Goal: Transaction & Acquisition: Book appointment/travel/reservation

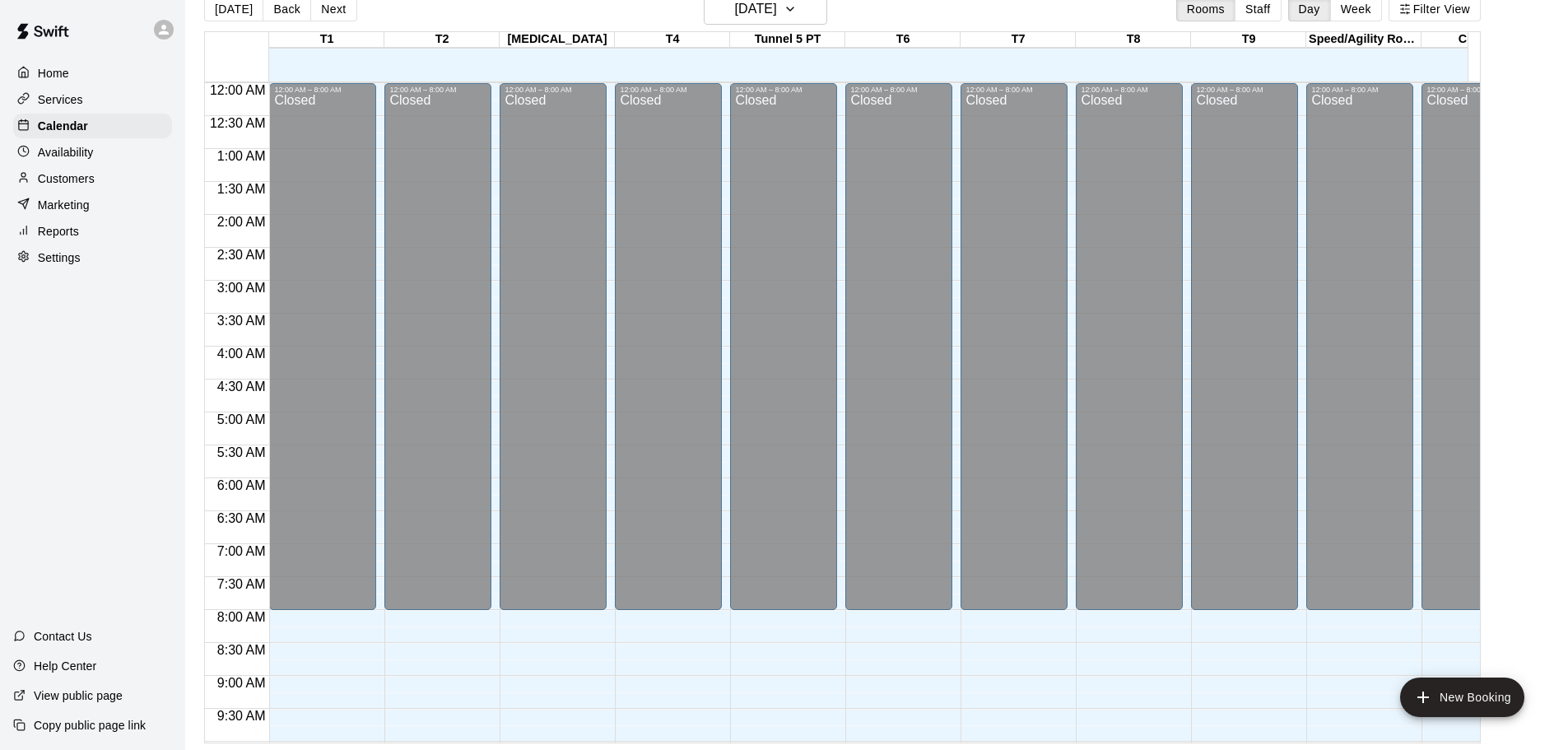
scroll to position [771, 0]
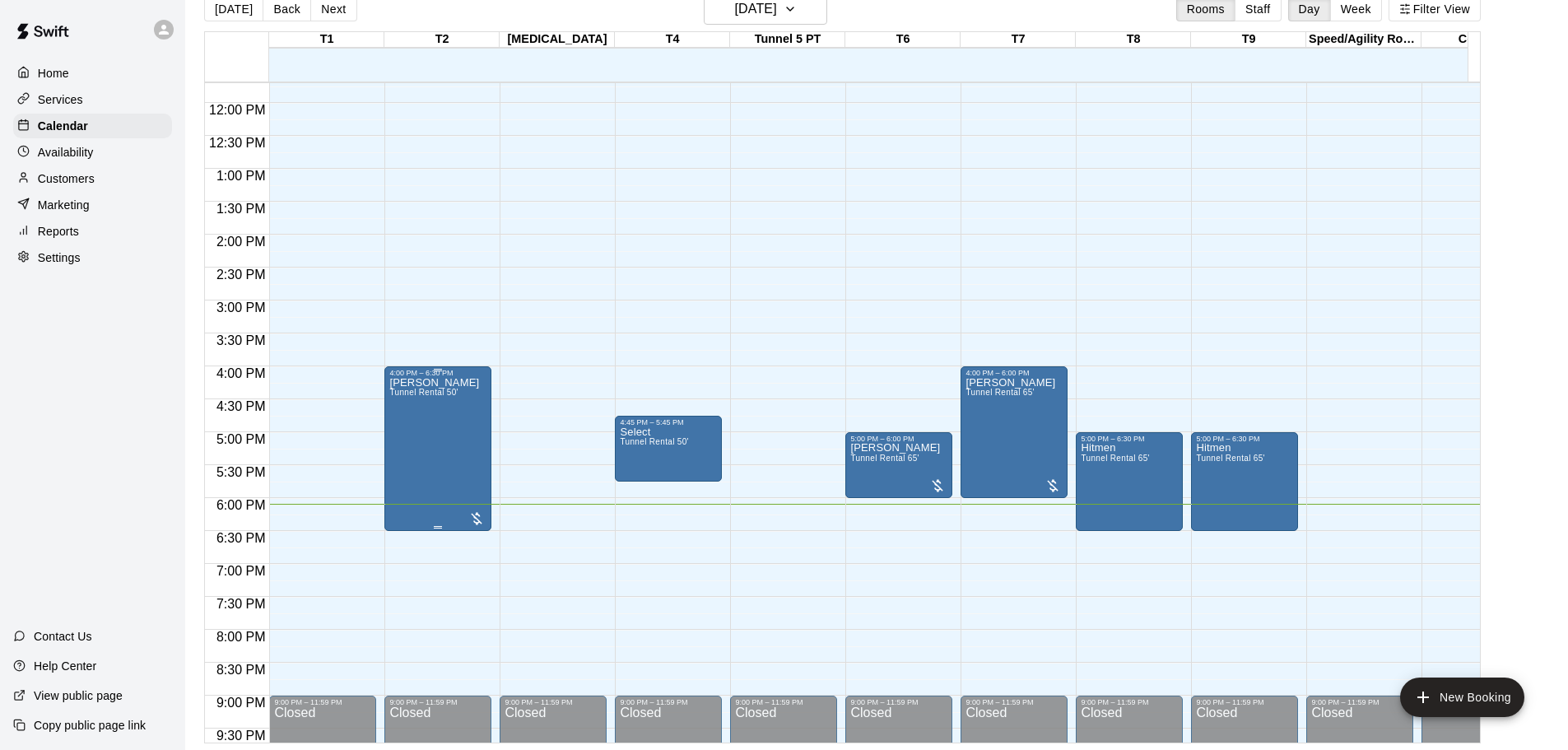
click at [415, 419] on div "[PERSON_NAME] Tunnel Rental 50'" at bounding box center [434, 752] width 90 height 750
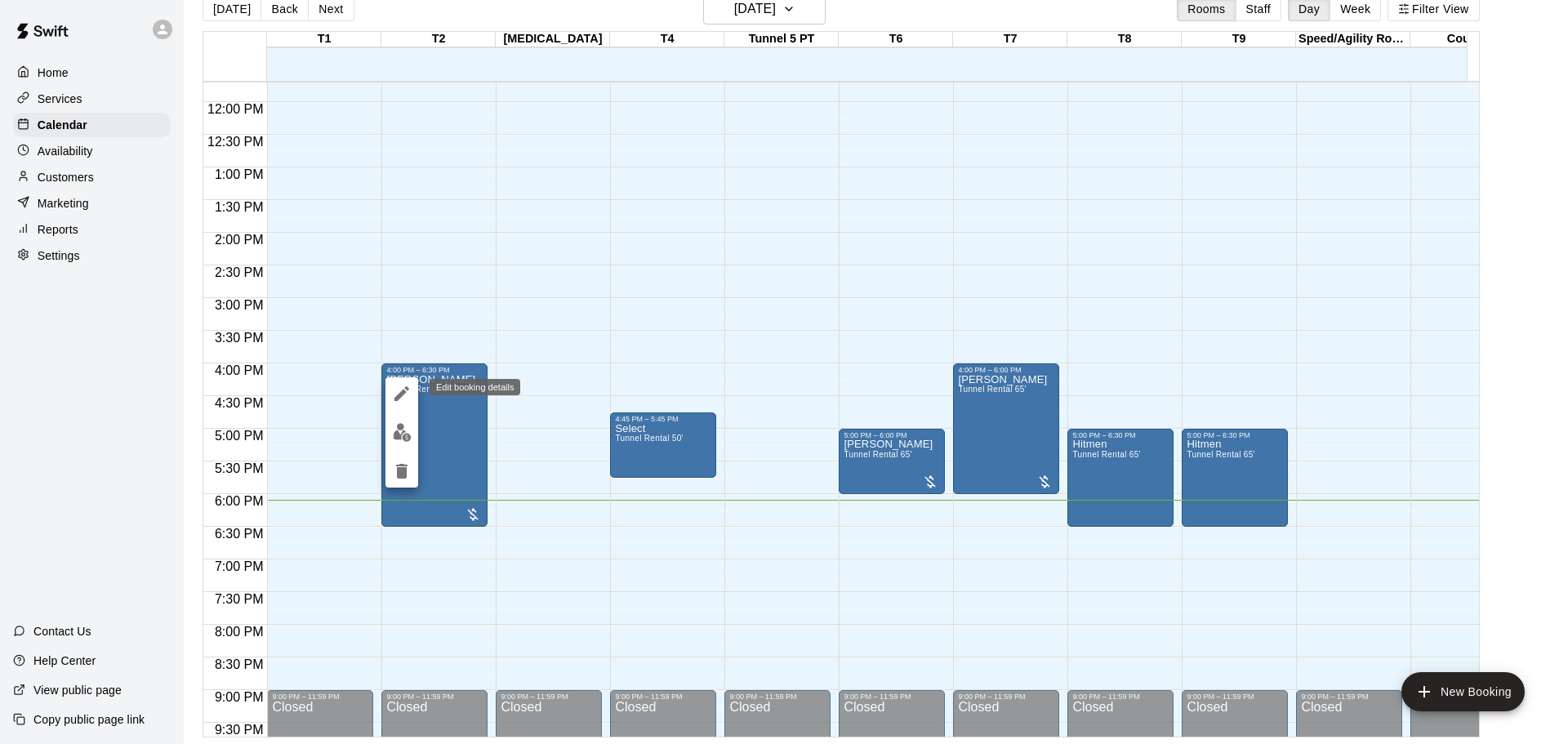
click at [405, 386] on icon "edit" at bounding box center [402, 393] width 20 height 20
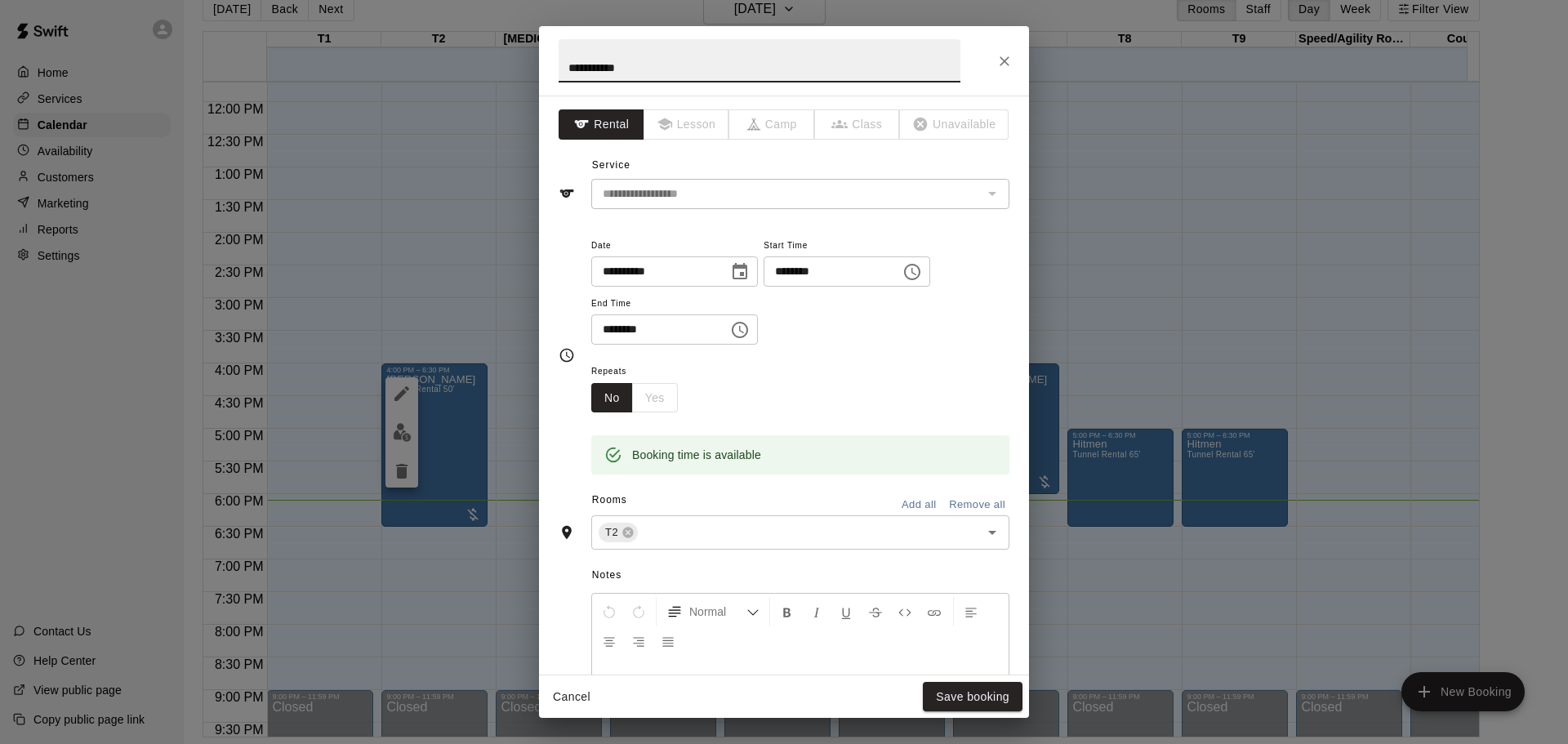
click at [629, 330] on input "********" at bounding box center [653, 329] width 126 height 30
type input "********"
click at [682, 378] on span "Repeats" at bounding box center [641, 372] width 99 height 22
click at [984, 698] on button "Save booking" at bounding box center [973, 696] width 99 height 30
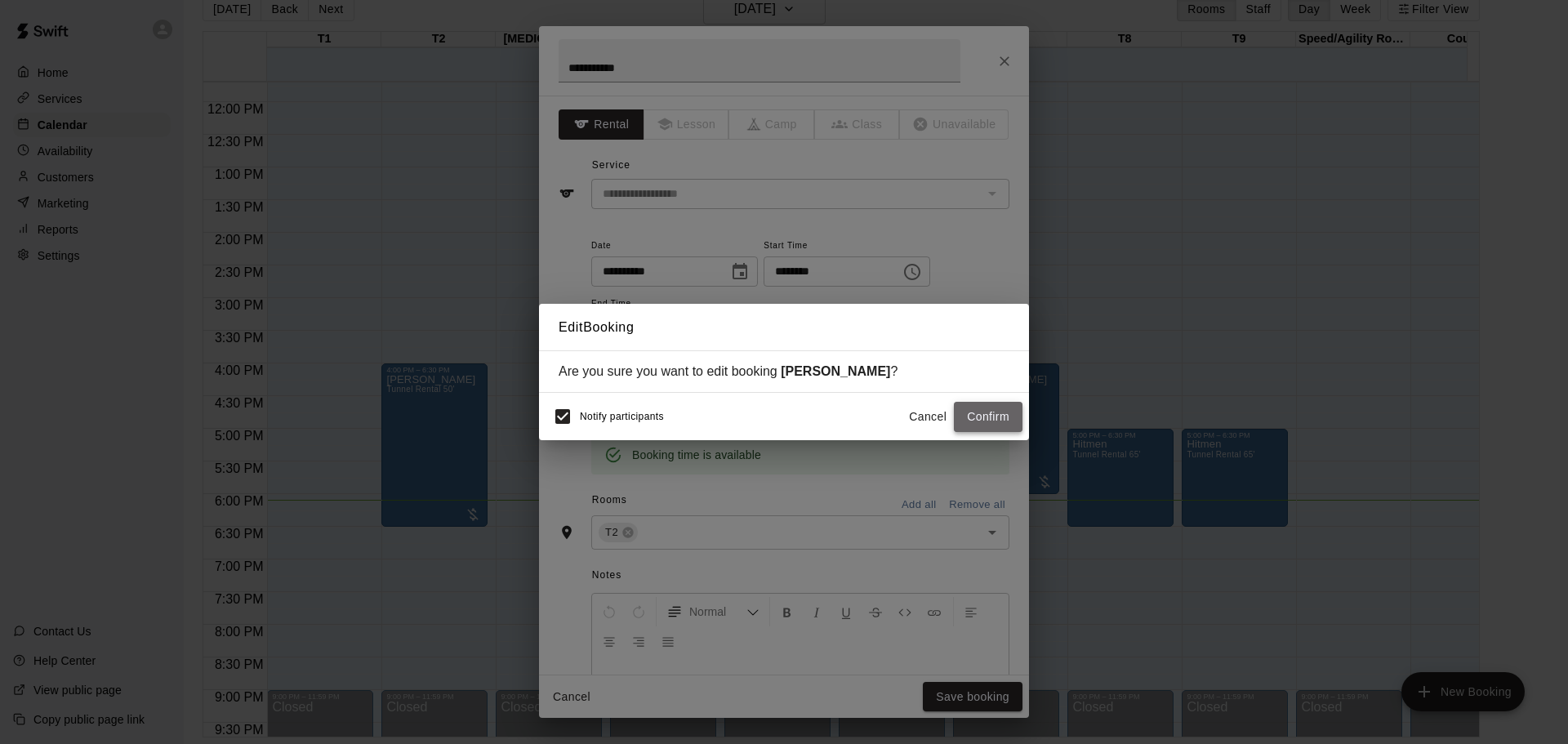
click at [987, 424] on button "Confirm" at bounding box center [988, 416] width 69 height 30
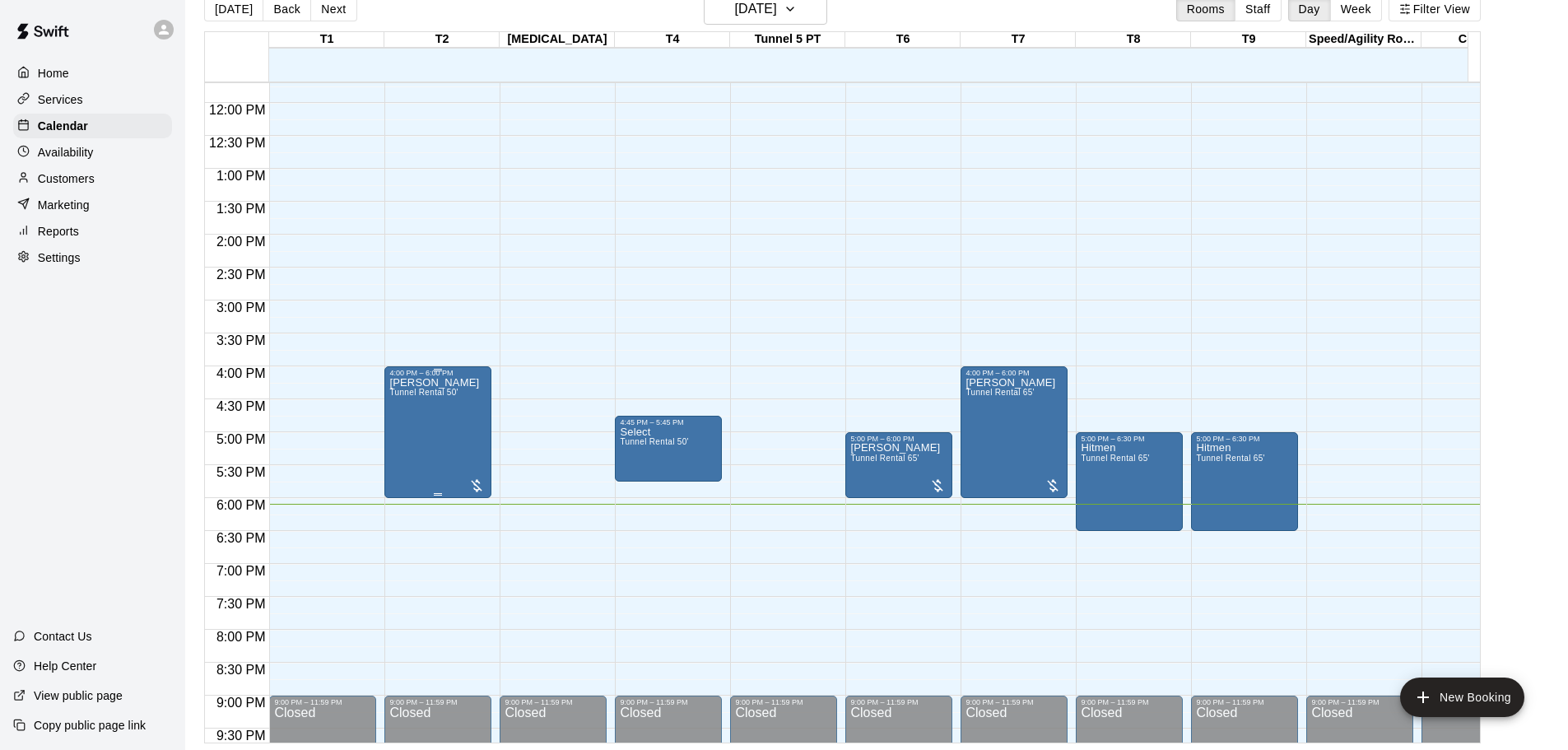
click at [479, 481] on div at bounding box center [476, 485] width 16 height 16
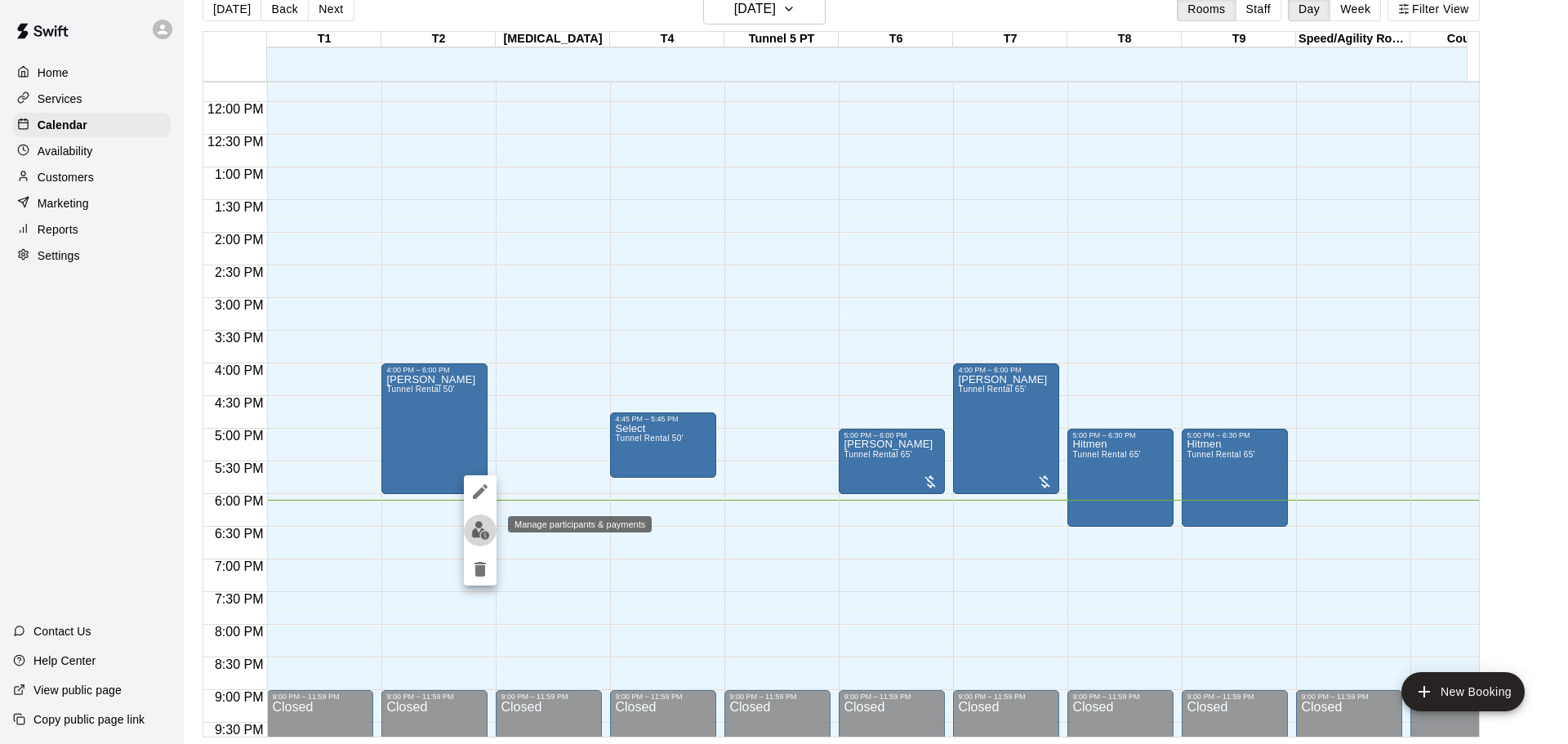
click at [486, 521] on img "edit" at bounding box center [480, 530] width 19 height 19
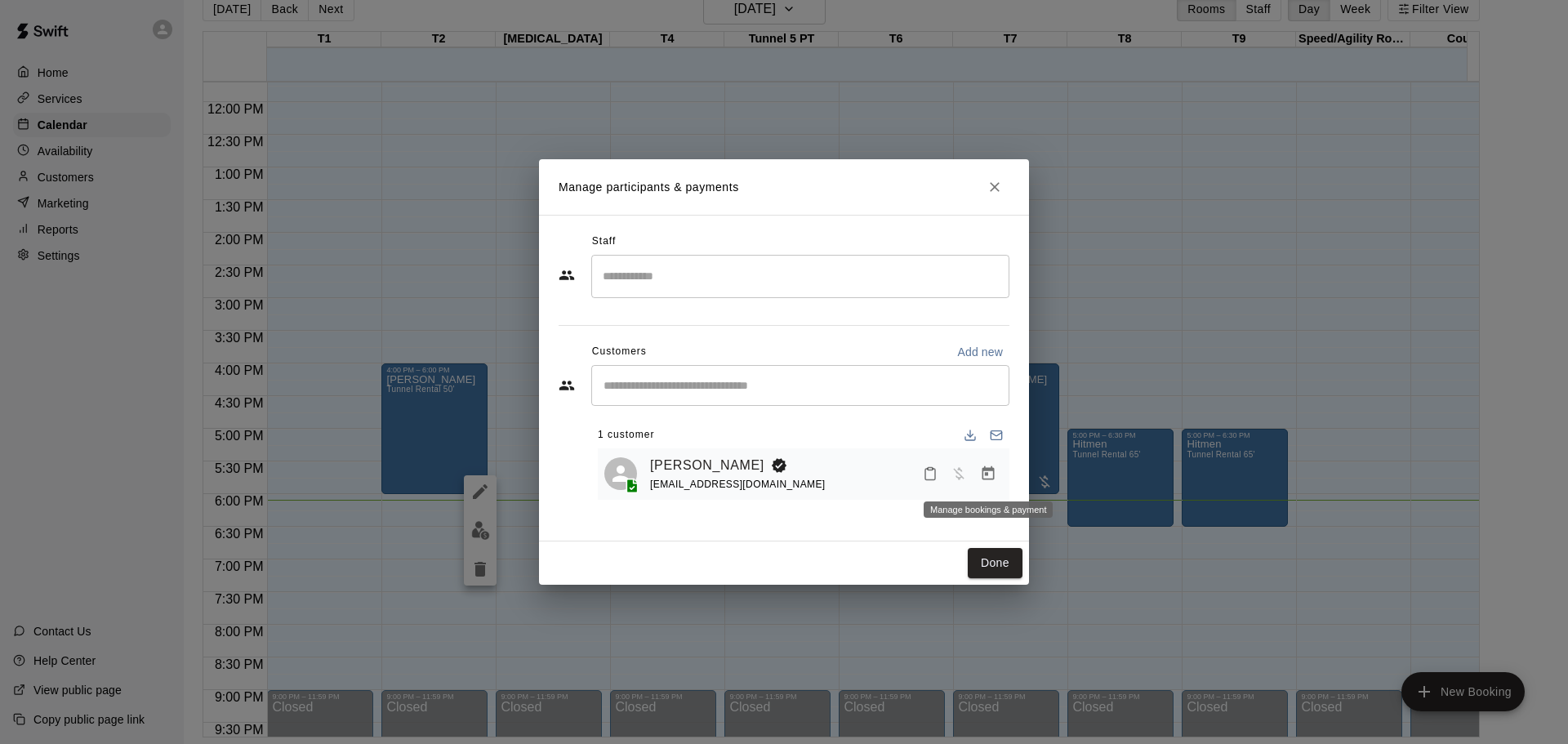
click at [990, 467] on icon "Manage bookings & payment" at bounding box center [987, 473] width 16 height 16
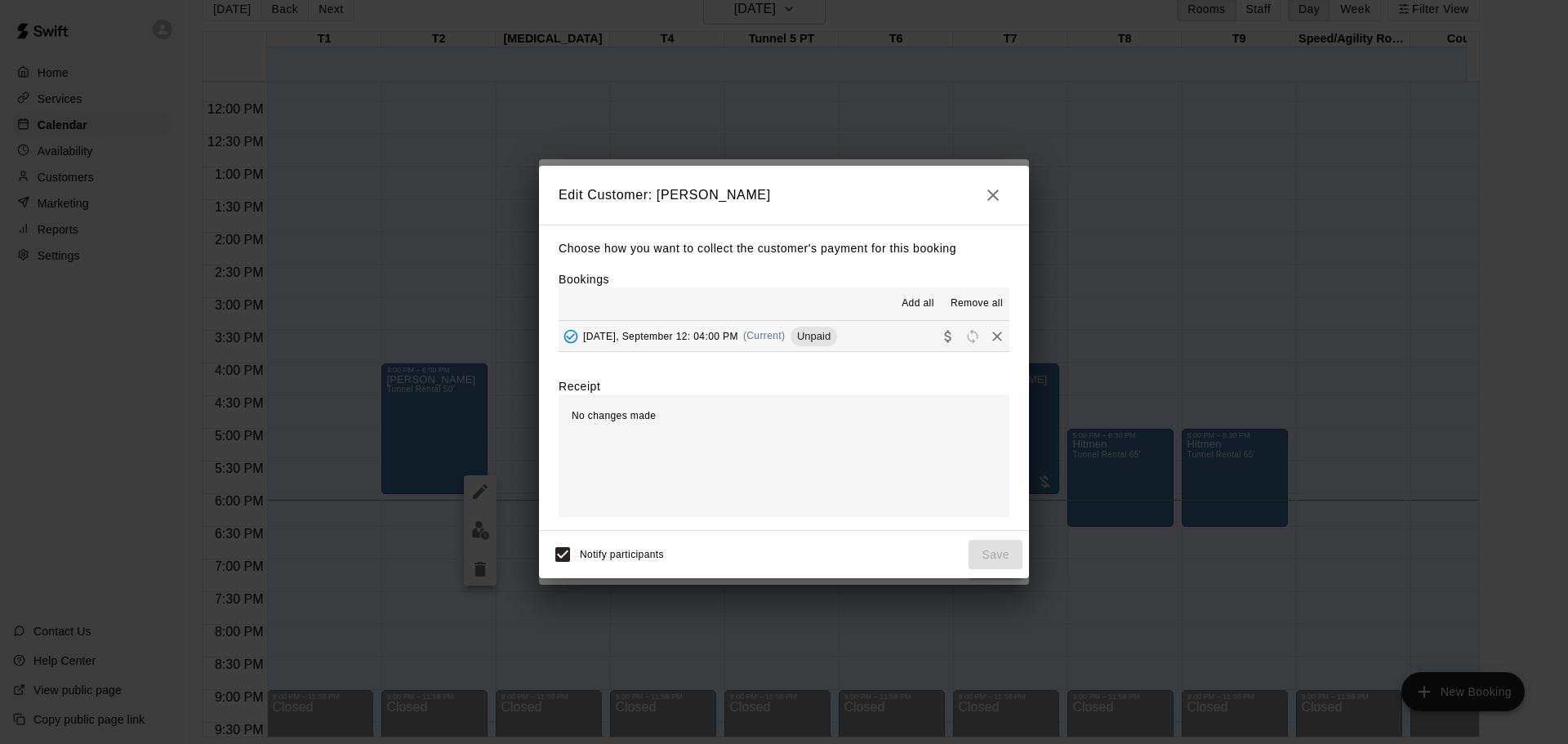
click at [685, 326] on div "[DATE], September 12: 04:00 PM (Current) Unpaid" at bounding box center [697, 336] width 278 height 25
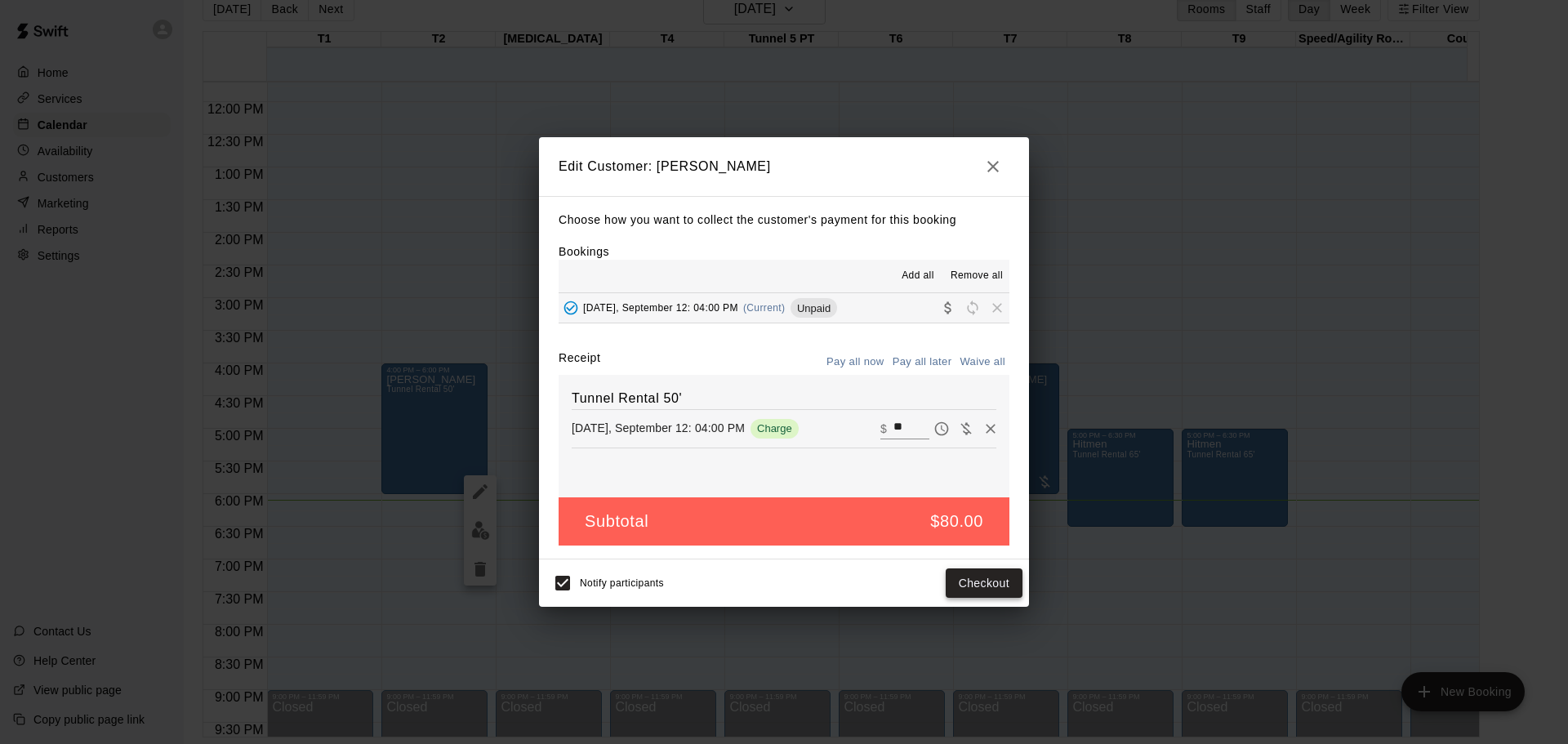
click at [975, 573] on button "Checkout" at bounding box center [984, 583] width 77 height 30
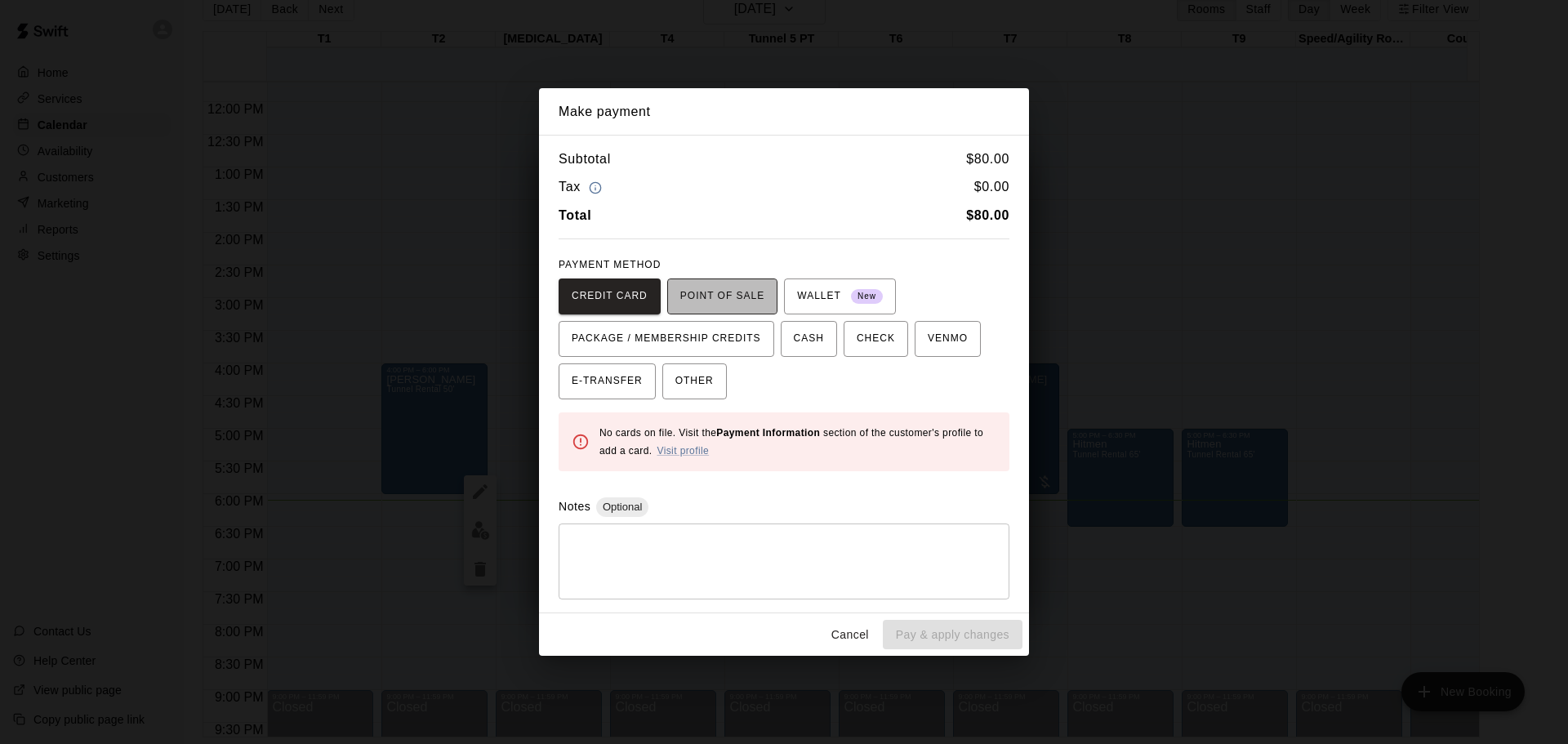
click at [729, 296] on span "POINT OF SALE" at bounding box center [722, 296] width 84 height 27
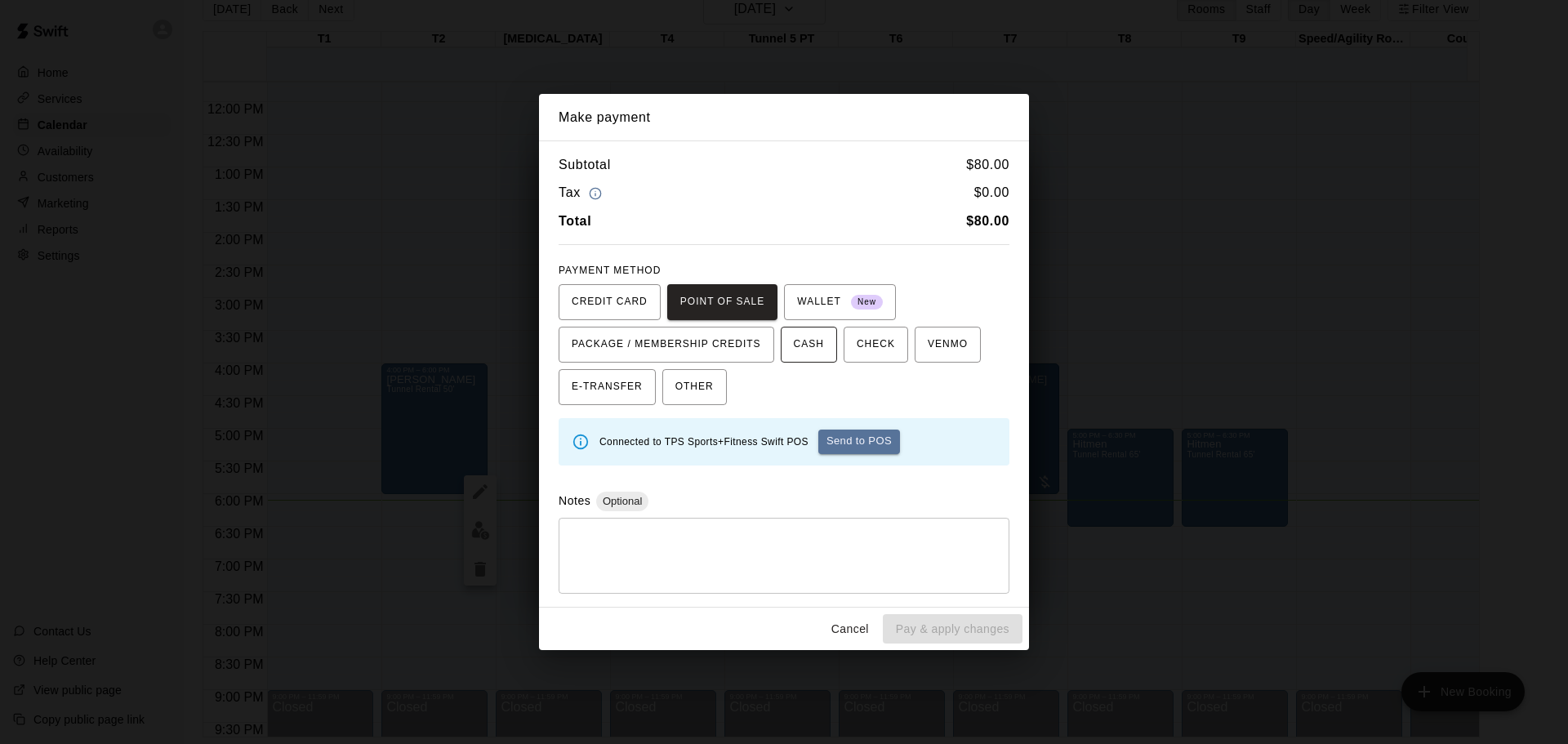
click at [814, 352] on span "CASH" at bounding box center [808, 344] width 30 height 27
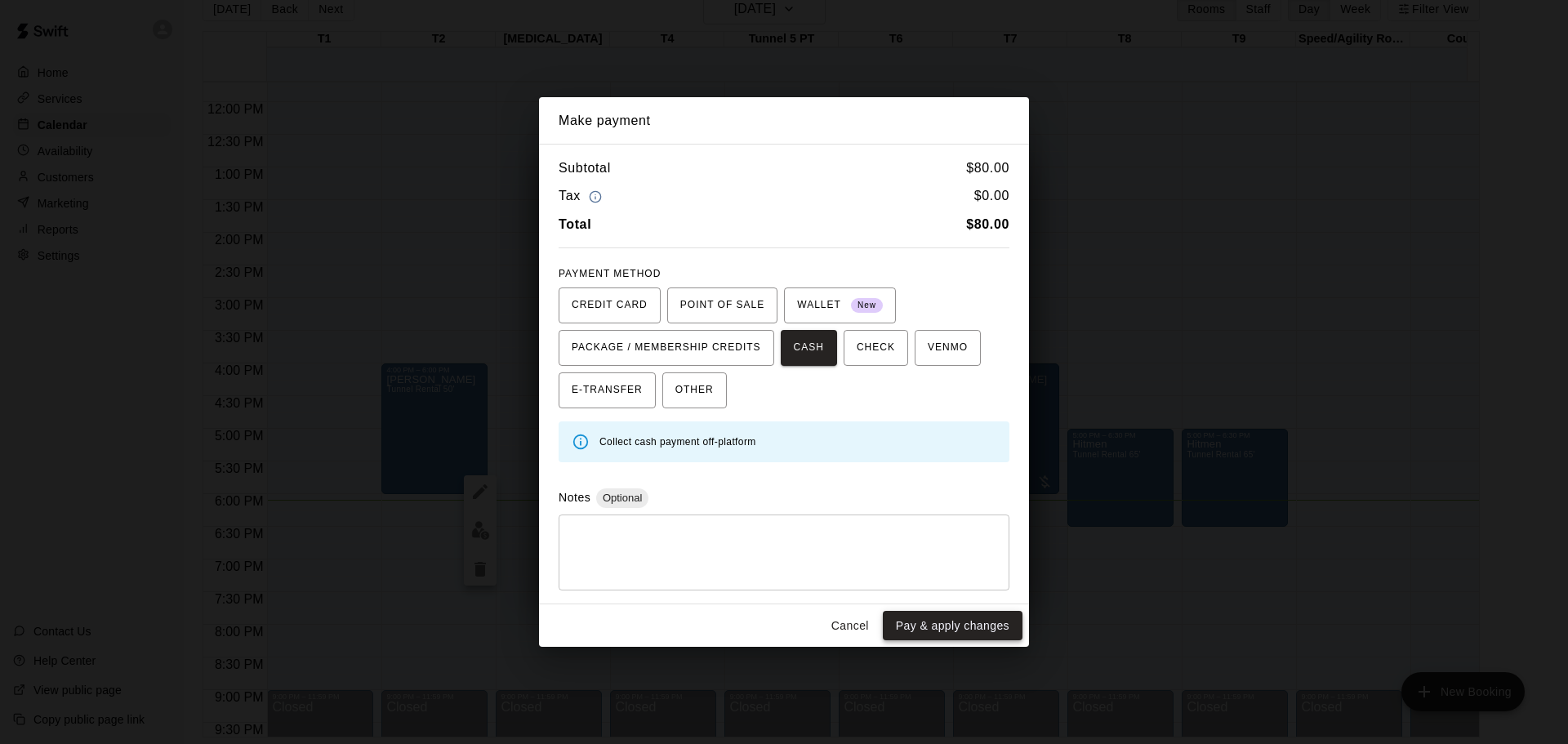
click at [913, 620] on button "Pay & apply changes" at bounding box center [952, 625] width 140 height 30
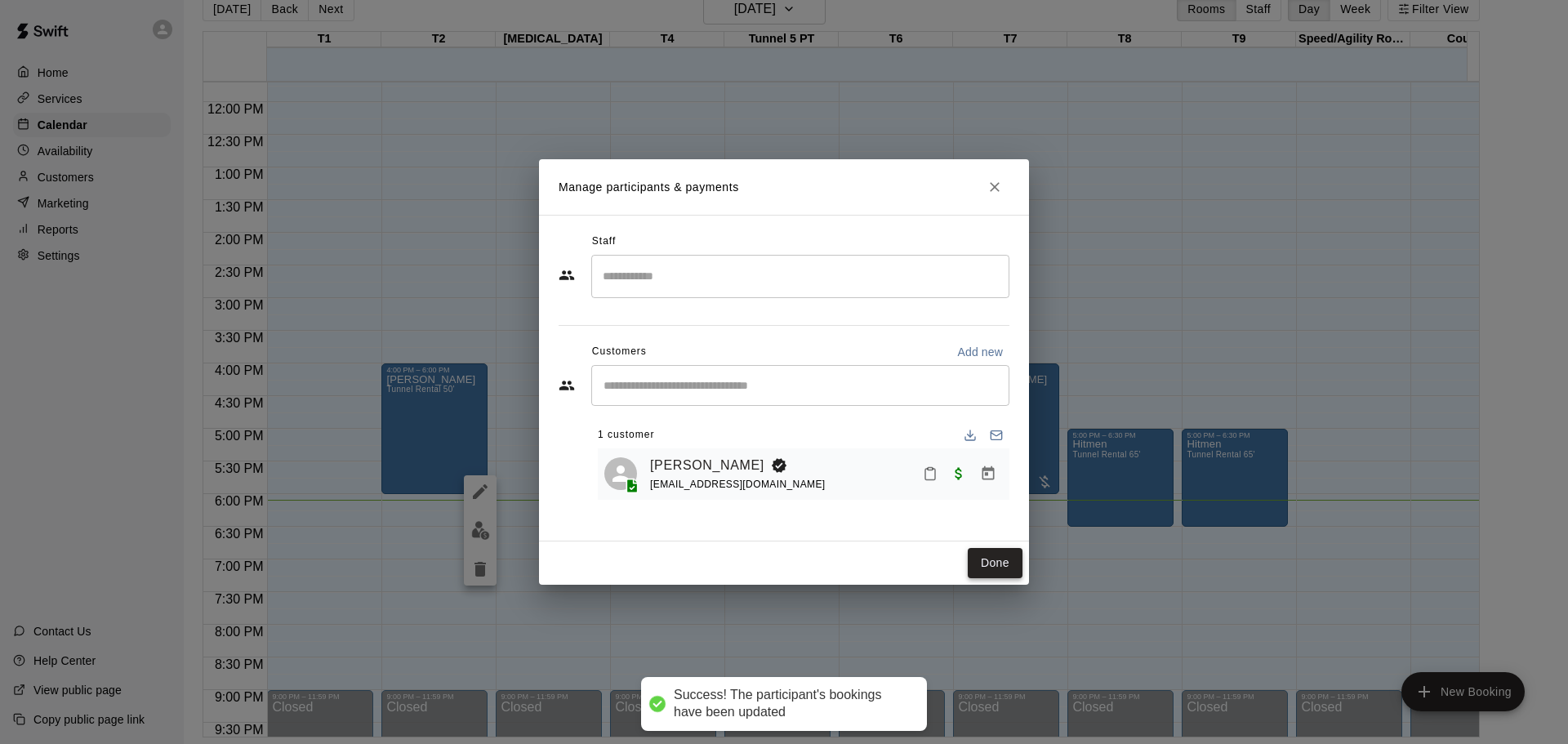
click at [999, 552] on button "Done" at bounding box center [995, 562] width 55 height 30
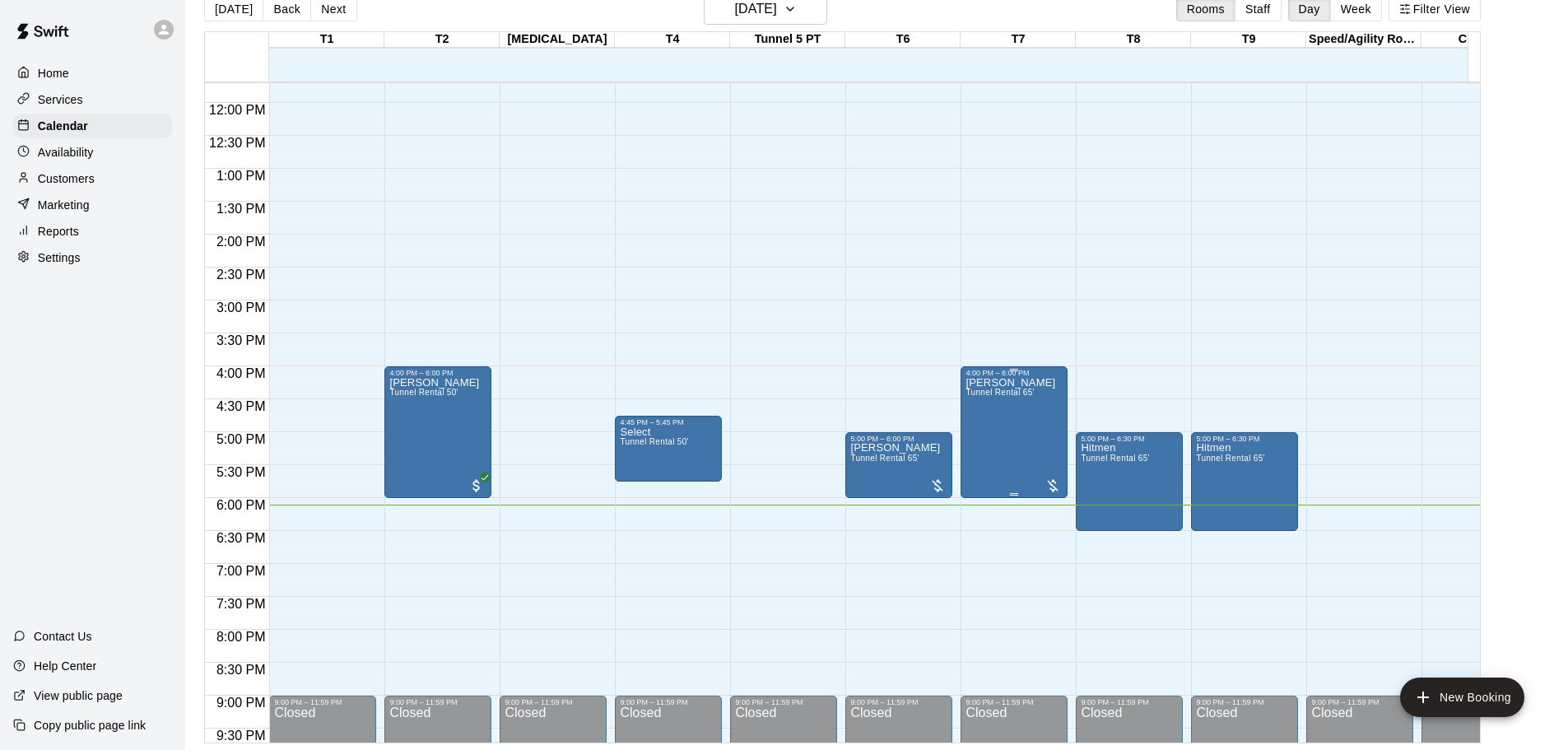
click at [1051, 480] on div at bounding box center [1052, 485] width 16 height 16
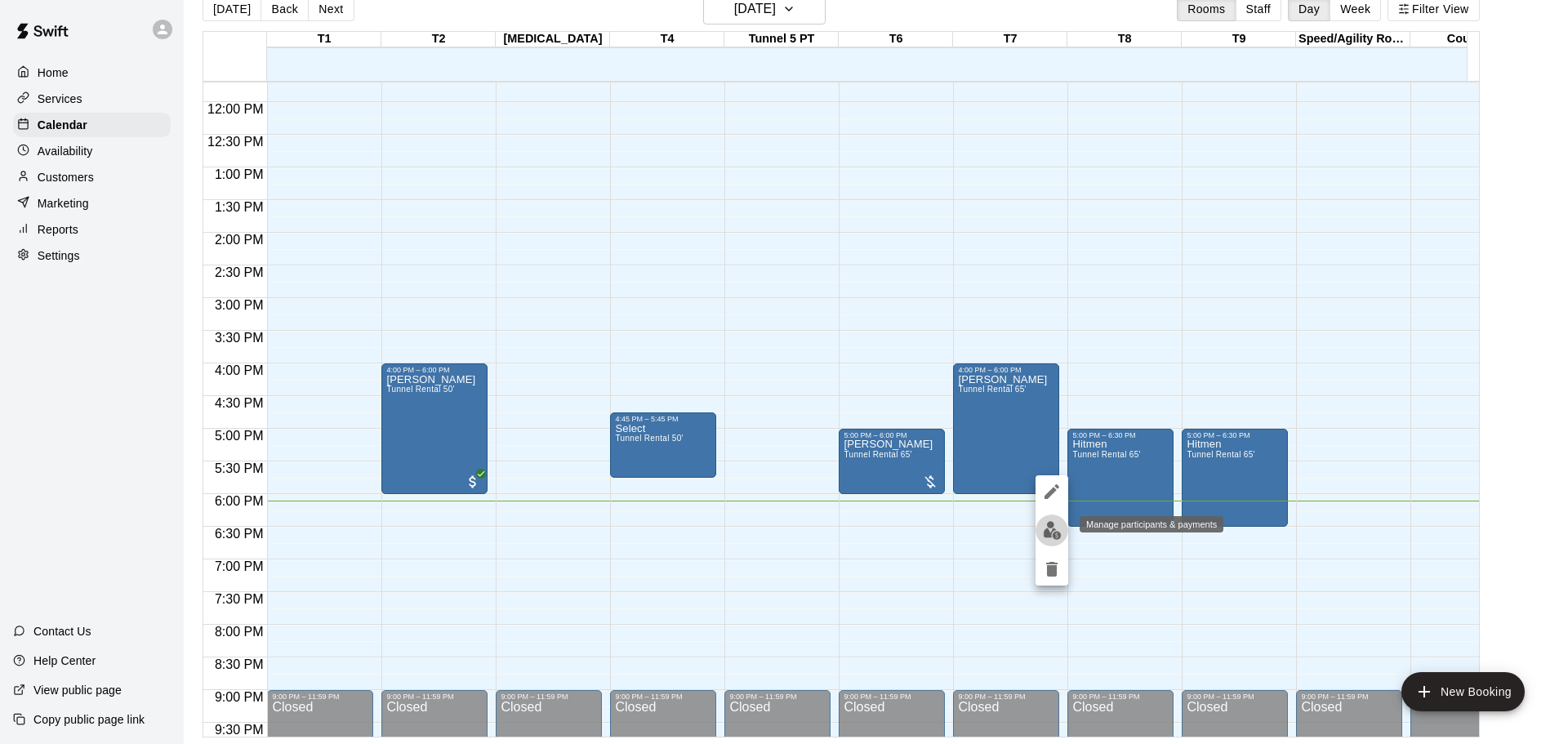
click at [1051, 521] on img "edit" at bounding box center [1052, 530] width 19 height 19
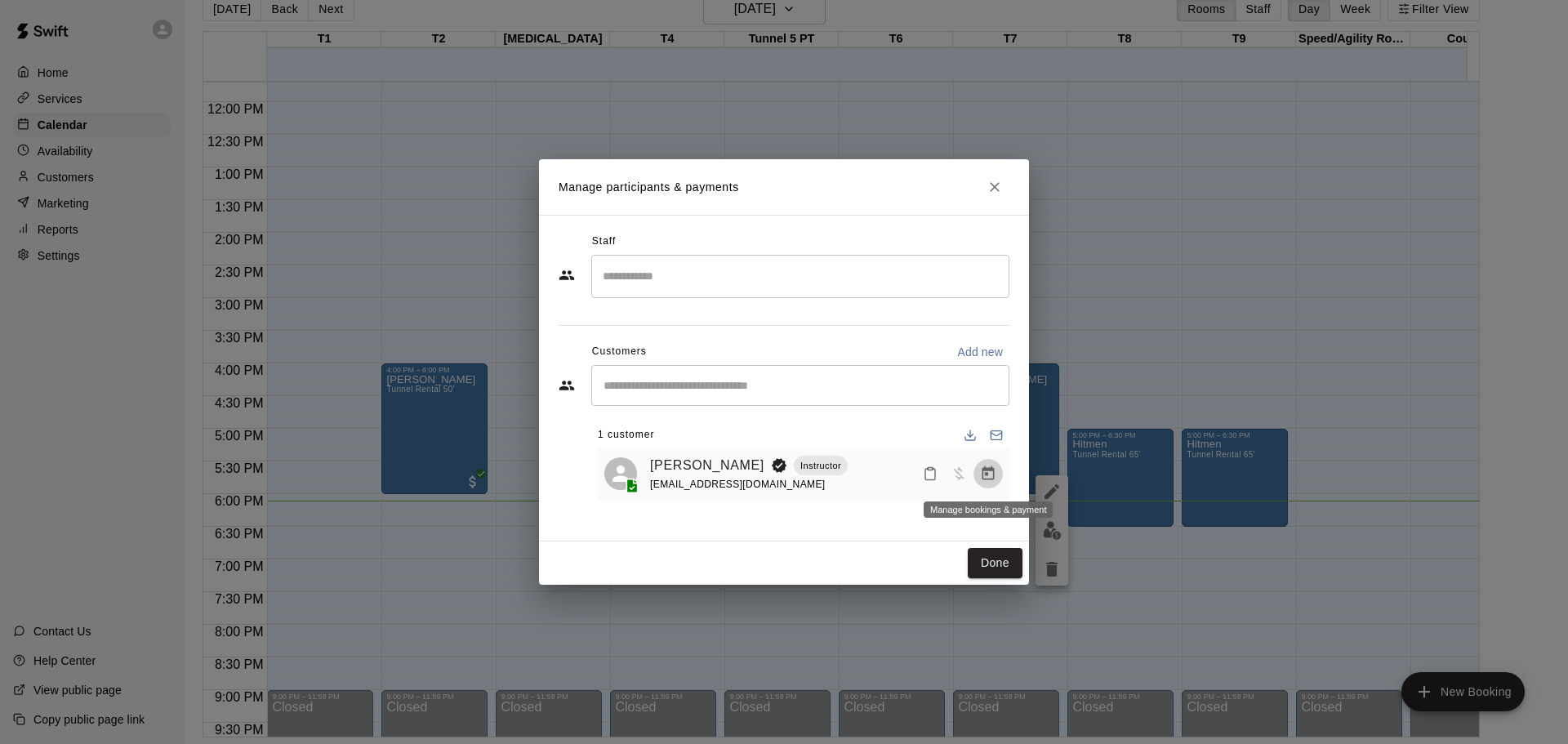
click at [989, 471] on icon "Manage bookings & payment" at bounding box center [988, 473] width 12 height 14
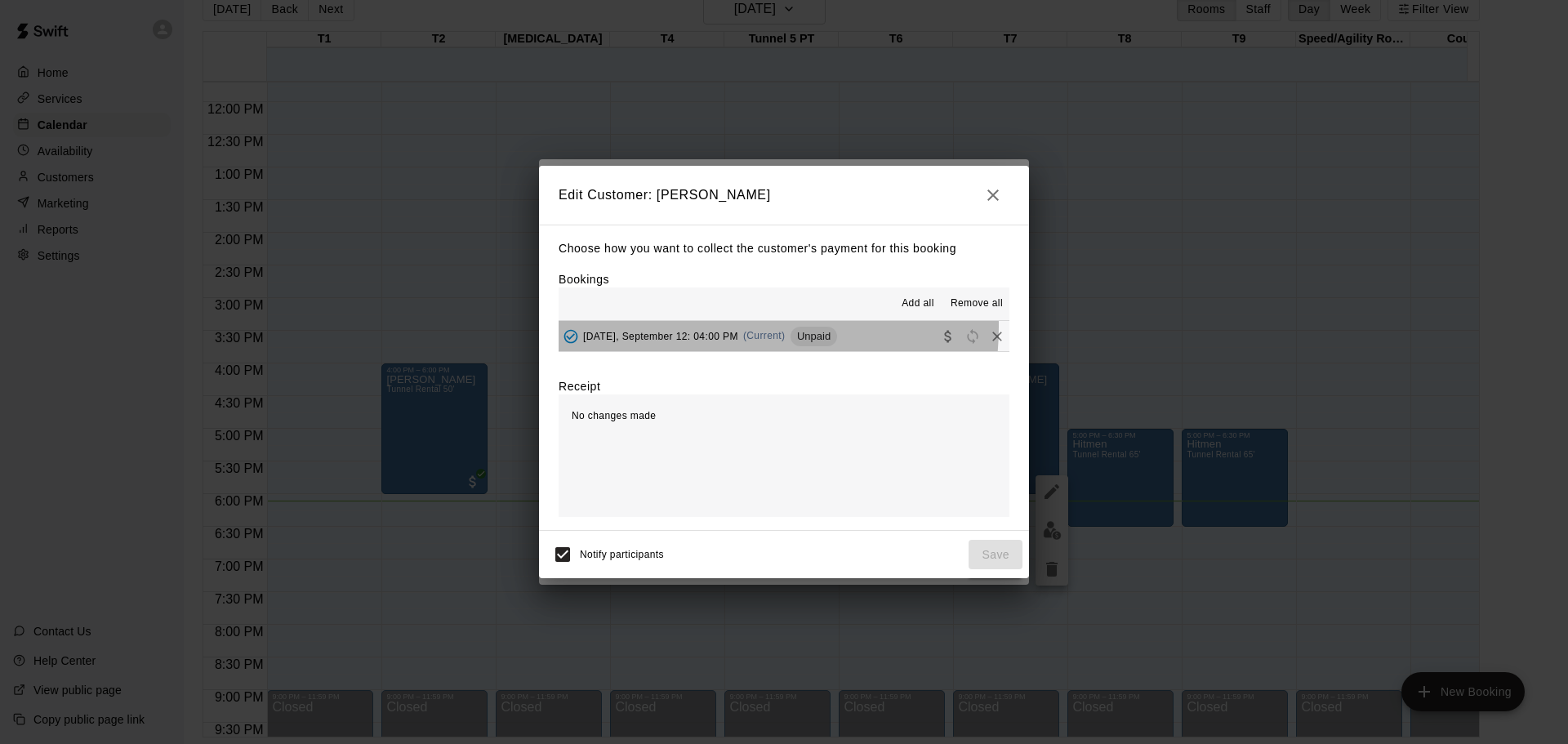
click at [706, 326] on div "[DATE], September 12: 04:00 PM (Current) Unpaid" at bounding box center [697, 336] width 278 height 25
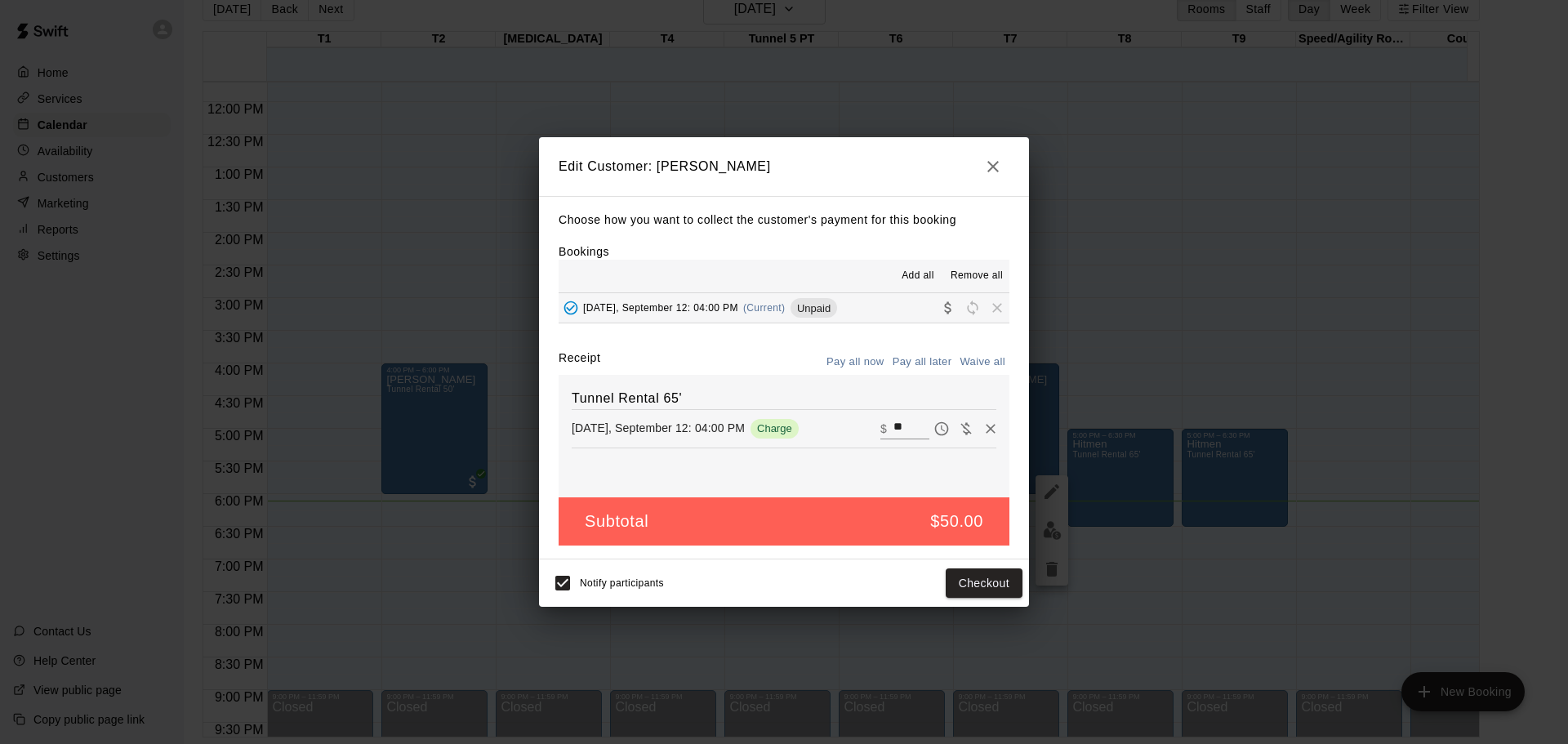
click at [991, 166] on icon "button" at bounding box center [993, 166] width 20 height 20
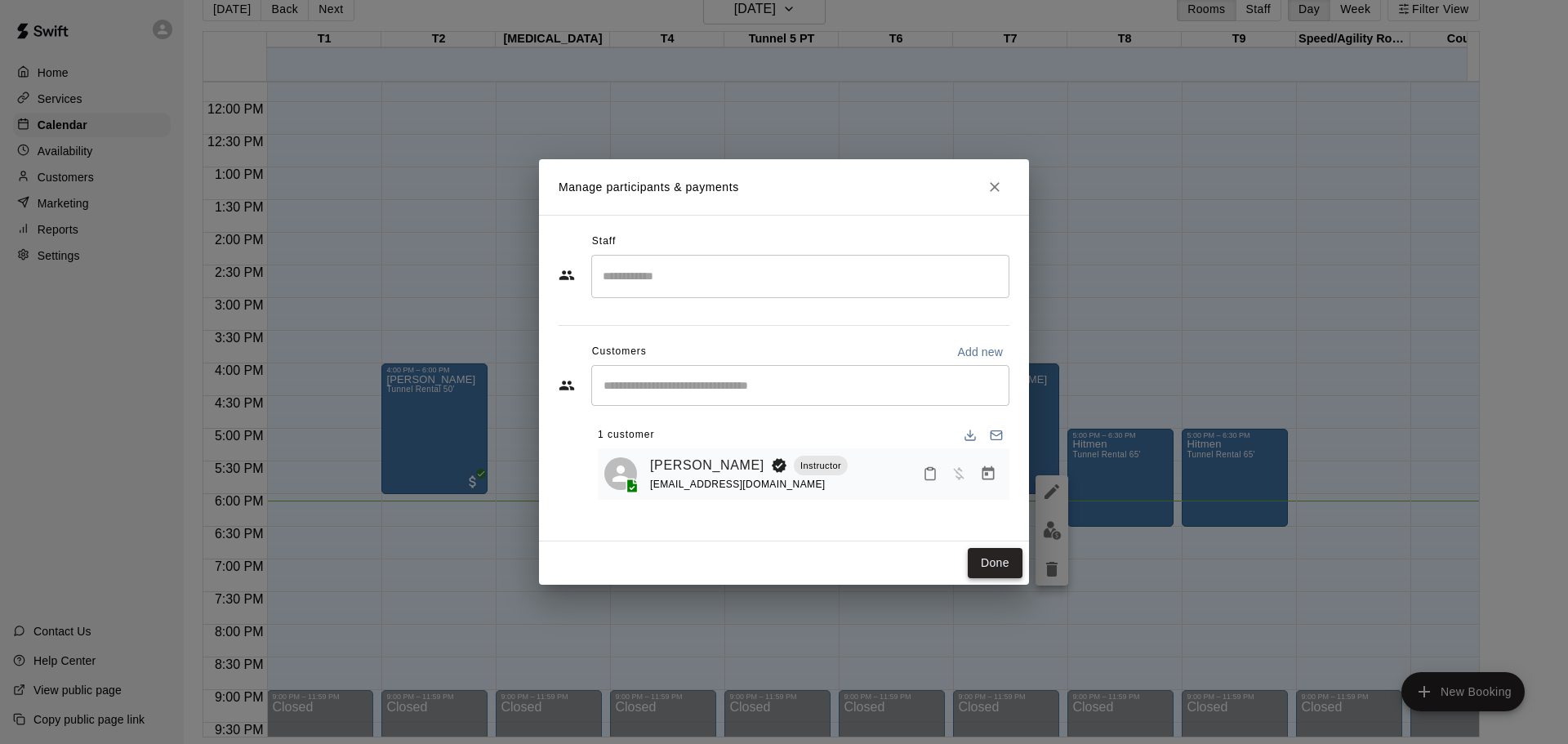
click at [993, 558] on button "Done" at bounding box center [995, 562] width 55 height 30
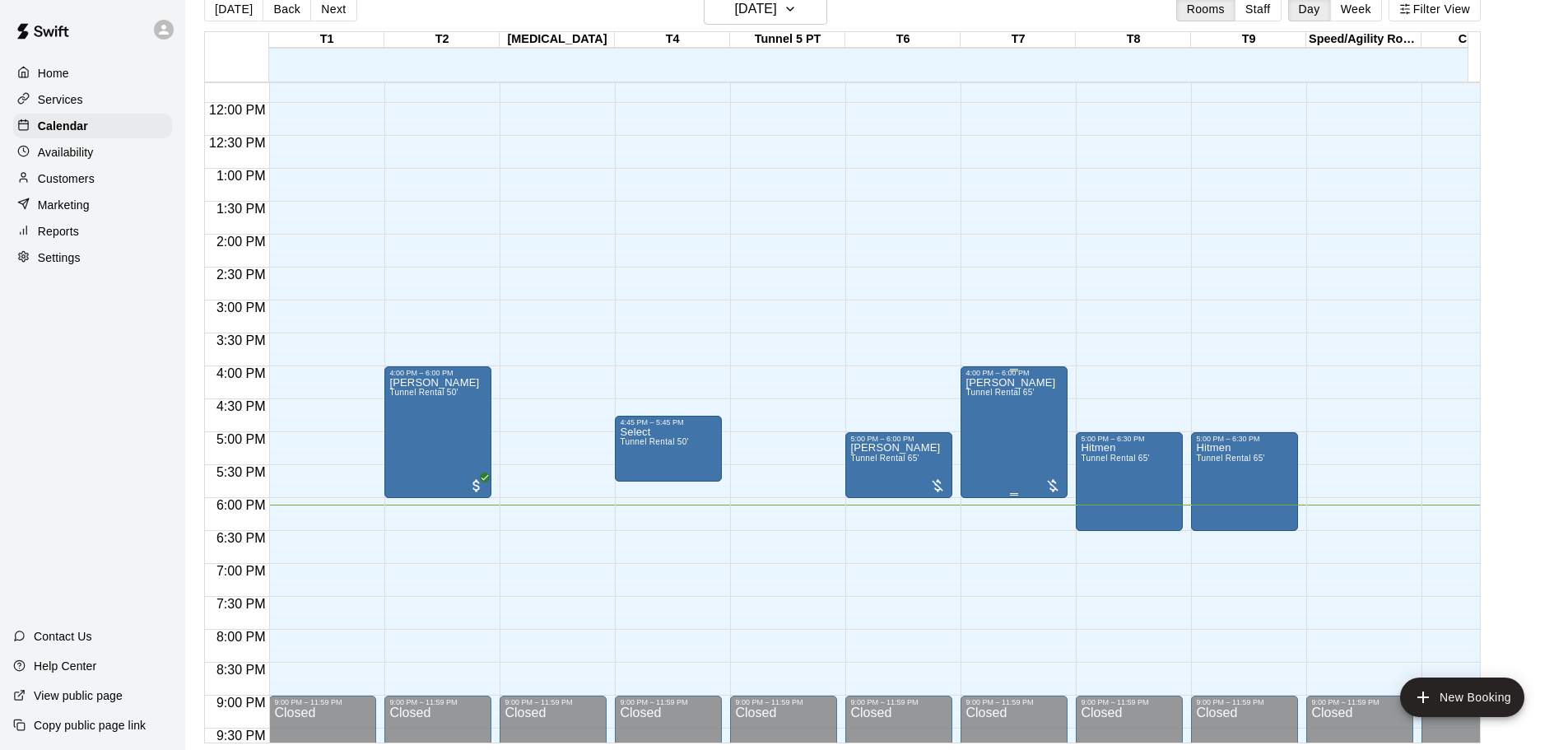
click at [1055, 483] on div at bounding box center [1052, 485] width 16 height 16
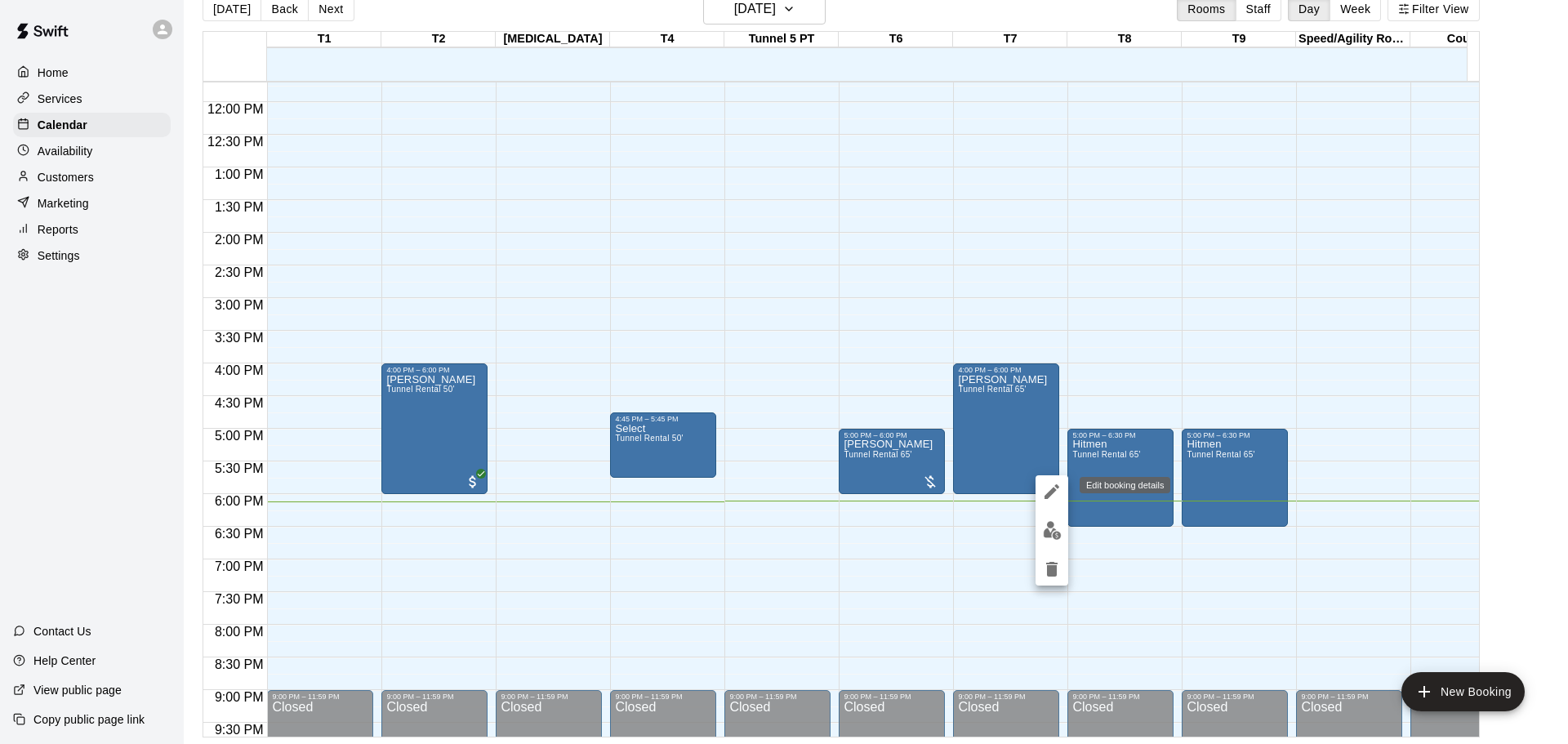
click at [1052, 487] on icon "edit" at bounding box center [1052, 491] width 20 height 20
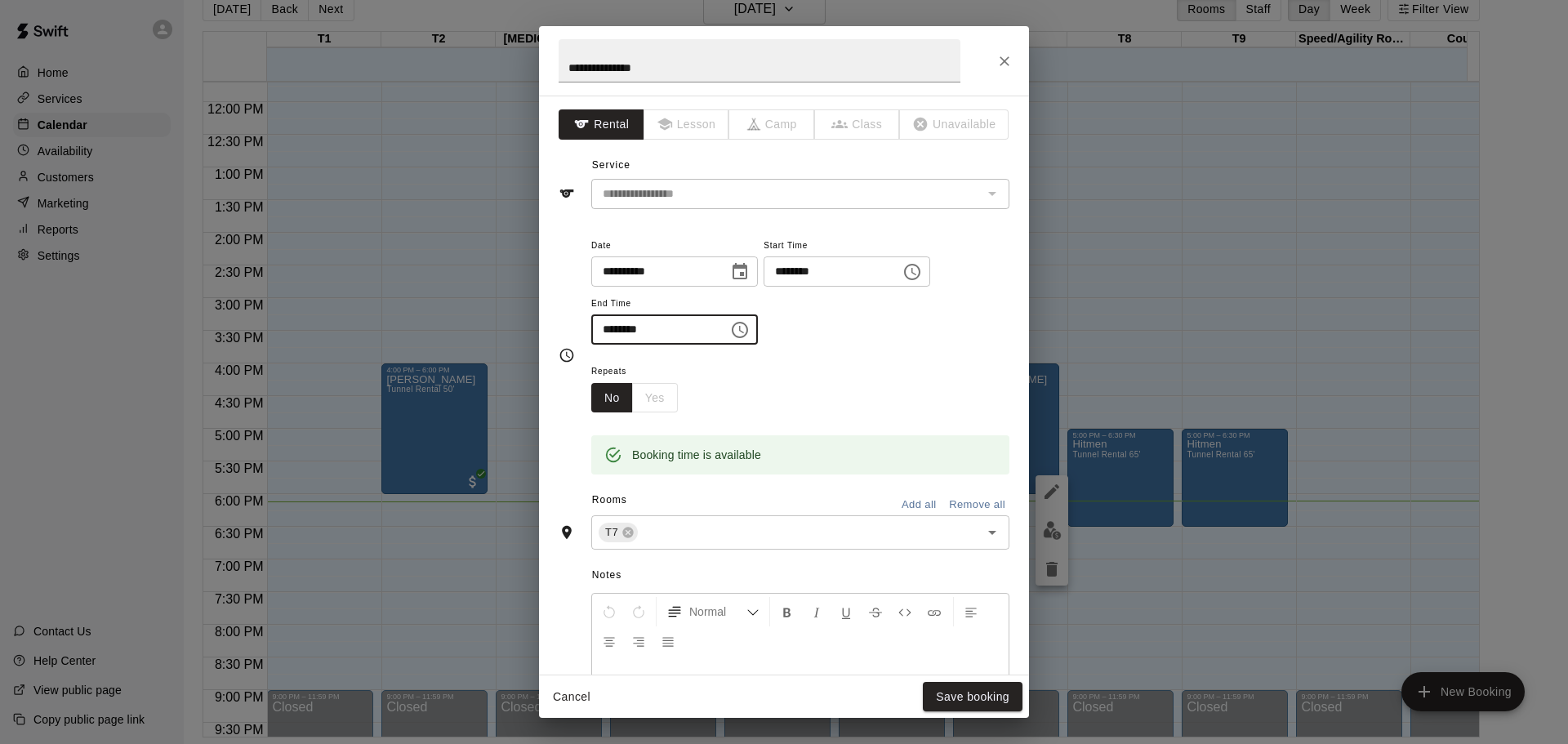
click at [629, 330] on input "********" at bounding box center [653, 329] width 126 height 30
type input "********"
click at [730, 378] on div "Repeats No Yes" at bounding box center [800, 387] width 418 height 51
click at [993, 693] on button "Save booking" at bounding box center [973, 696] width 99 height 30
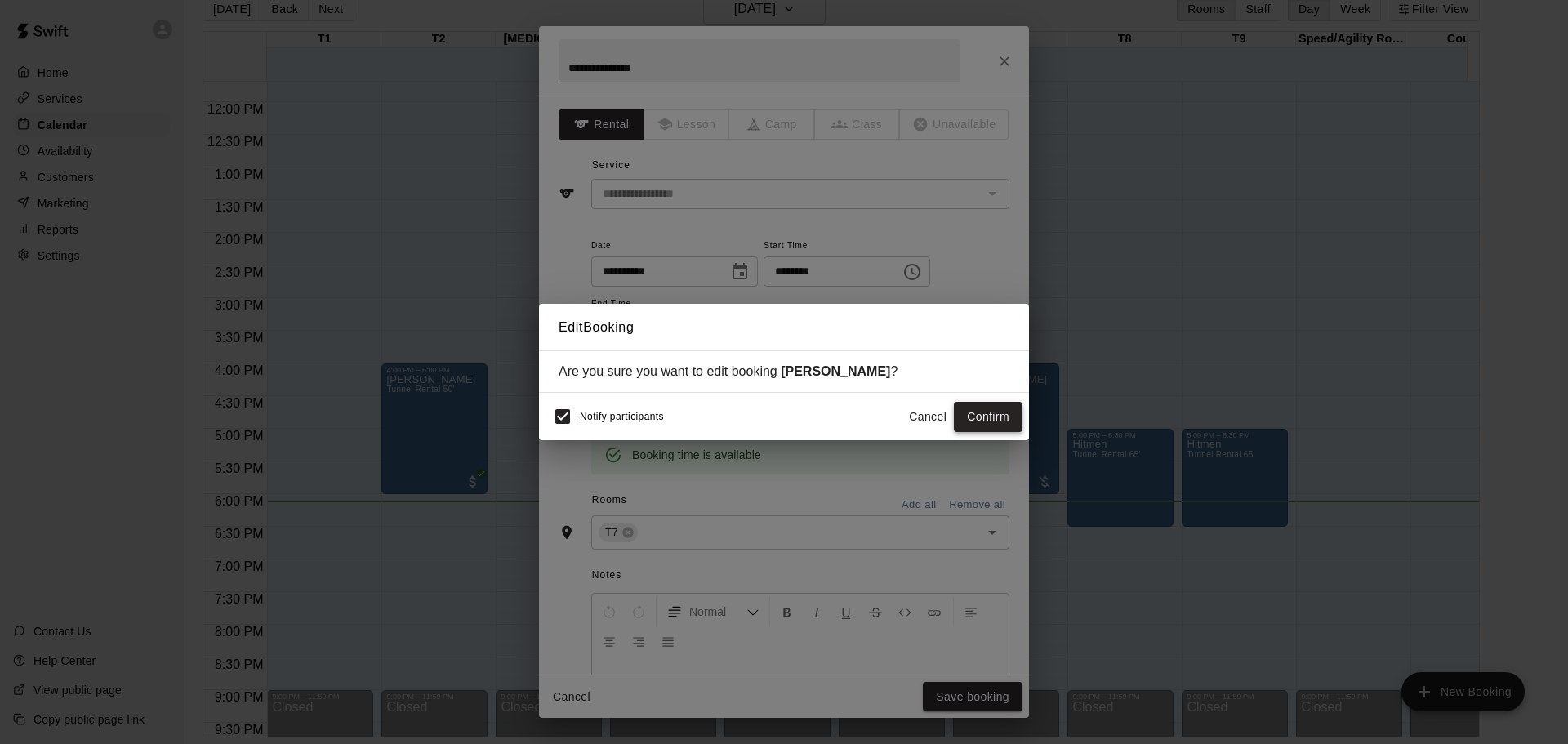
click at [995, 417] on button "Confirm" at bounding box center [988, 416] width 69 height 30
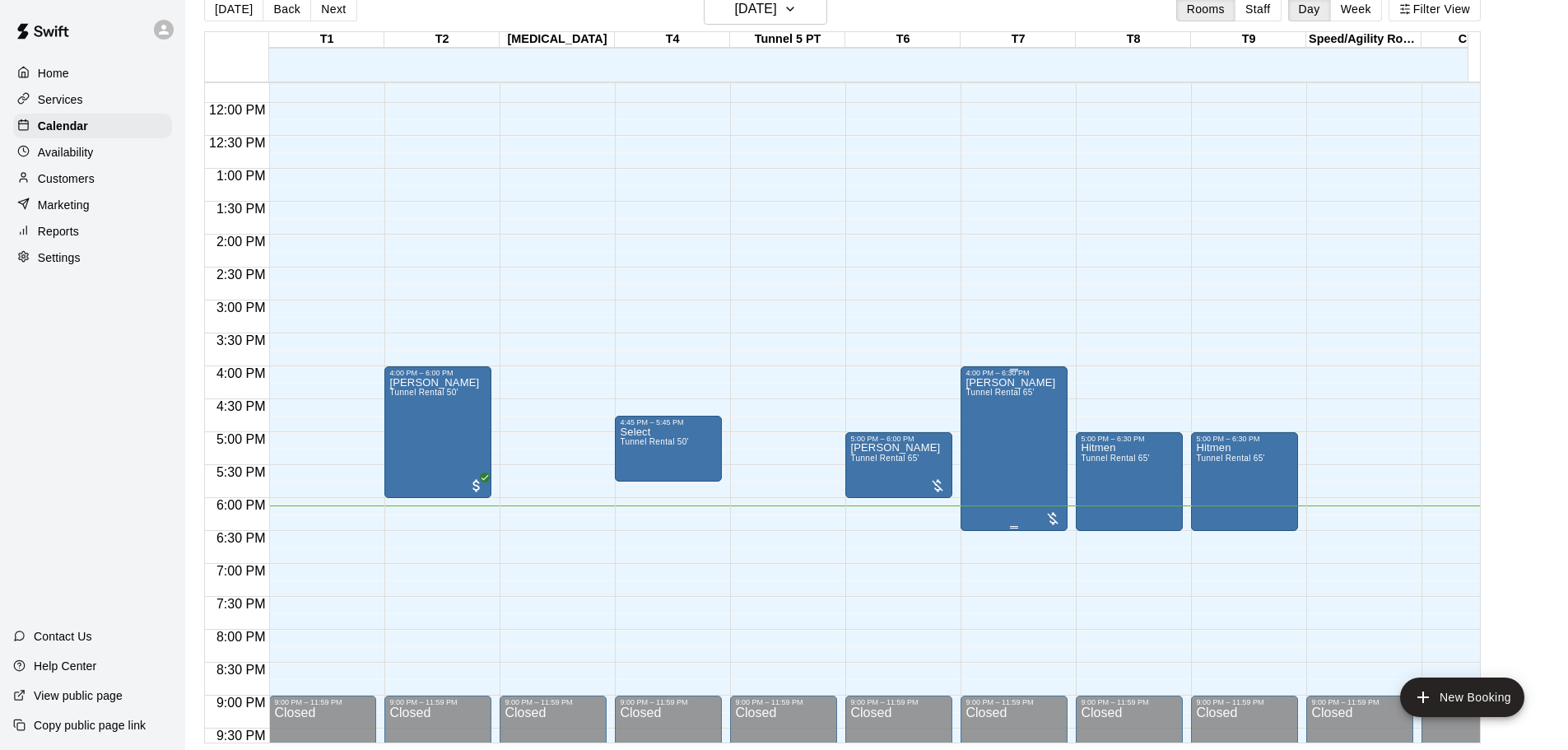
click at [1044, 522] on div at bounding box center [1052, 518] width 16 height 16
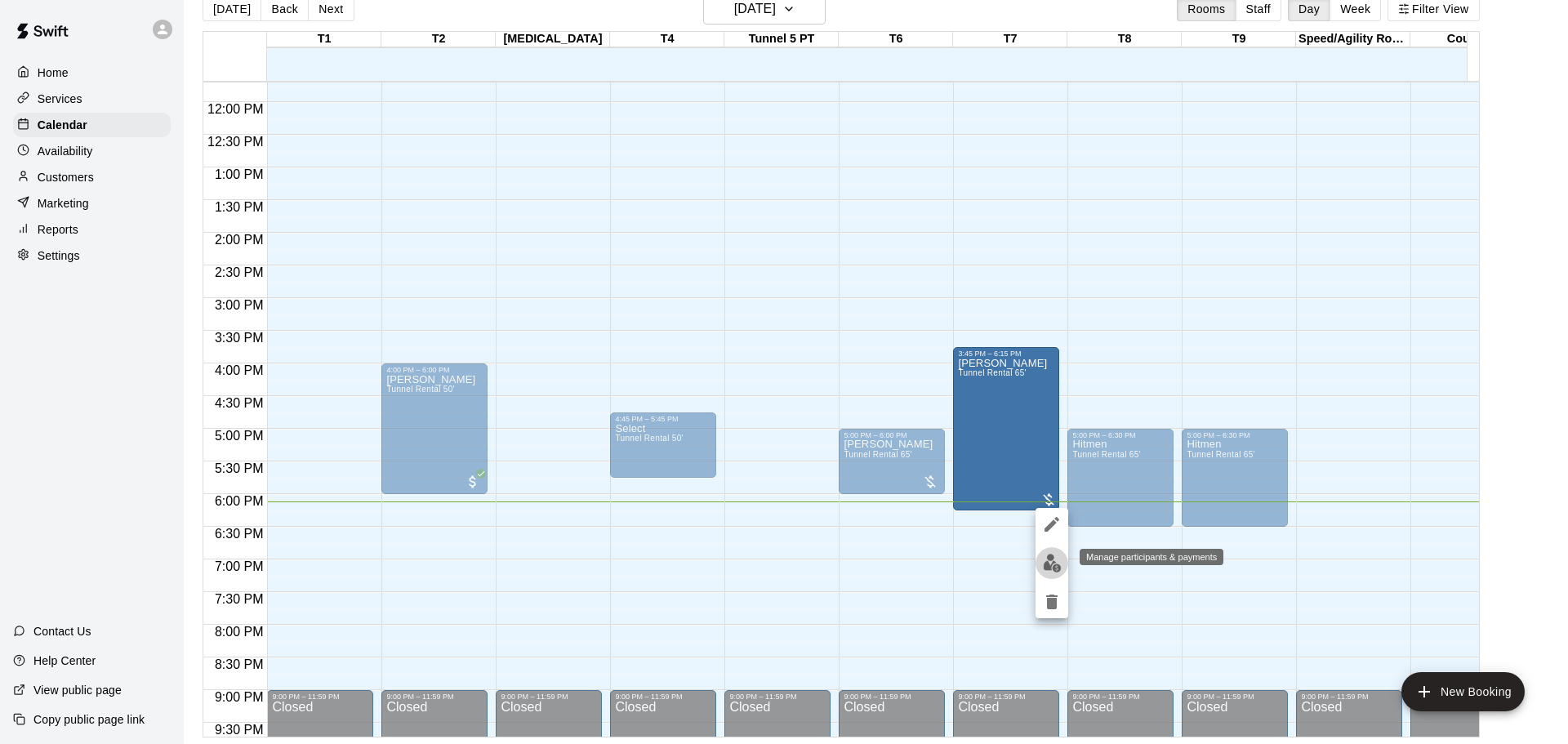
click at [1052, 562] on img "edit" at bounding box center [1052, 563] width 19 height 19
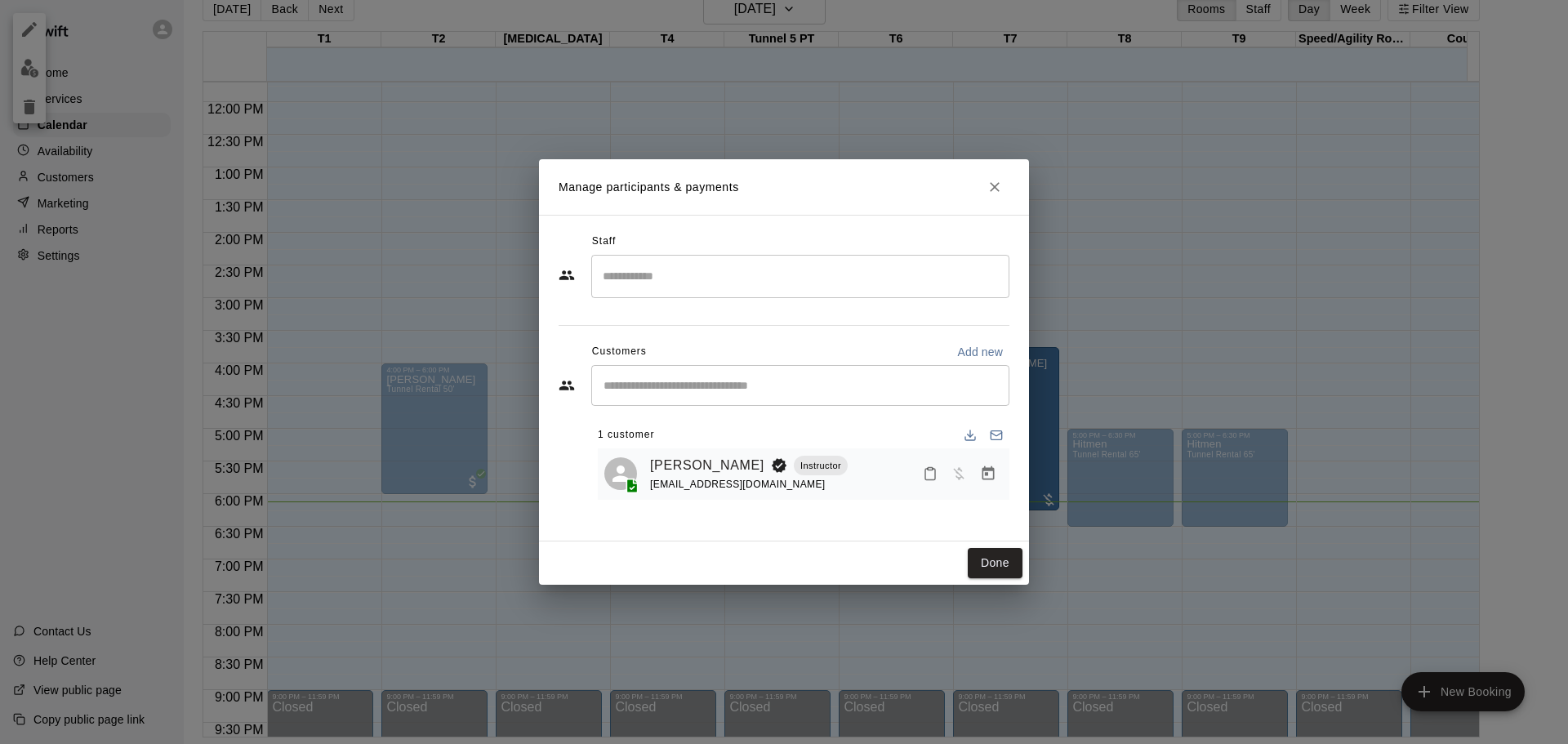
click at [981, 469] on icon "Manage bookings & payment" at bounding box center [987, 473] width 16 height 16
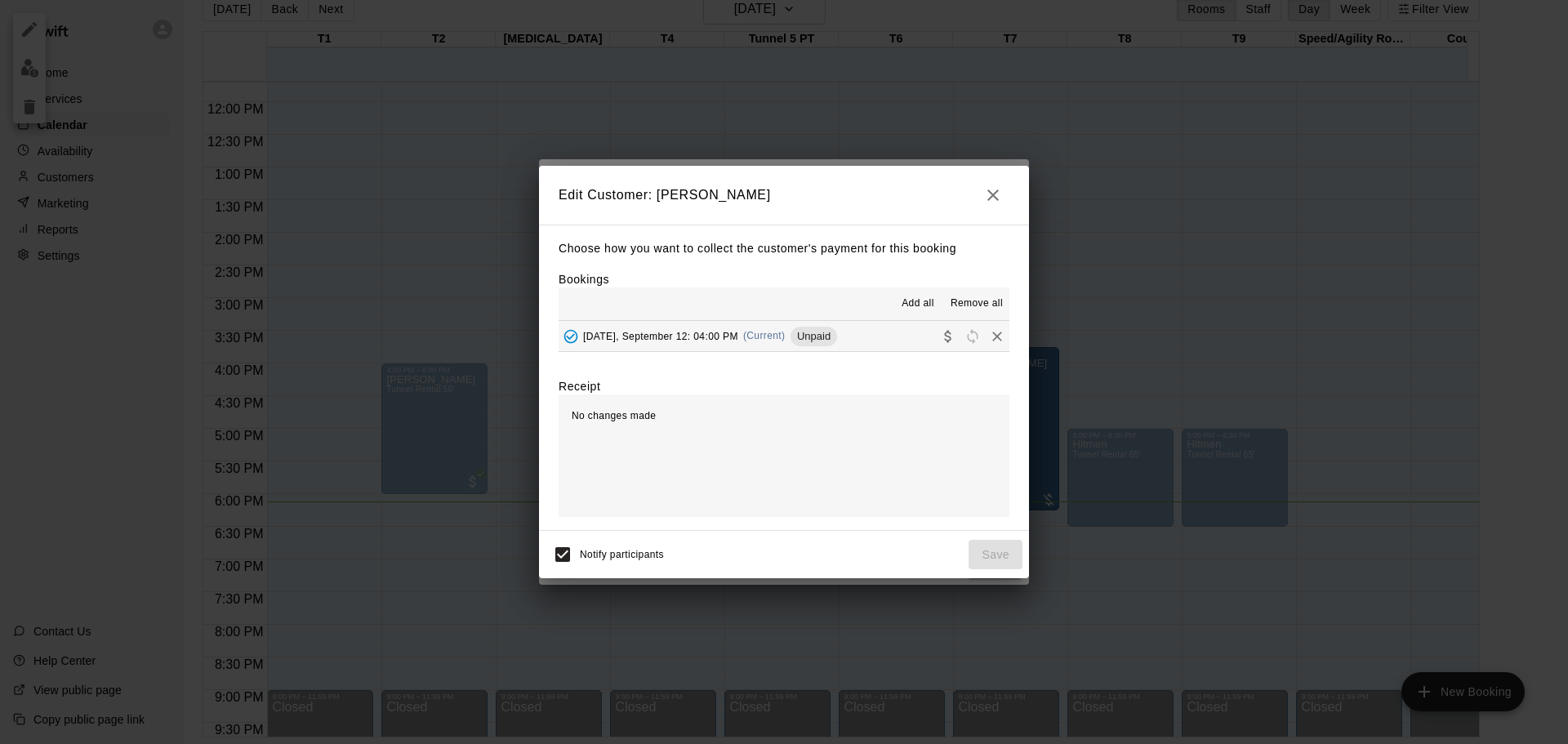
click at [698, 334] on span "[DATE], September 12: 04:00 PM" at bounding box center [660, 335] width 155 height 11
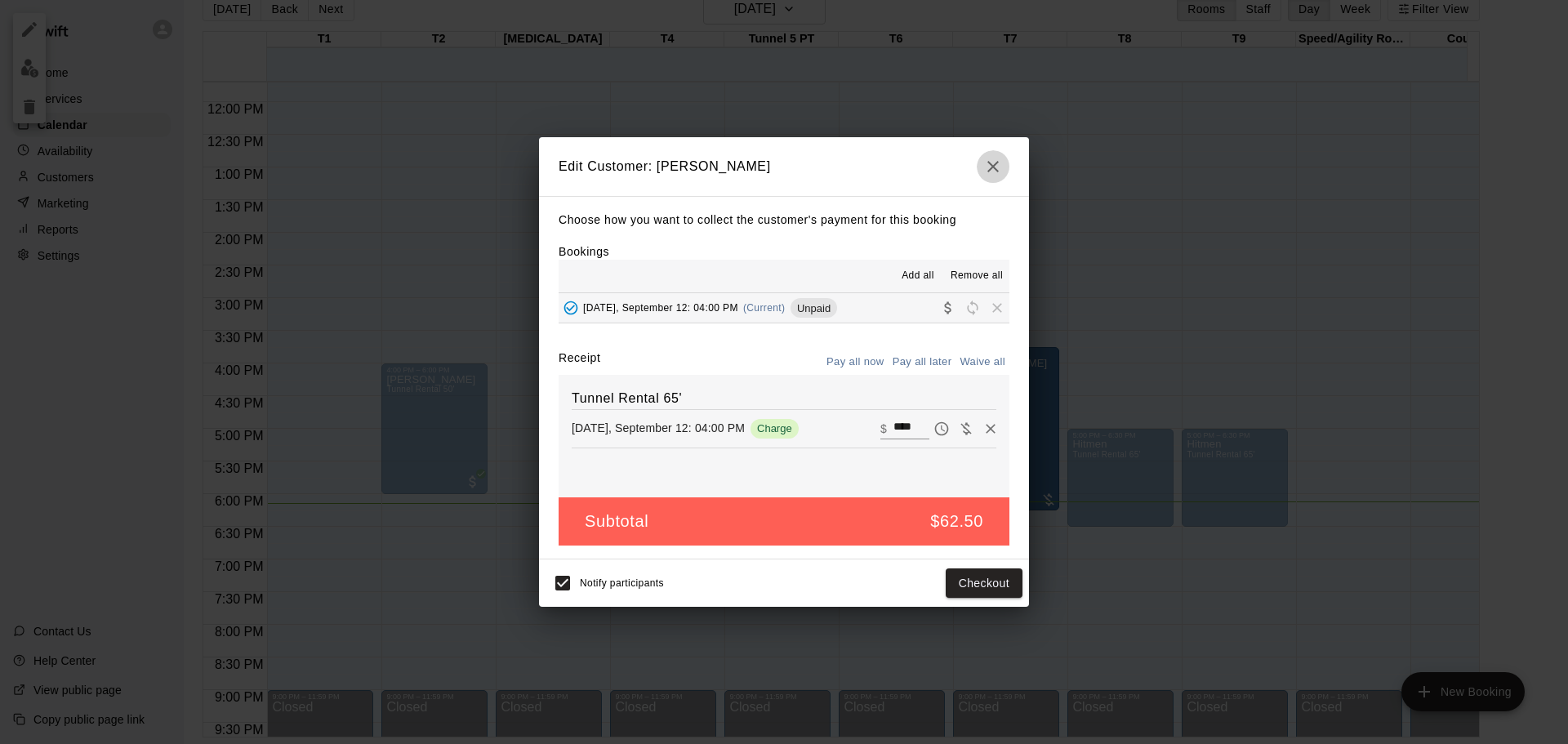
click at [991, 161] on icon "button" at bounding box center [993, 166] width 20 height 20
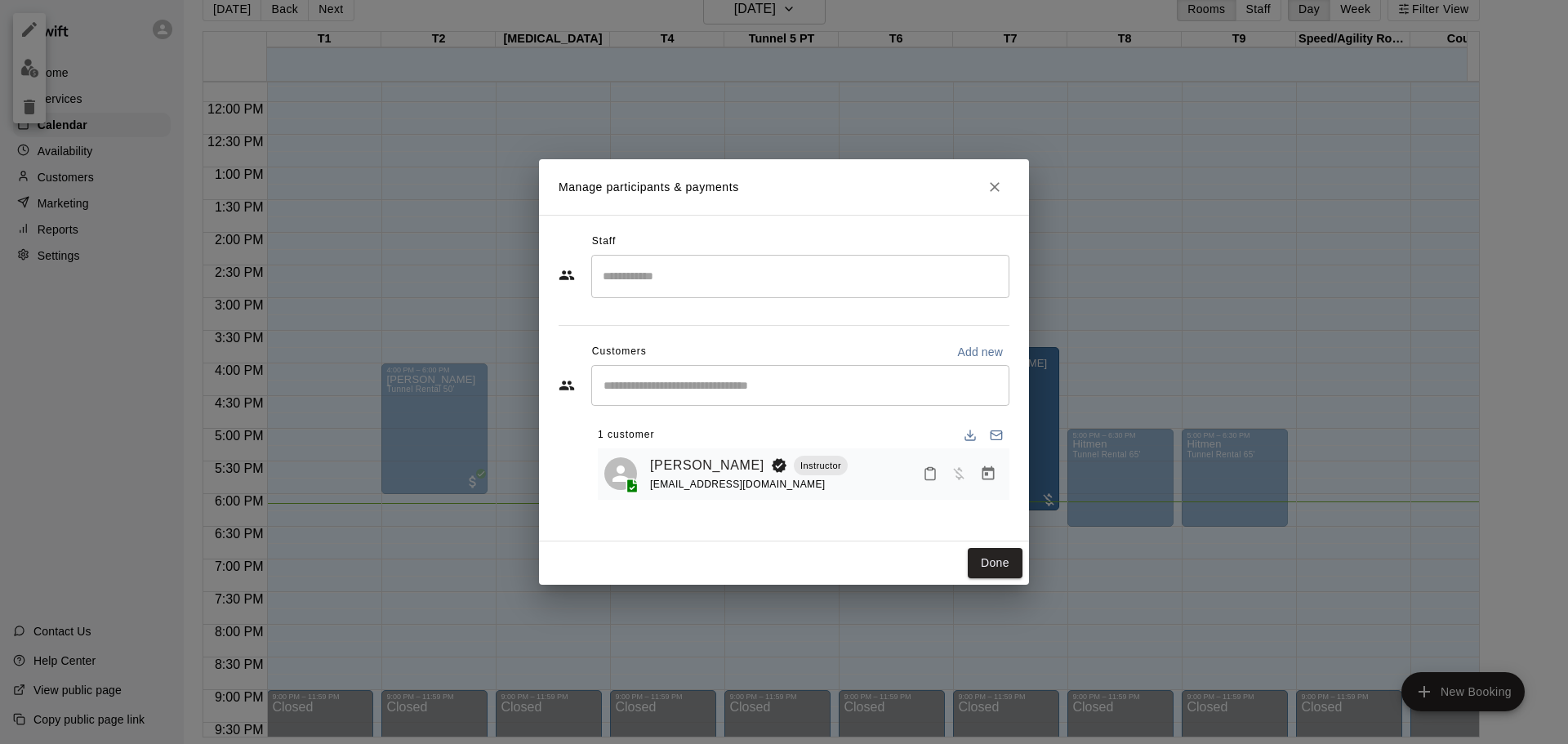
click at [1003, 179] on button "Close" at bounding box center [994, 187] width 29 height 29
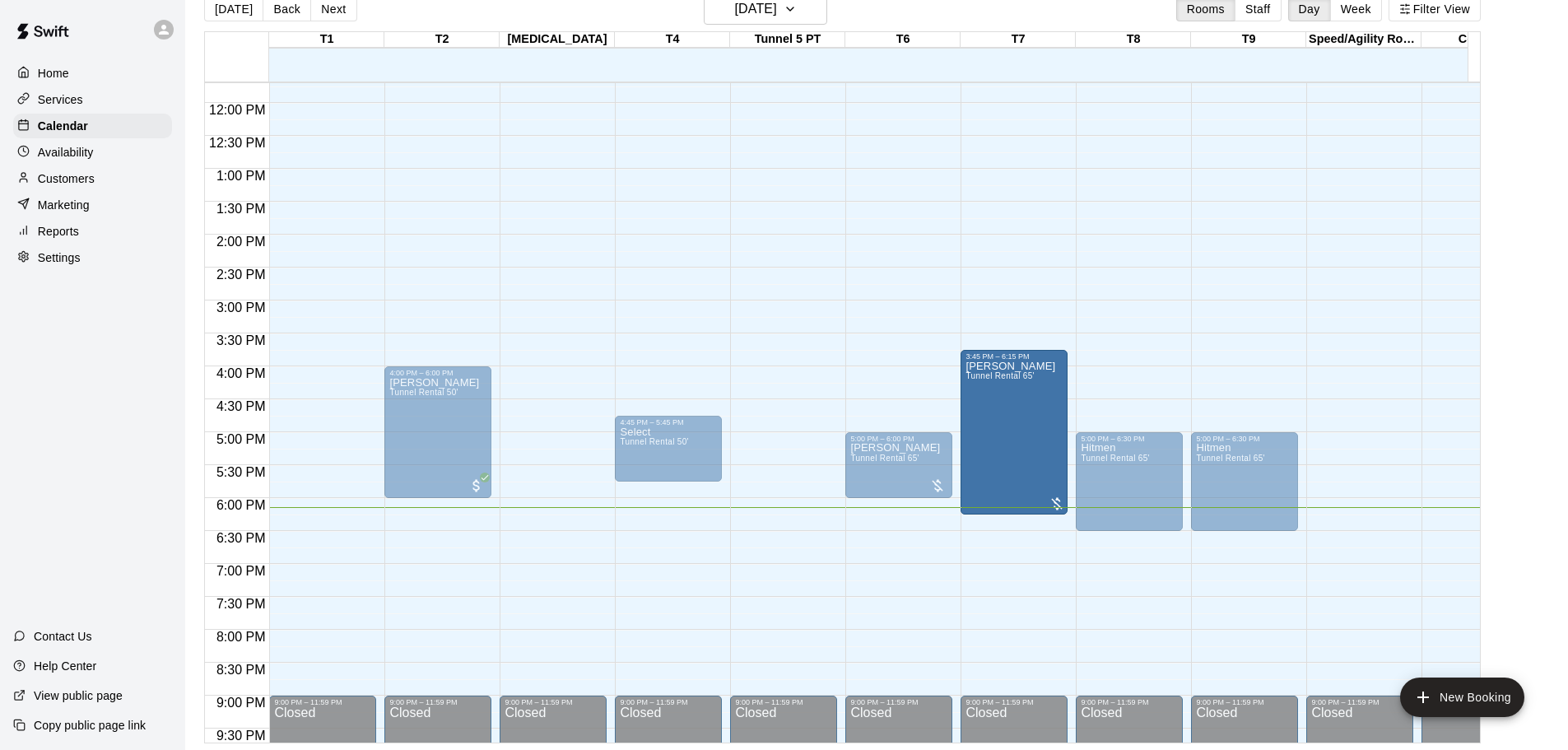
click at [1097, 8] on div "[DATE] Back [DATE][DATE] Rooms Staff Day Week Filter View" at bounding box center [842, 12] width 1276 height 38
click at [1054, 489] on div "[PERSON_NAME] Tunnel Rental 65'" at bounding box center [1014, 735] width 98 height 750
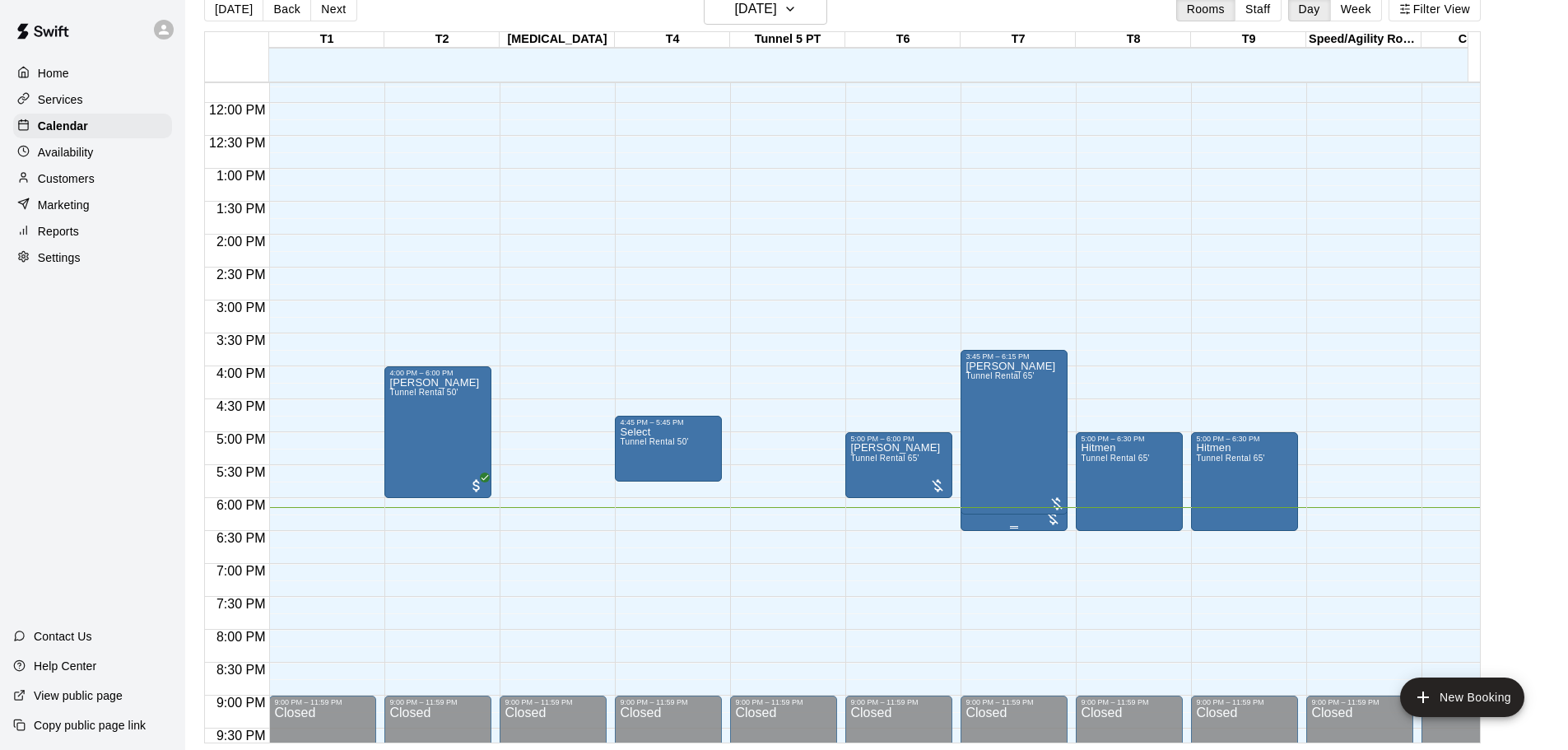
click at [1013, 524] on div "[PERSON_NAME] Tunnel Rental 65'" at bounding box center [1011, 752] width 90 height 750
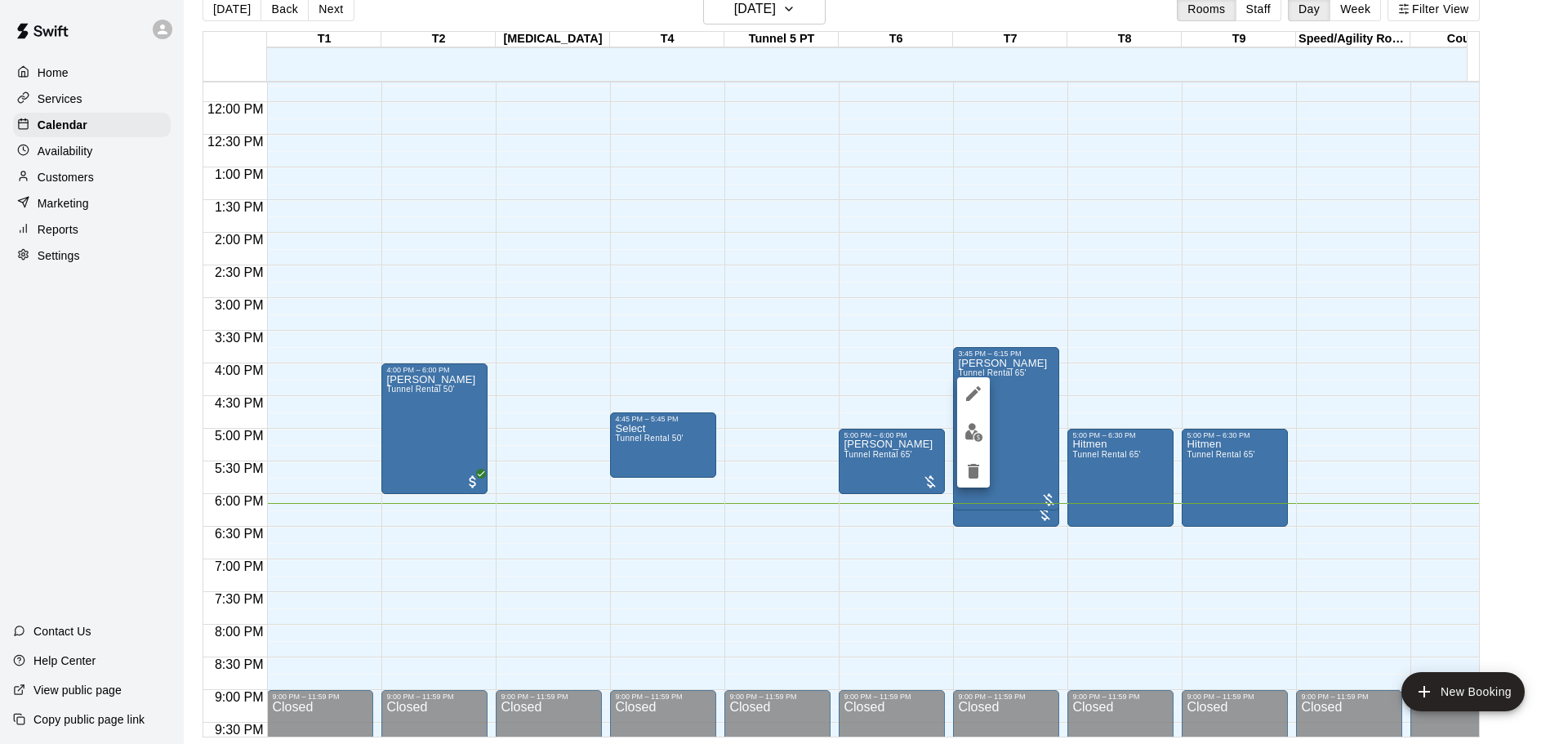
click at [1031, 514] on div at bounding box center [784, 372] width 1568 height 744
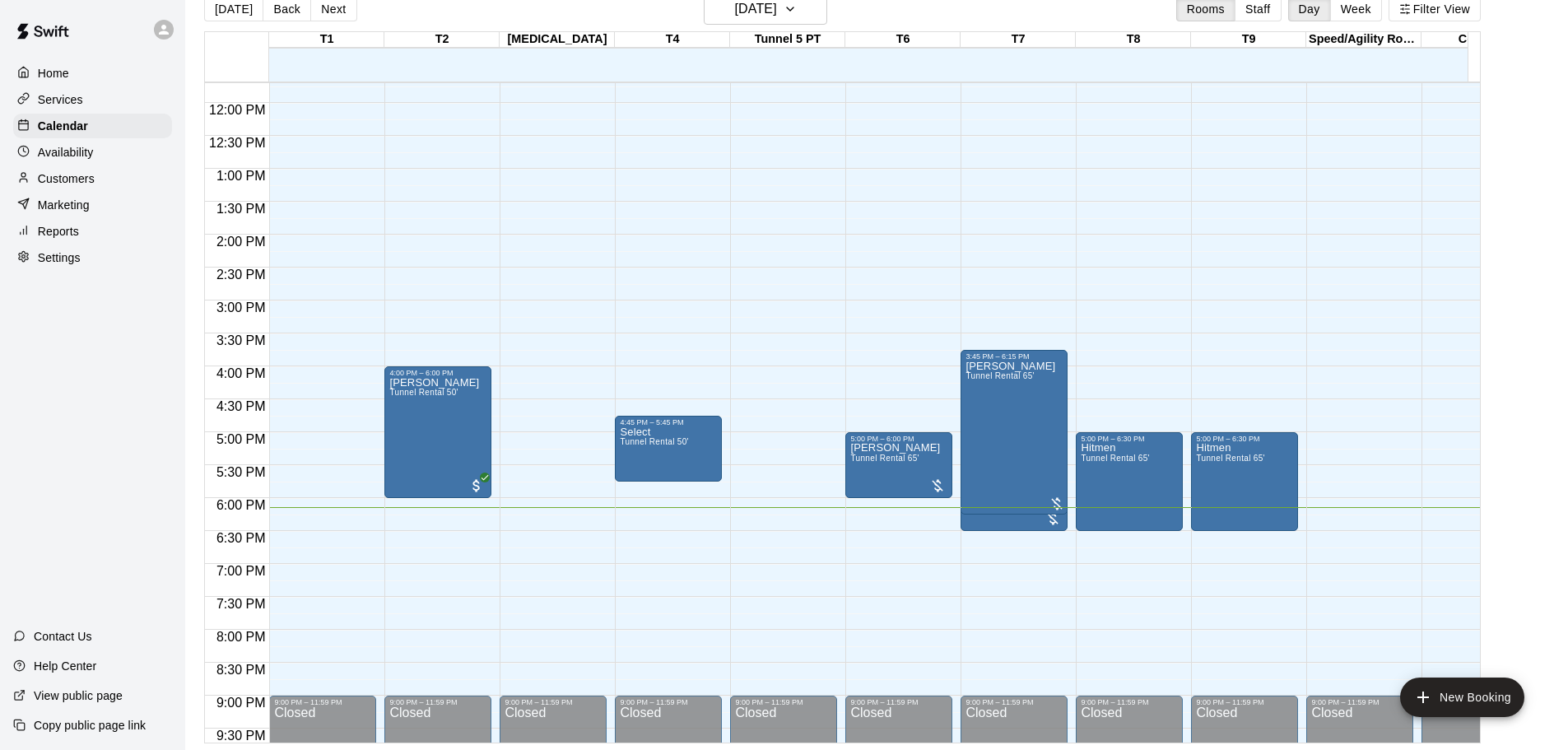
click at [1493, 111] on div "[DATE] Back [DATE][DATE] Rooms Staff Day Week Filter View T1 12 Fri T2 12 Fri […" at bounding box center [842, 368] width 1301 height 750
click at [1051, 514] on div "3:45 PM – 6:15 PM [PERSON_NAME] Tunnel Rental 65'" at bounding box center [1014, 432] width 107 height 165
click at [1055, 495] on div at bounding box center [1056, 501] width 16 height 20
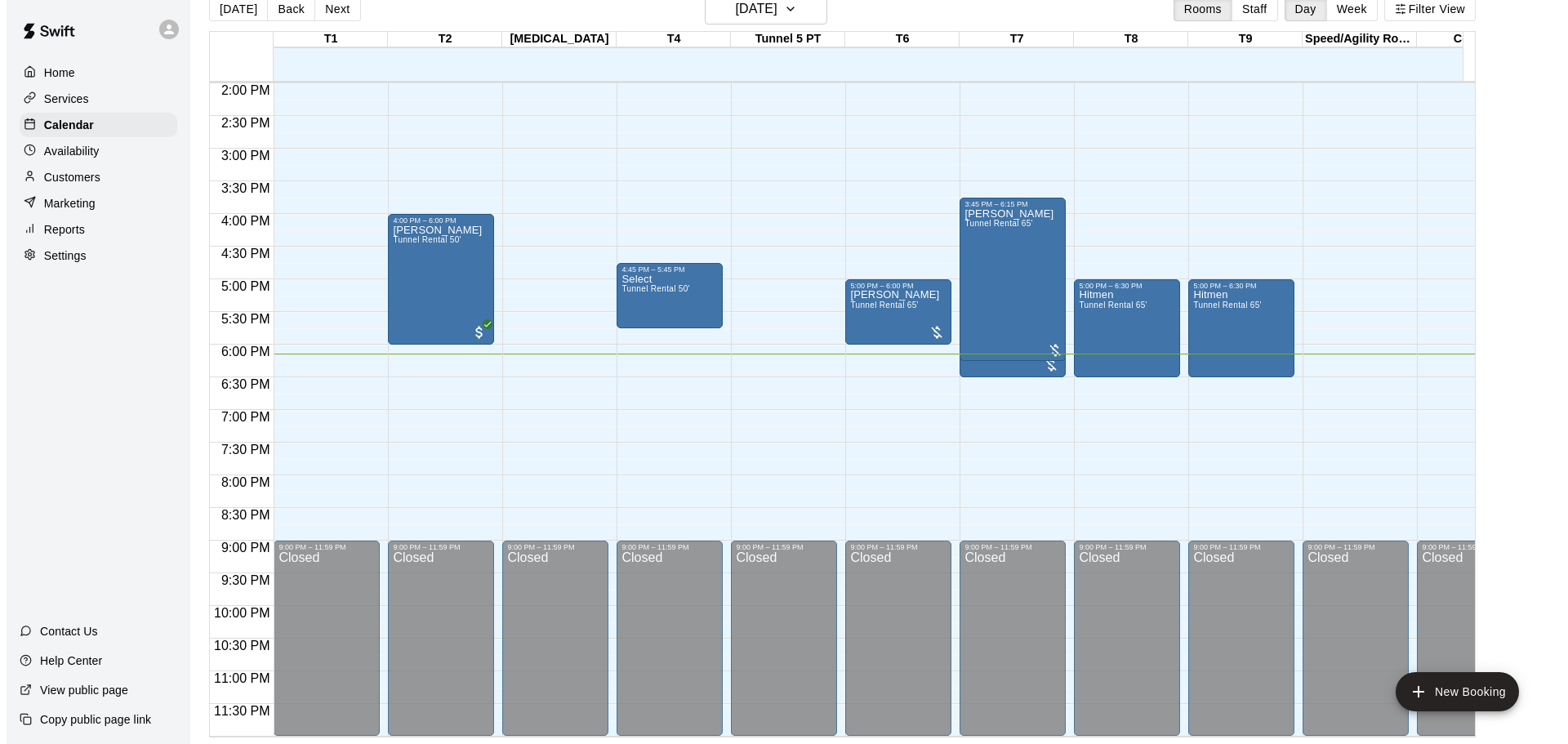
scroll to position [682, 0]
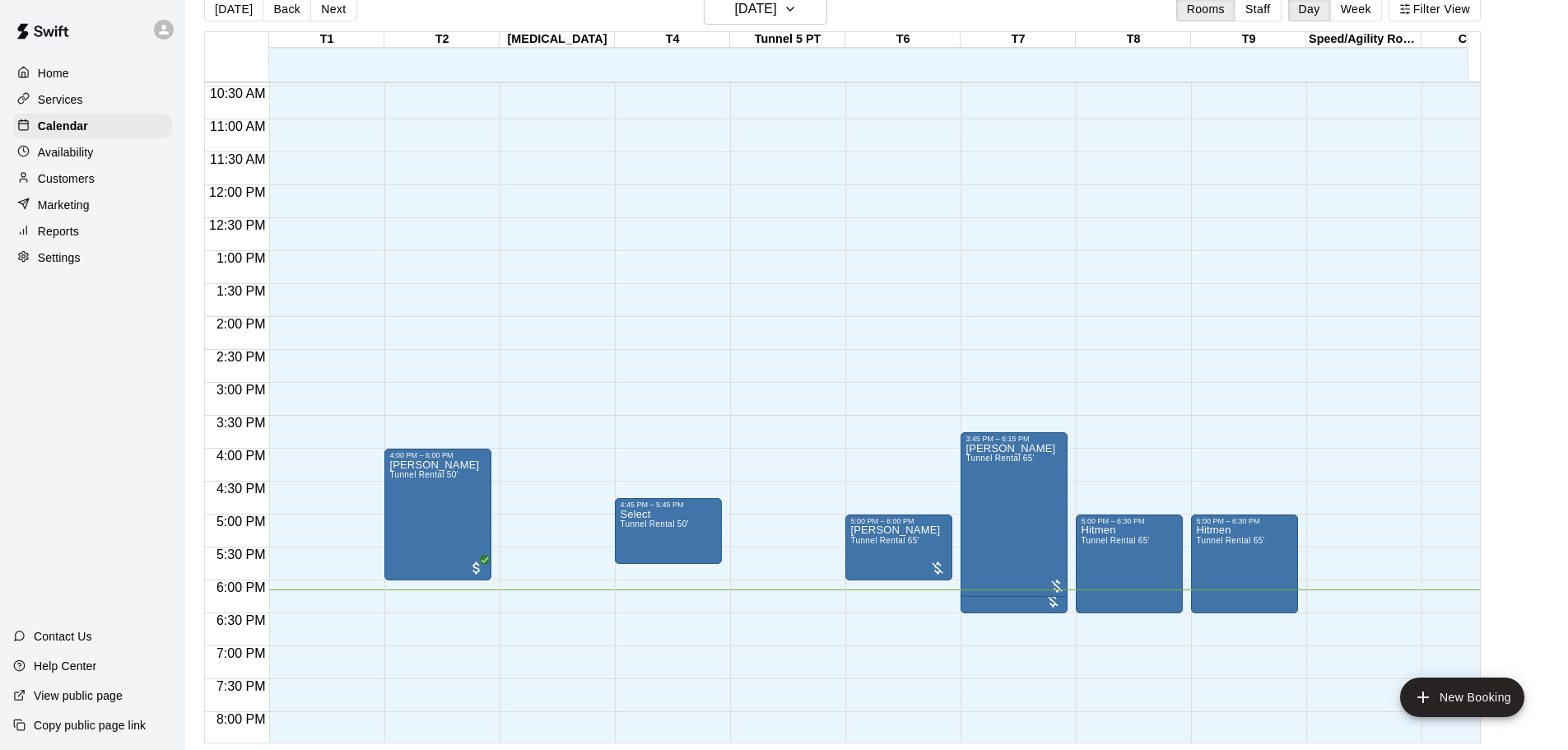
click at [1055, 586] on div at bounding box center [1056, 585] width 16 height 16
click at [1051, 599] on div at bounding box center [1052, 601] width 16 height 16
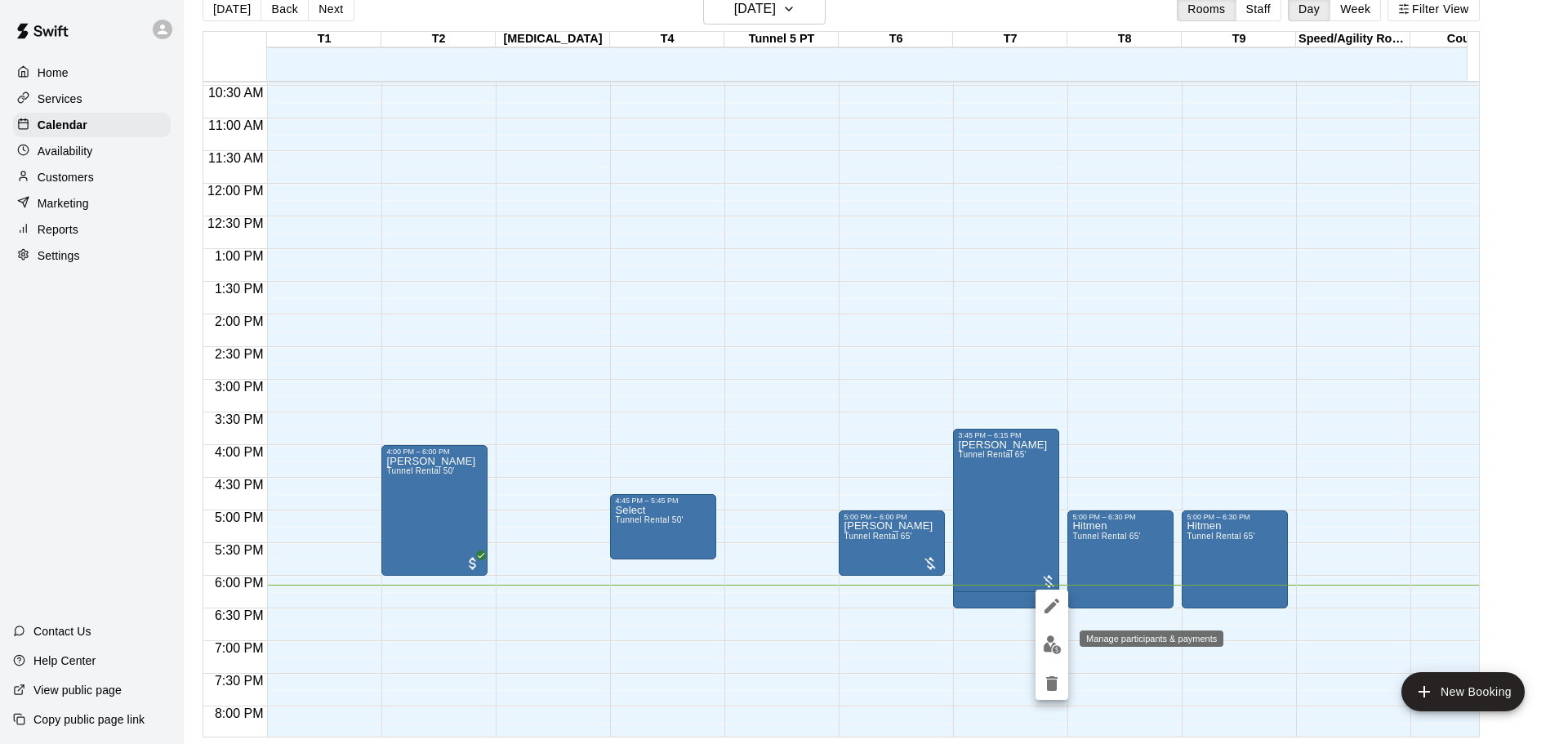
click at [1046, 639] on img "edit" at bounding box center [1052, 645] width 19 height 19
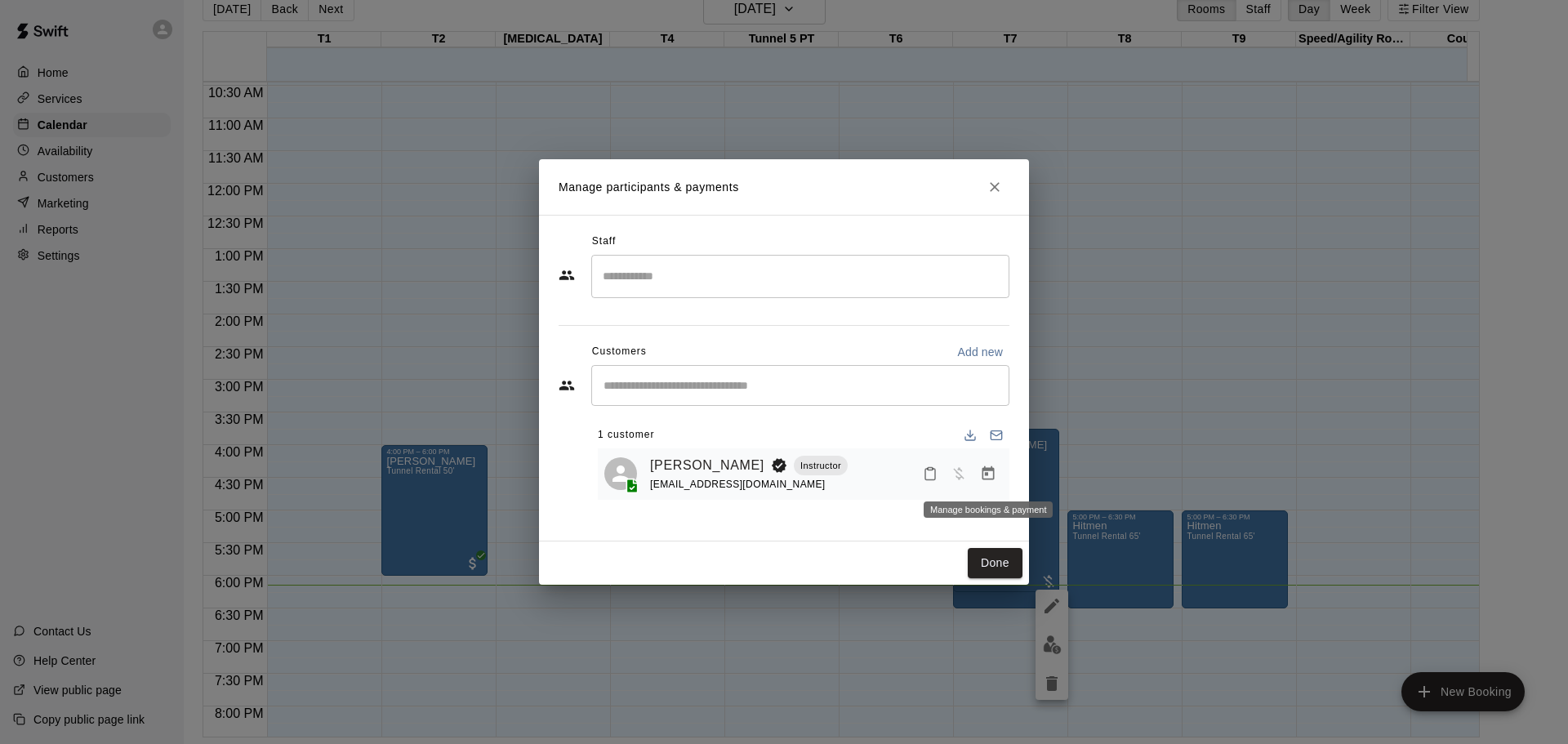
click at [984, 472] on icon "Manage bookings & payment" at bounding box center [988, 473] width 12 height 14
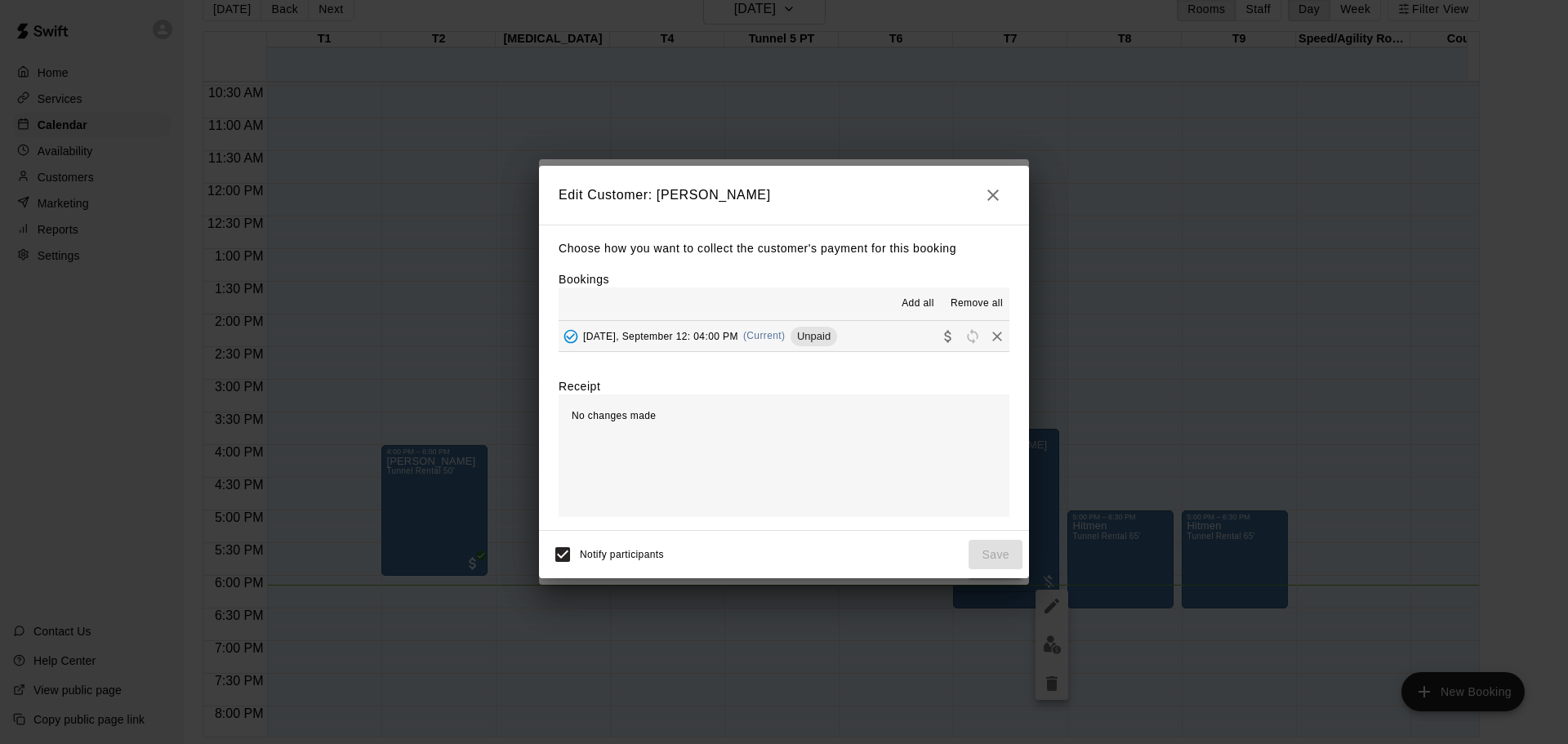
click at [696, 330] on div "[DATE], September 12: 04:00 PM (Current) Unpaid" at bounding box center [697, 336] width 278 height 25
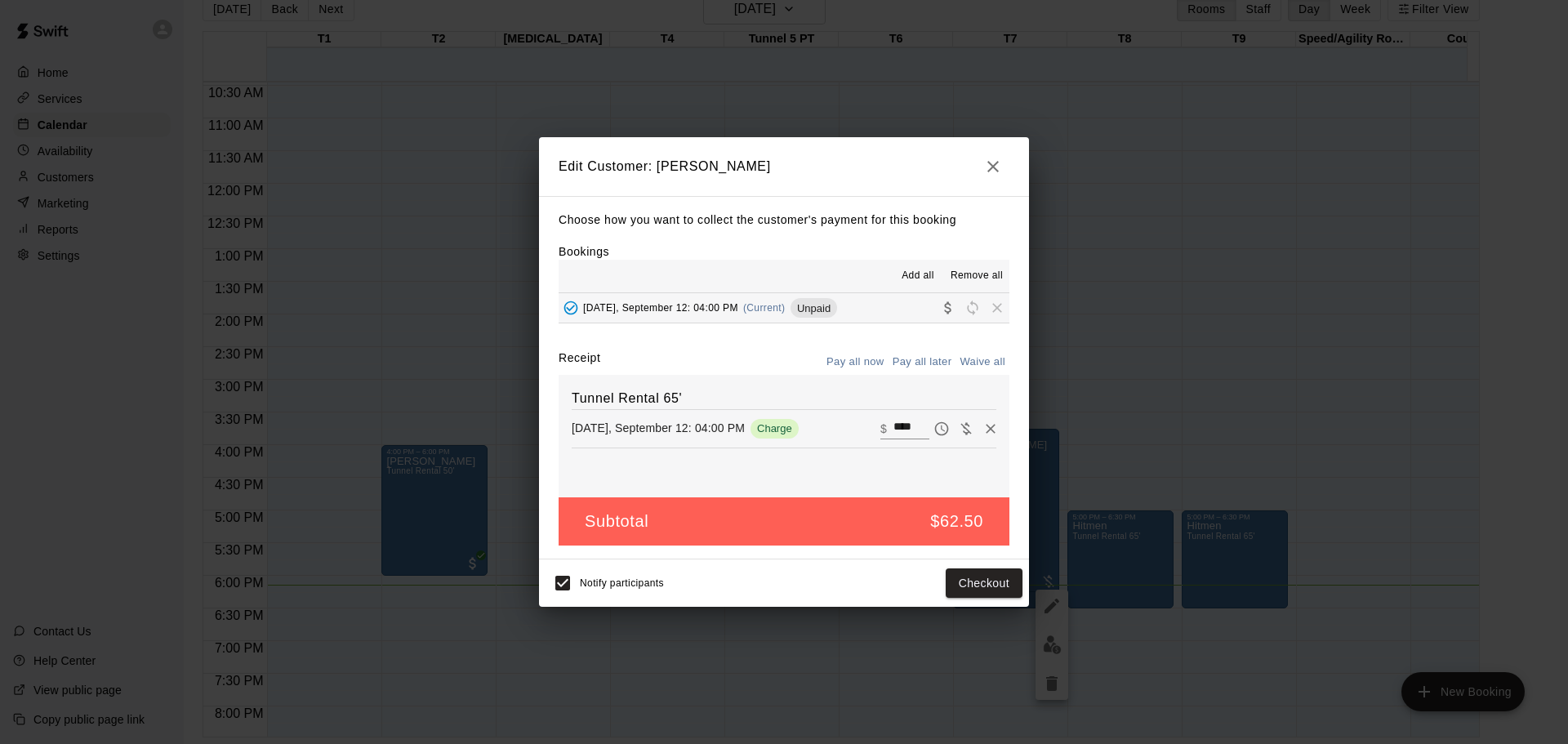
click at [987, 162] on icon "button" at bounding box center [993, 166] width 20 height 20
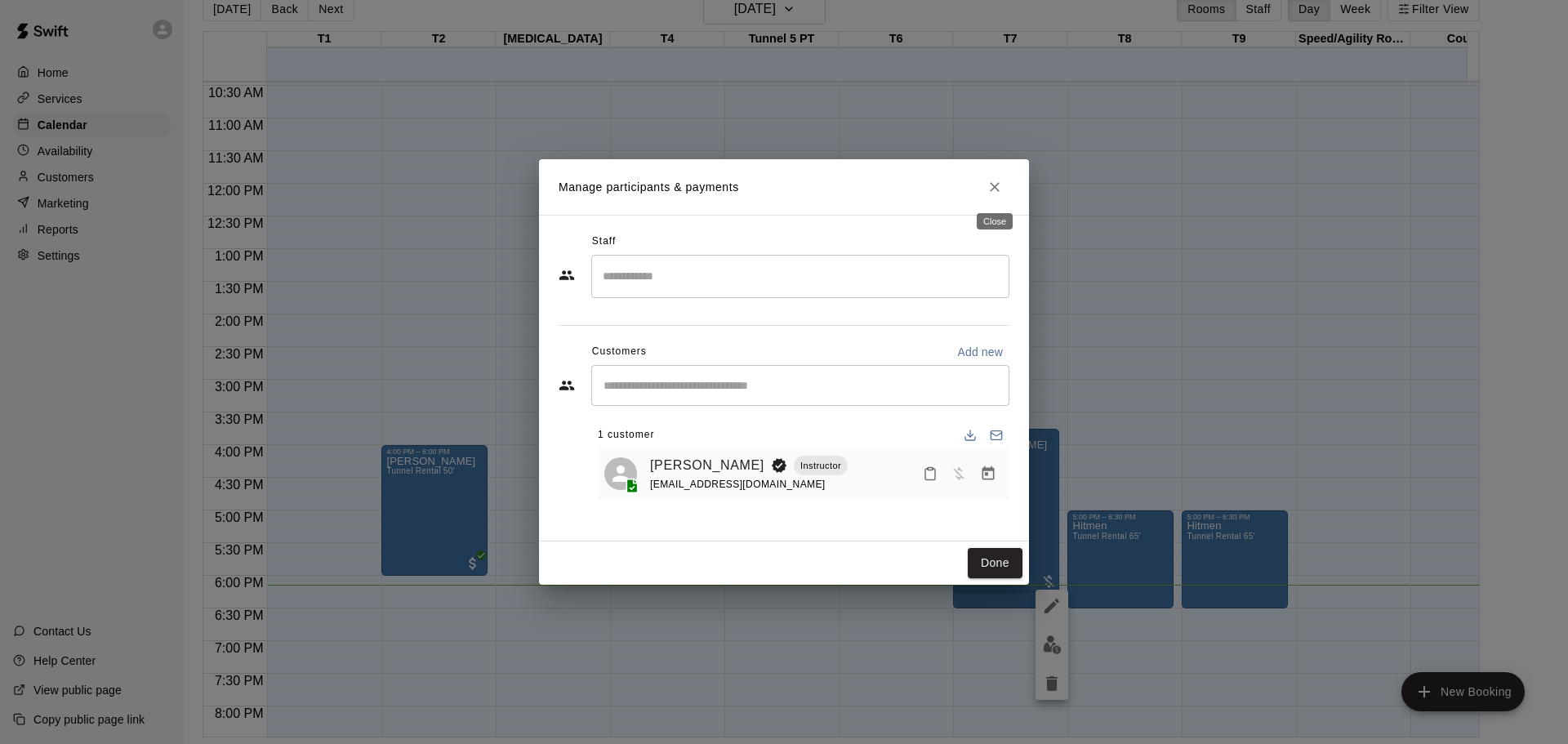
click at [997, 190] on icon "Close" at bounding box center [994, 187] width 9 height 9
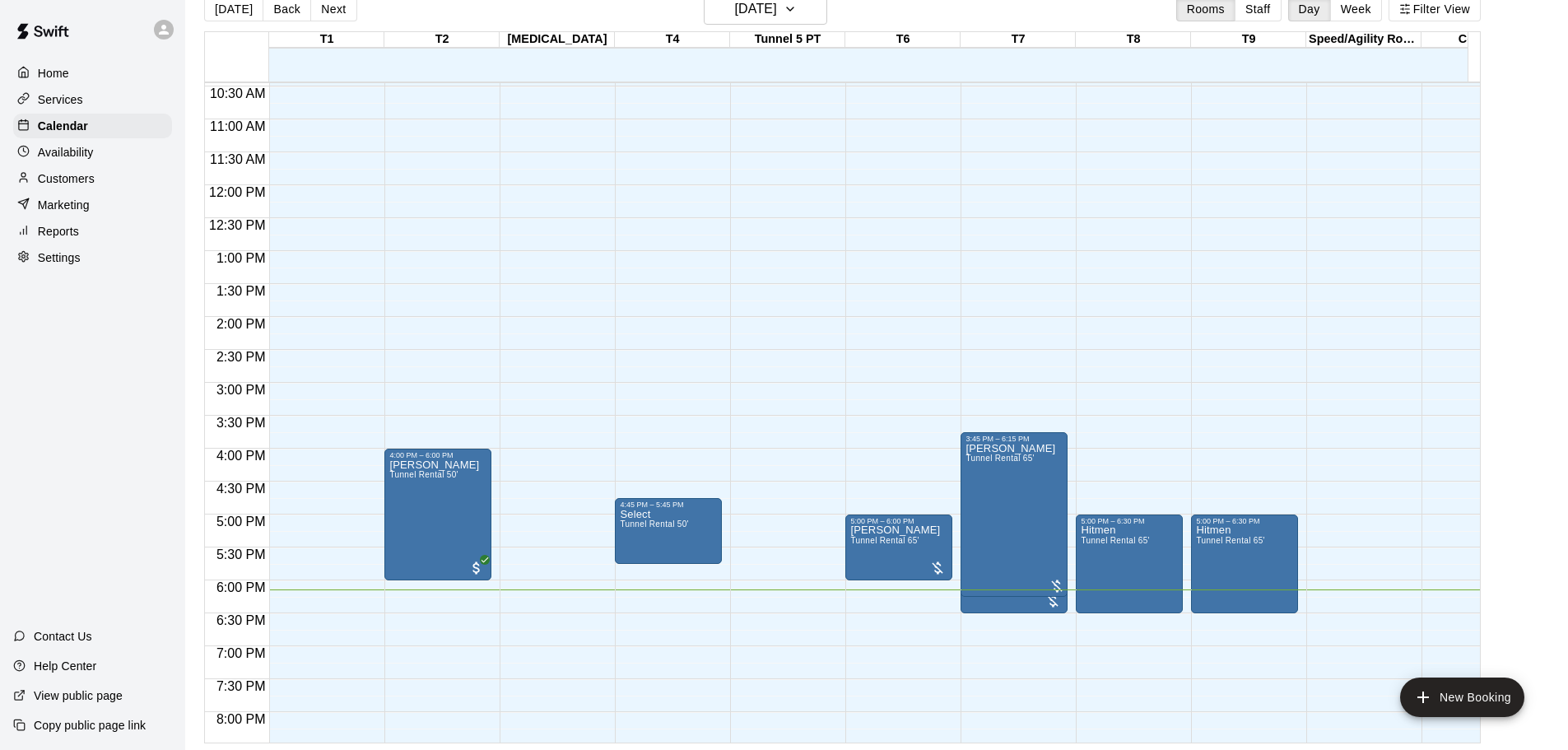
click at [1052, 596] on div "3:45 PM – 6:15 PM [PERSON_NAME] Tunnel Rental 65'" at bounding box center [1014, 514] width 107 height 165
click at [1056, 580] on div at bounding box center [1056, 585] width 16 height 16
click at [1054, 583] on div at bounding box center [1056, 585] width 16 height 16
click at [1048, 600] on div at bounding box center [1052, 601] width 16 height 16
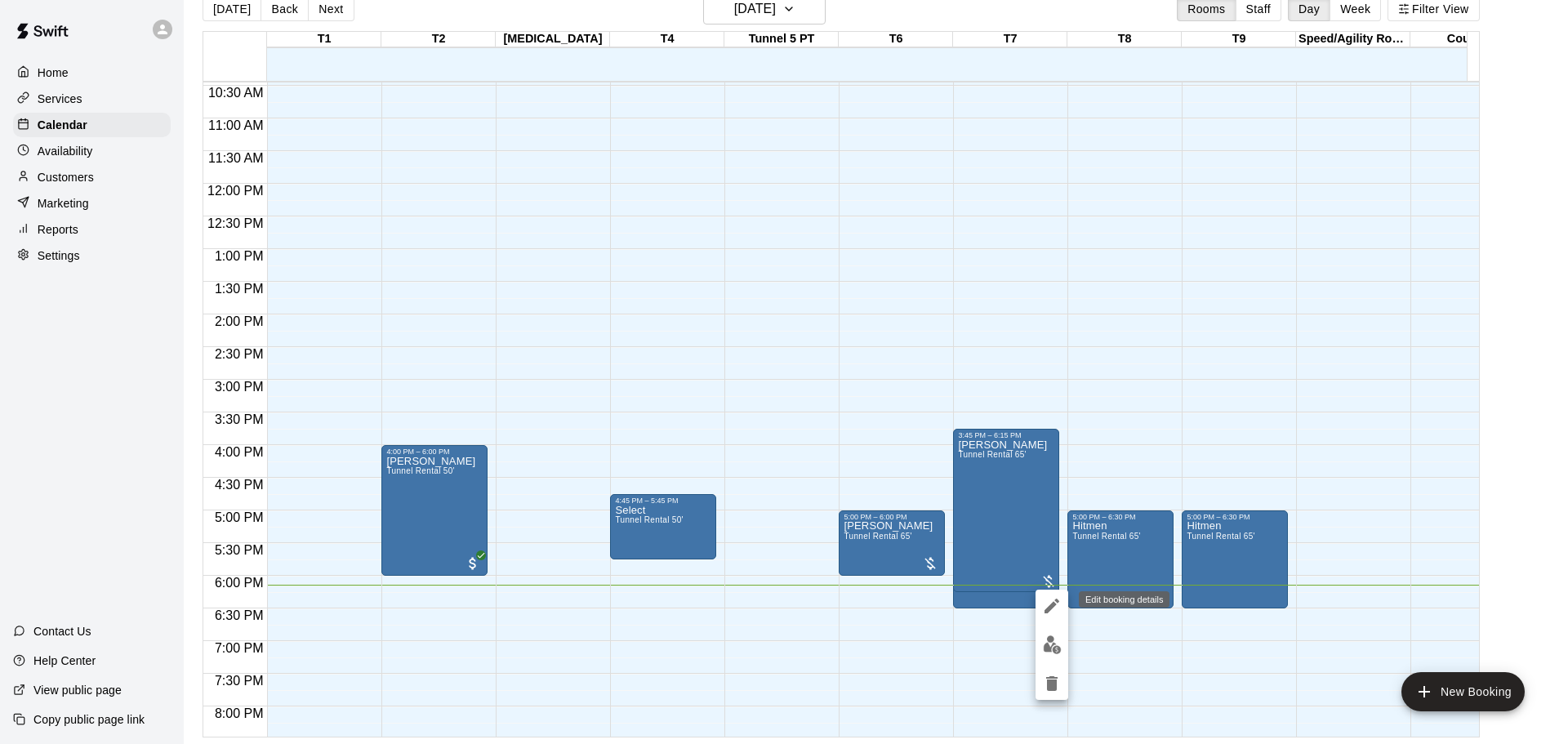
click at [1054, 604] on icon "edit" at bounding box center [1052, 605] width 15 height 15
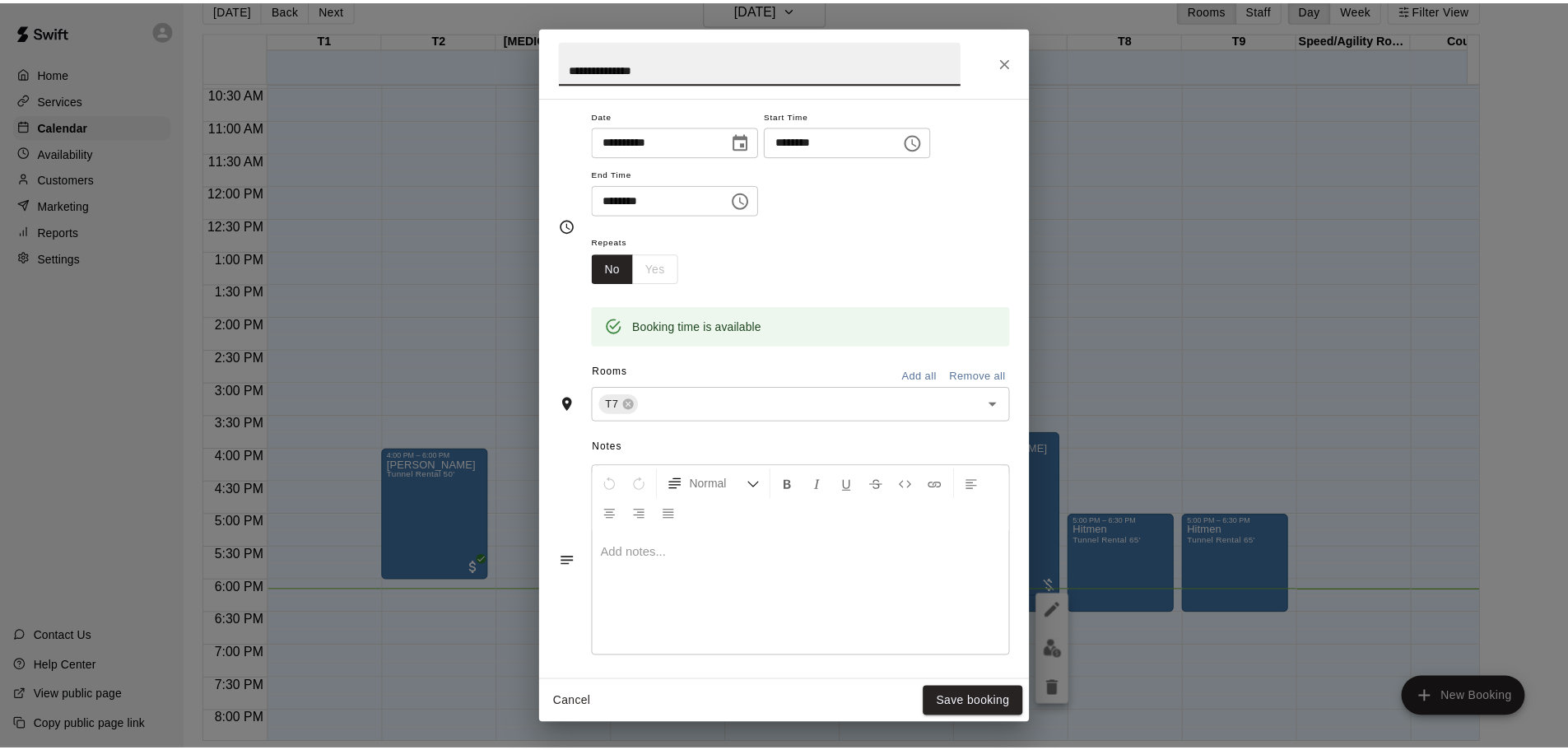
scroll to position [165, 0]
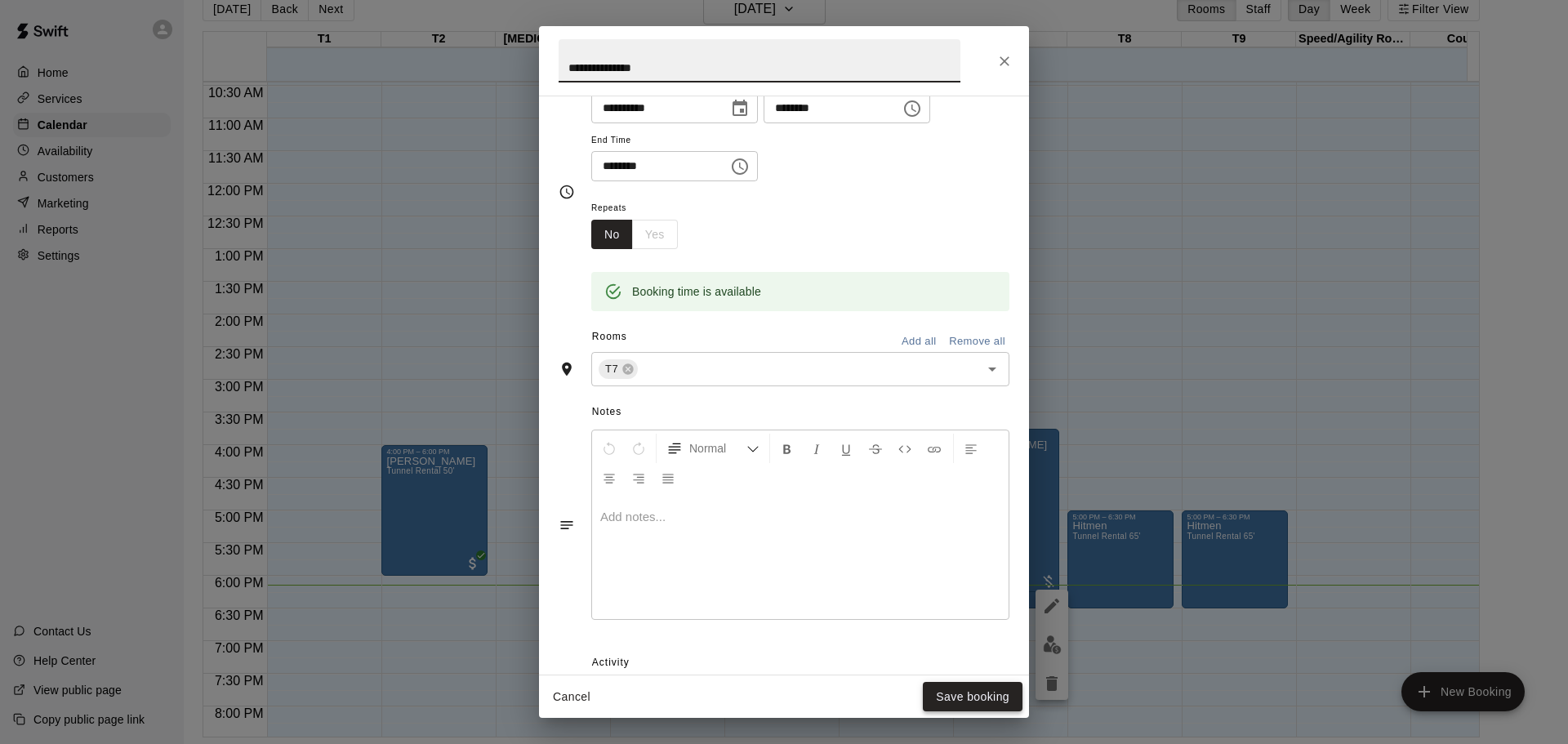
click at [973, 688] on button "Save booking" at bounding box center [973, 696] width 99 height 30
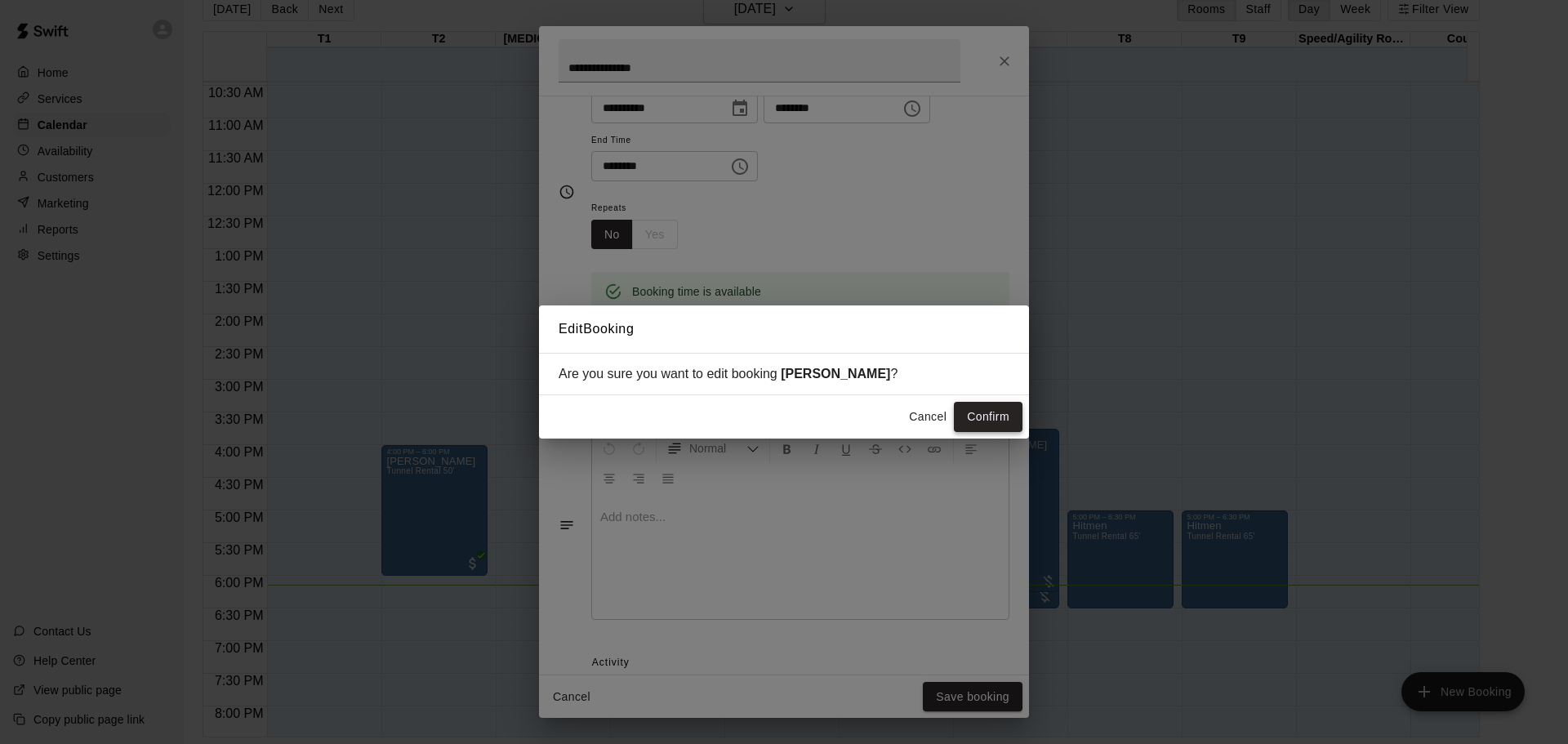
click at [993, 408] on button "Confirm" at bounding box center [988, 416] width 69 height 30
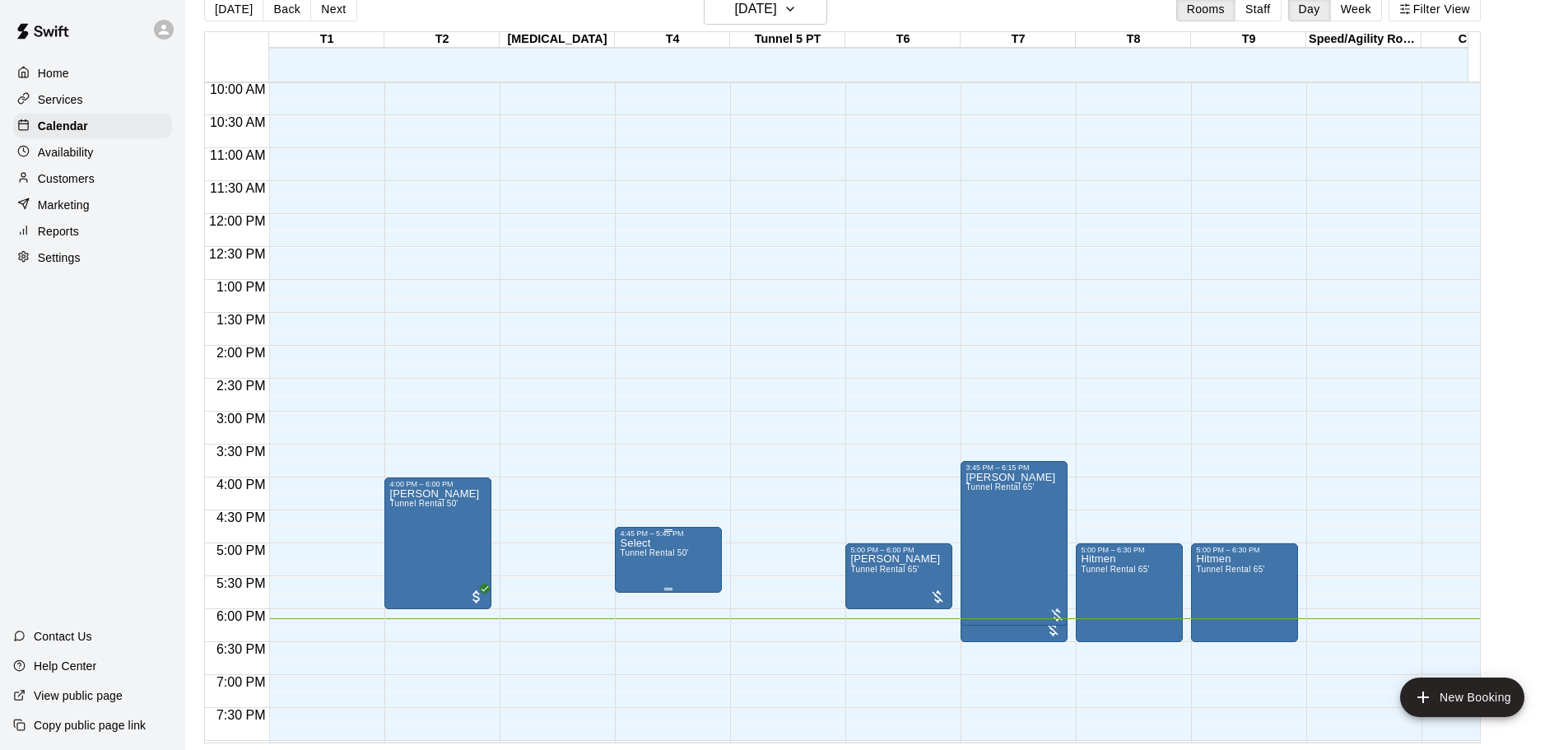
scroll to position [688, 0]
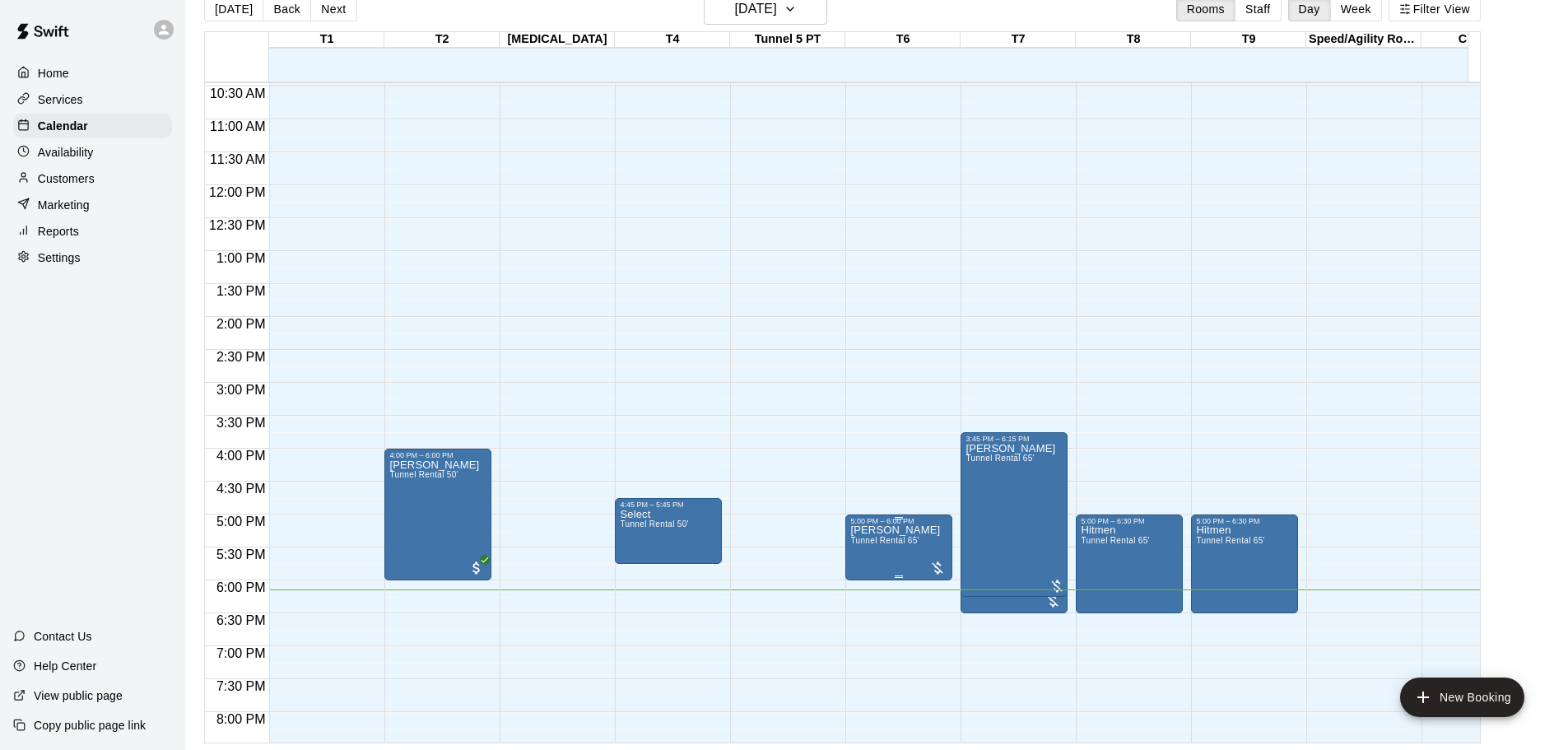
click at [933, 562] on div at bounding box center [937, 568] width 16 height 16
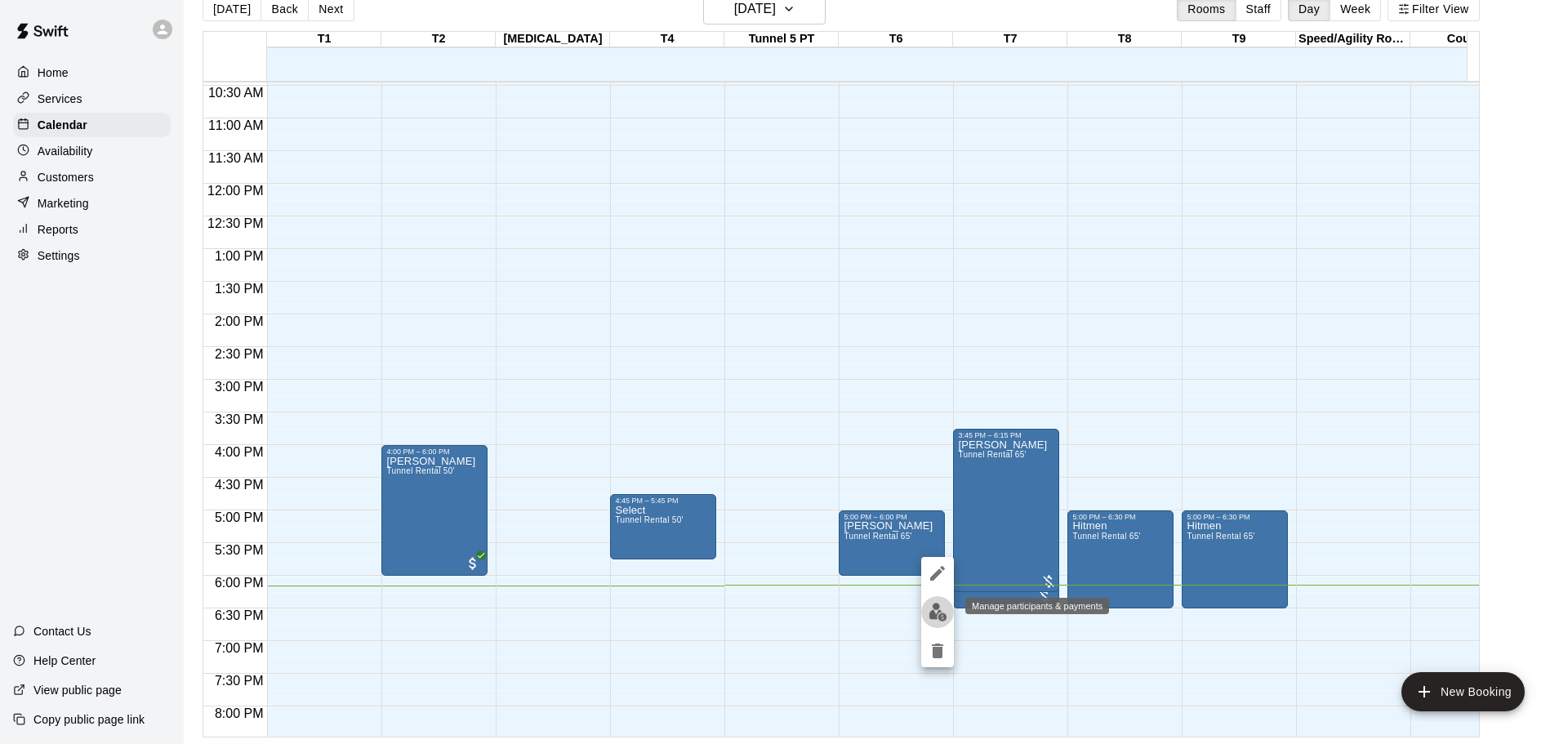
click at [935, 610] on img "edit" at bounding box center [938, 612] width 19 height 19
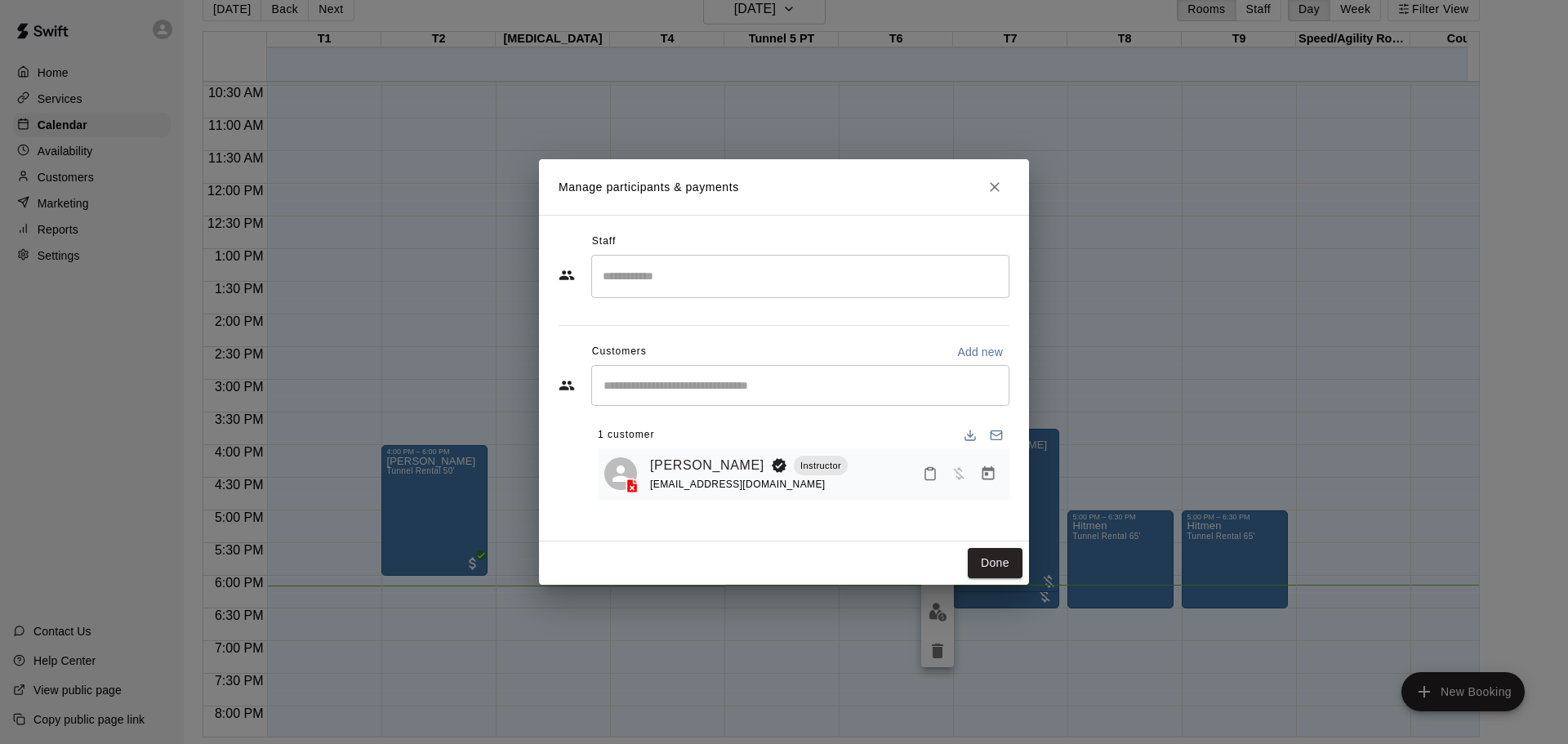
click at [990, 470] on icon "Manage bookings & payment" at bounding box center [988, 473] width 12 height 14
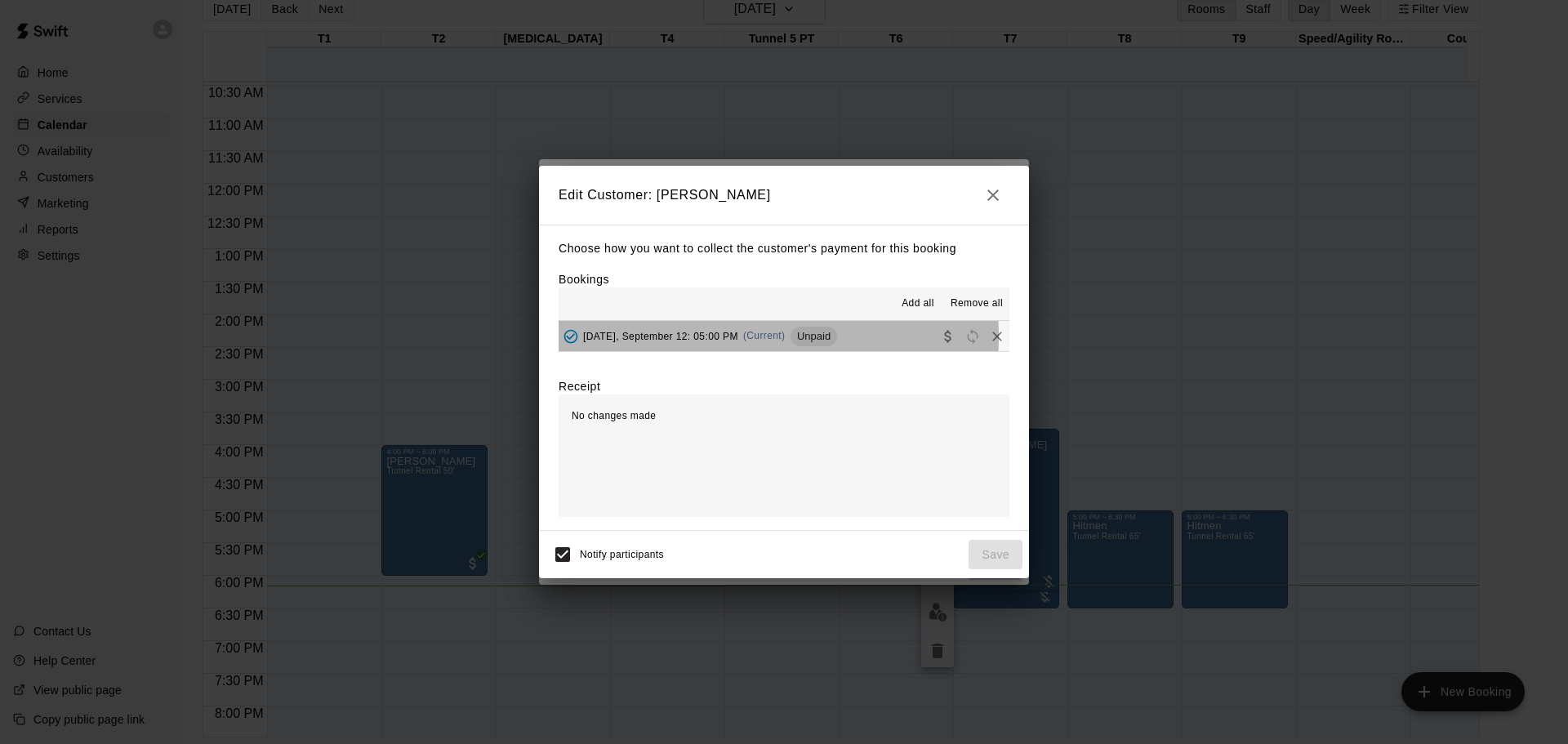
click at [702, 337] on span "[DATE], September 12: 05:00 PM" at bounding box center [660, 335] width 155 height 11
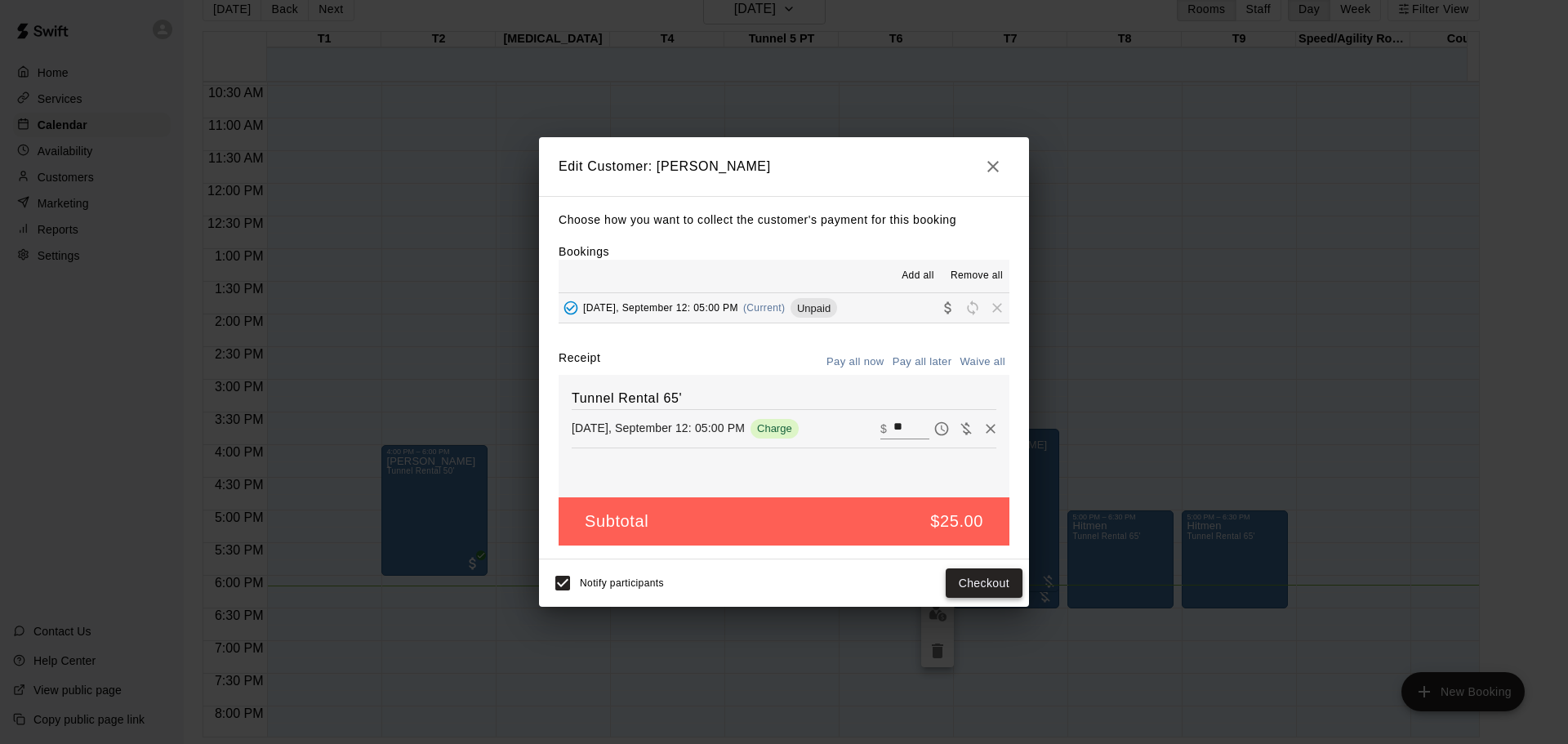
click at [999, 577] on button "Checkout" at bounding box center [984, 583] width 77 height 30
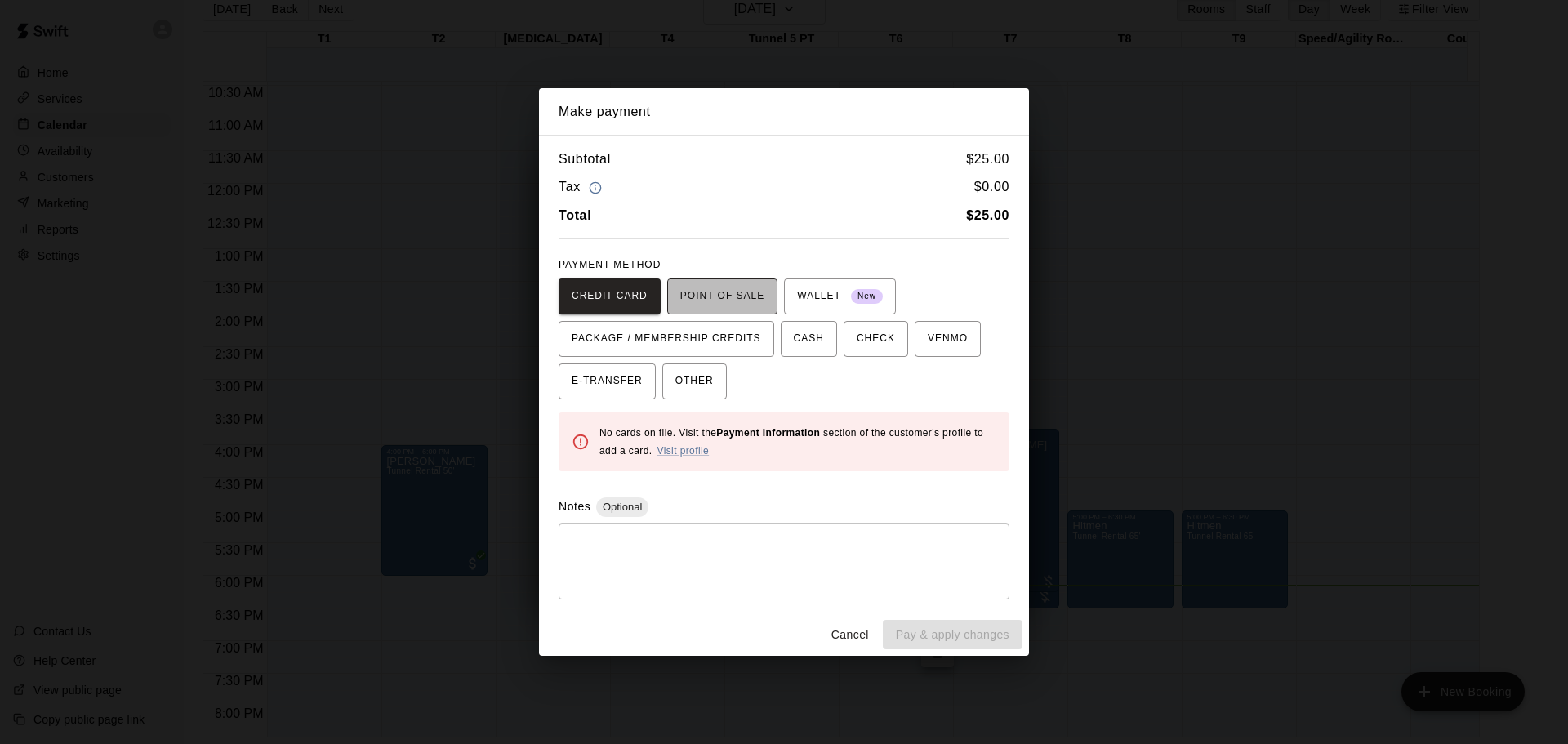
click at [747, 289] on span "POINT OF SALE" at bounding box center [722, 296] width 84 height 27
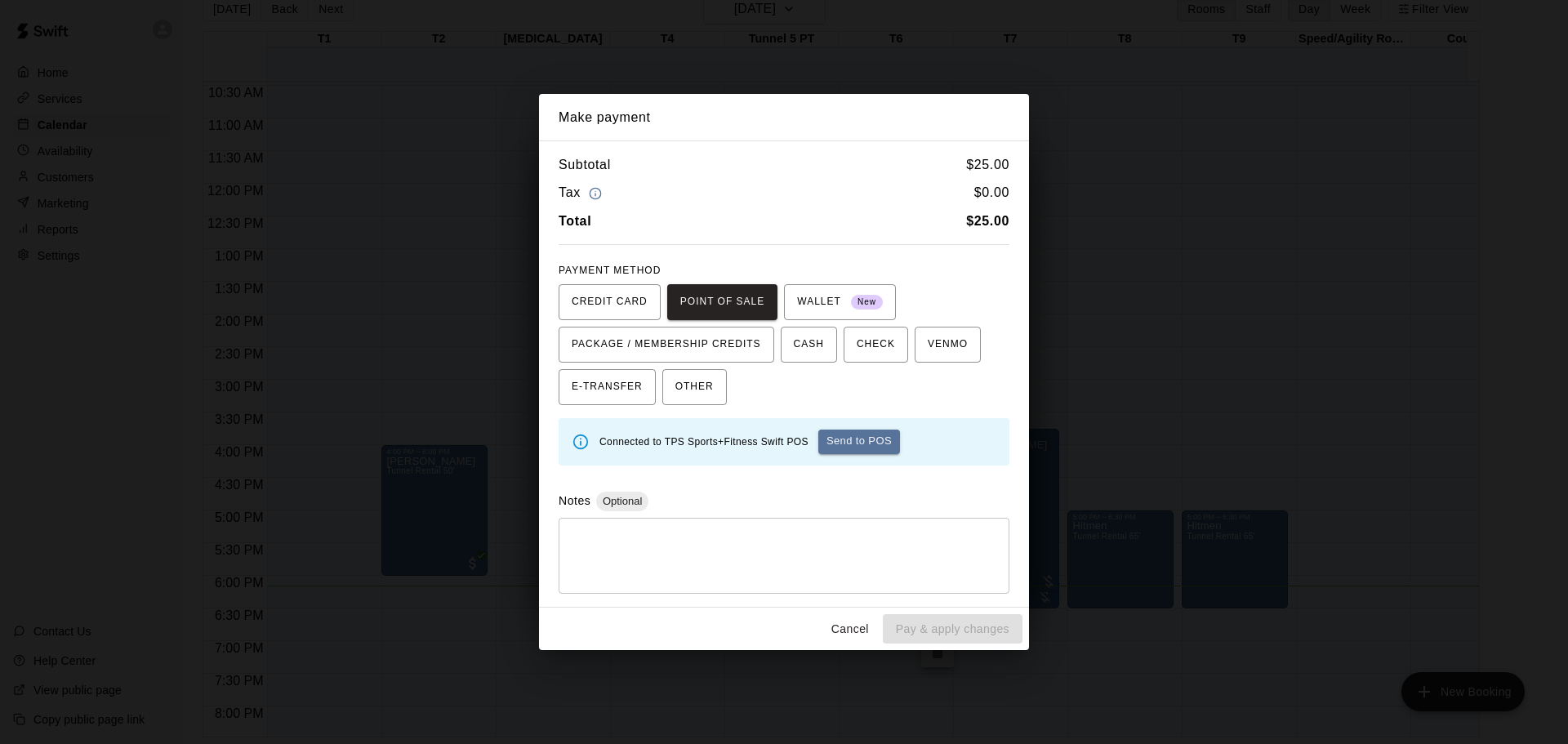
click at [861, 436] on button "Send to POS" at bounding box center [859, 442] width 81 height 25
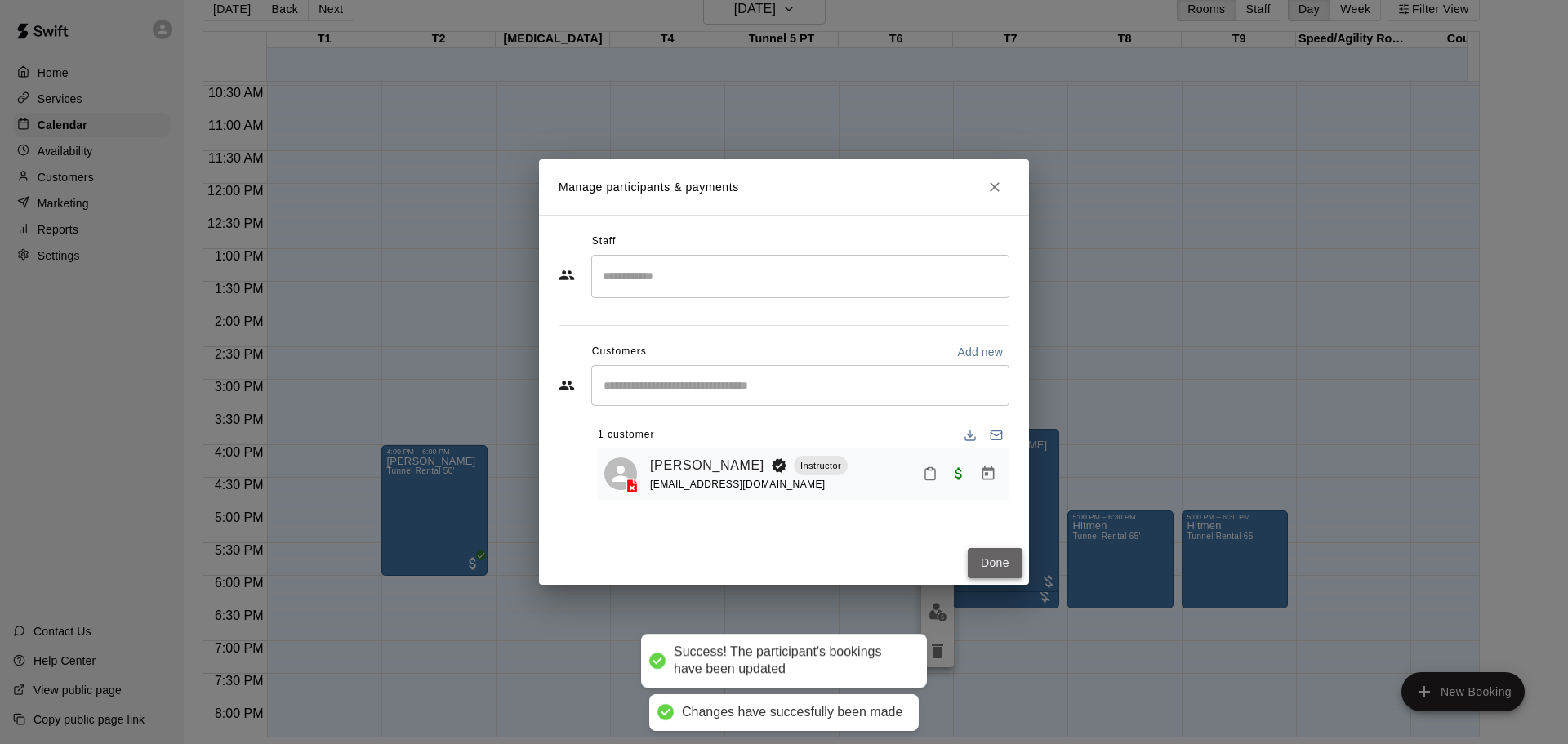
click at [1005, 558] on button "Done" at bounding box center [995, 562] width 55 height 30
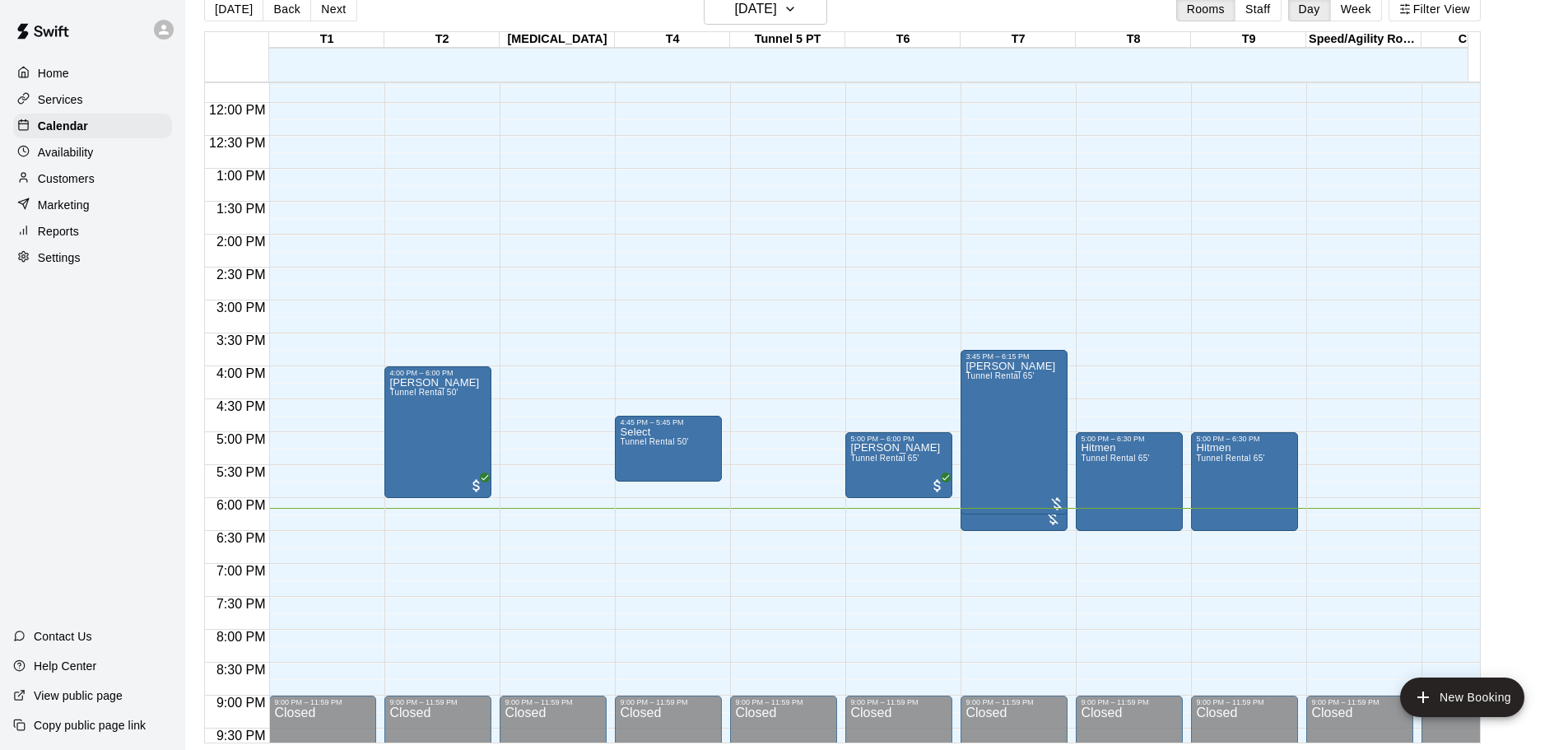
scroll to position [853, 0]
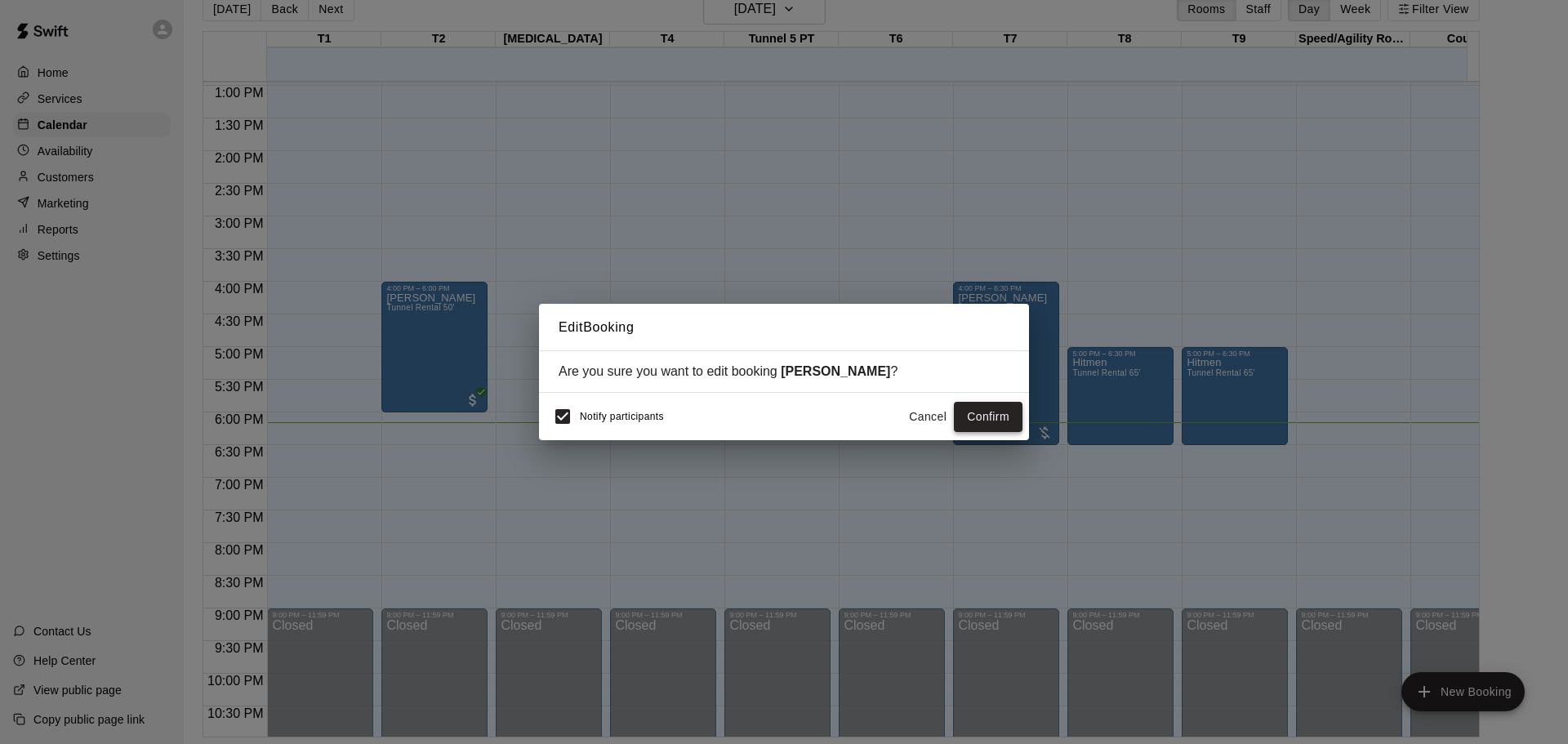
click at [978, 415] on button "Confirm" at bounding box center [988, 416] width 69 height 30
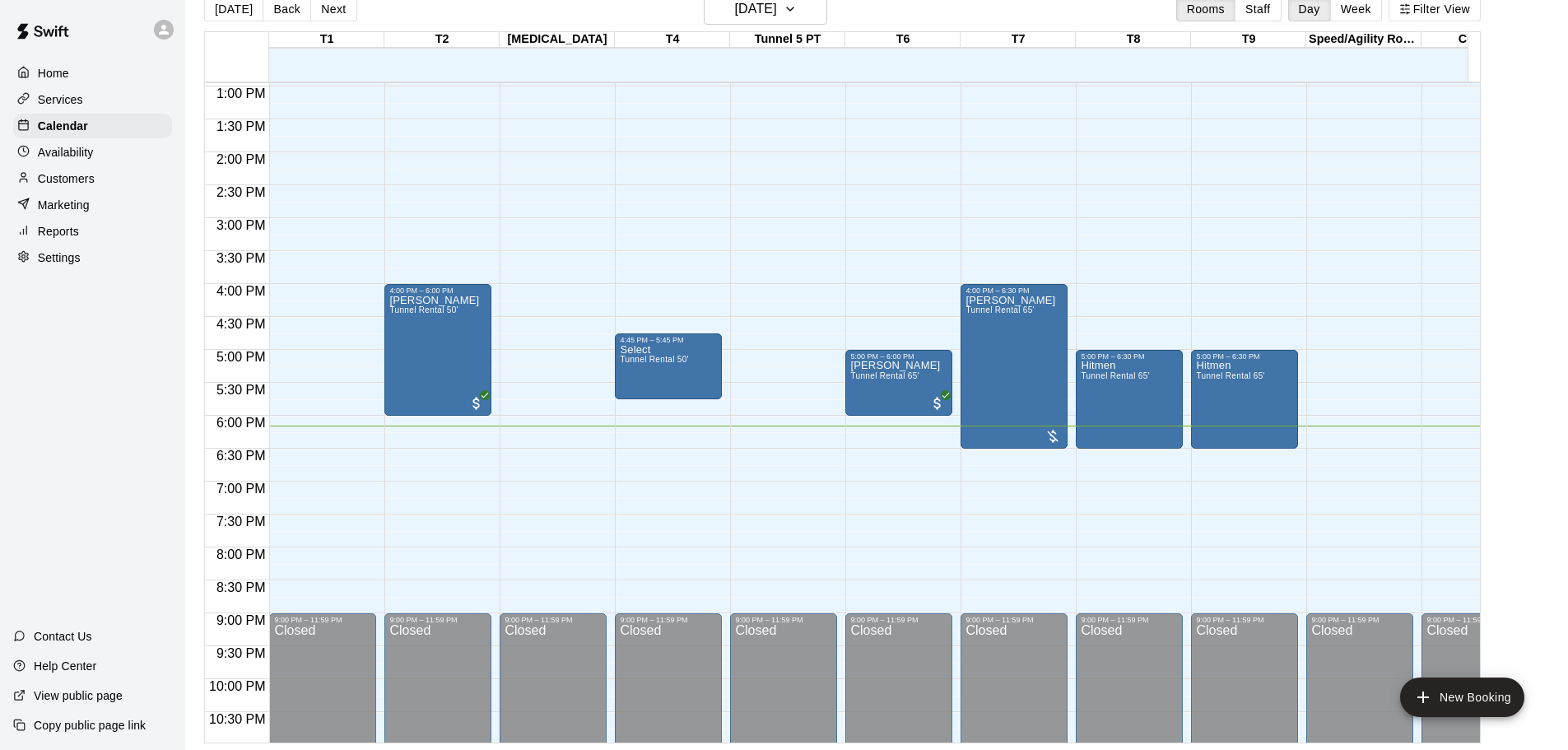
click at [1524, 262] on main "[DATE] Back [DATE][DATE] Rooms Staff Day Week Filter View T1 12 Fri T2 12 Fri […" at bounding box center [876, 368] width 1370 height 750
click at [1051, 432] on div at bounding box center [1052, 436] width 16 height 16
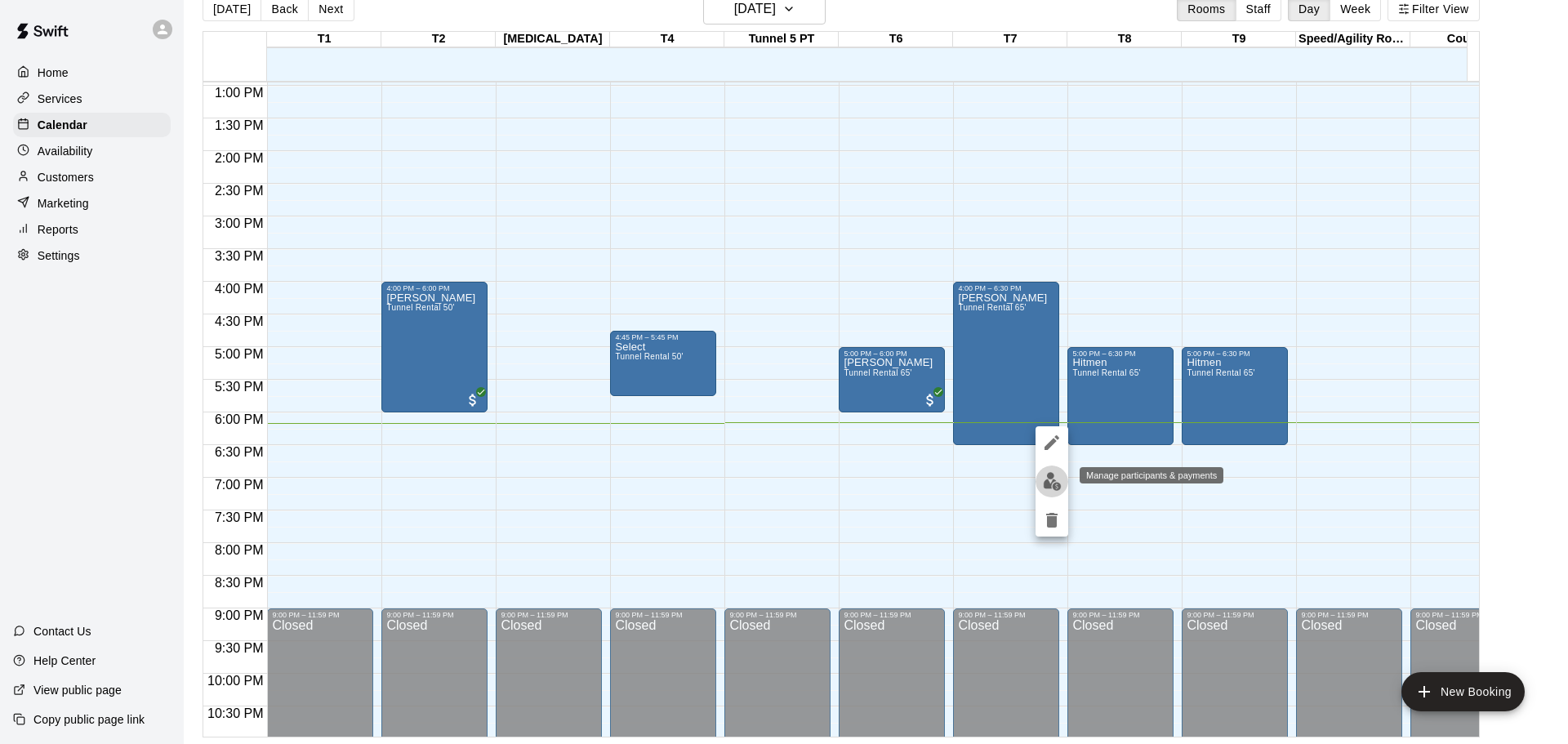
click at [1052, 478] on img "edit" at bounding box center [1052, 481] width 19 height 19
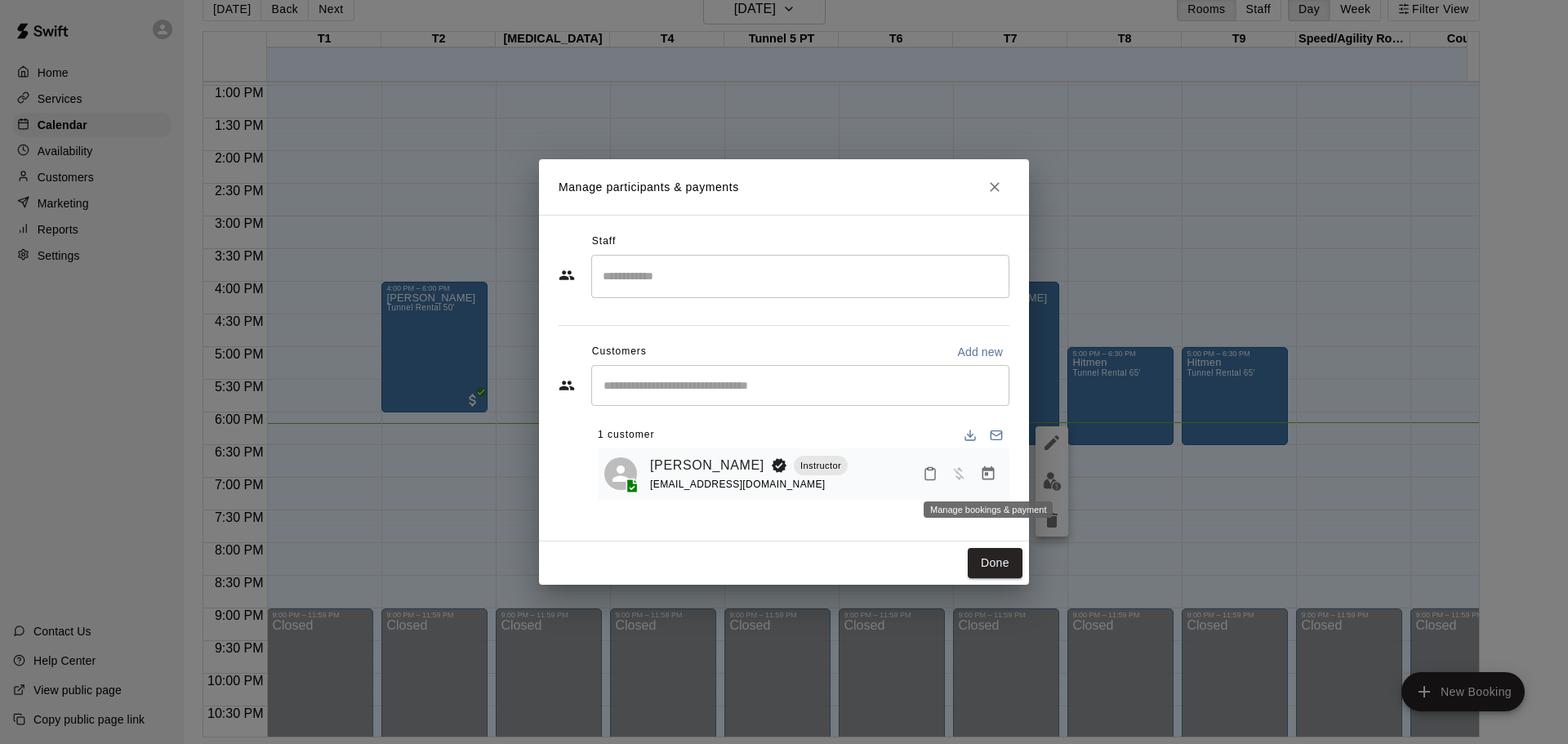
click at [988, 467] on icon "Manage bookings & payment" at bounding box center [987, 473] width 16 height 16
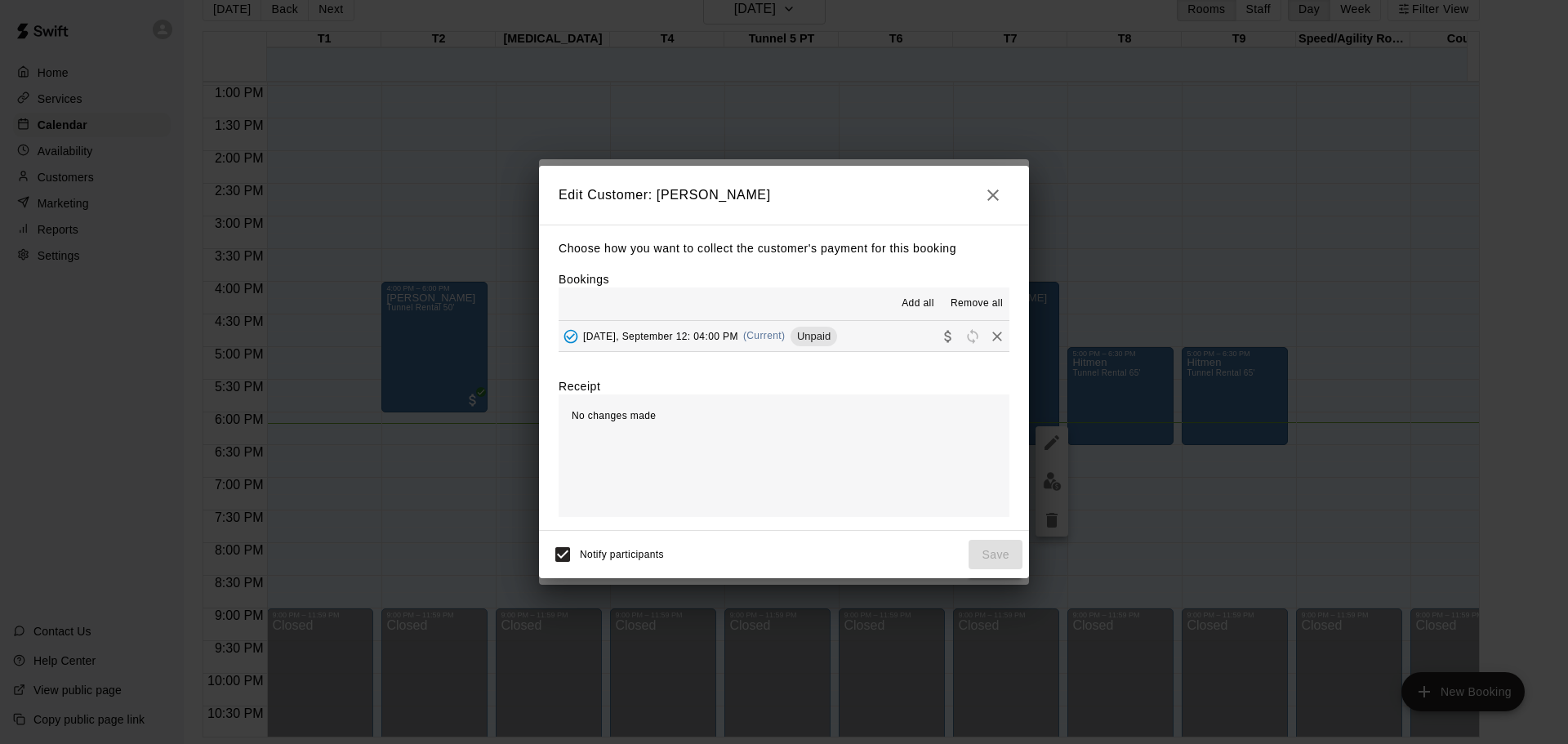
click at [707, 331] on span "[DATE], September 12: 04:00 PM" at bounding box center [660, 335] width 155 height 11
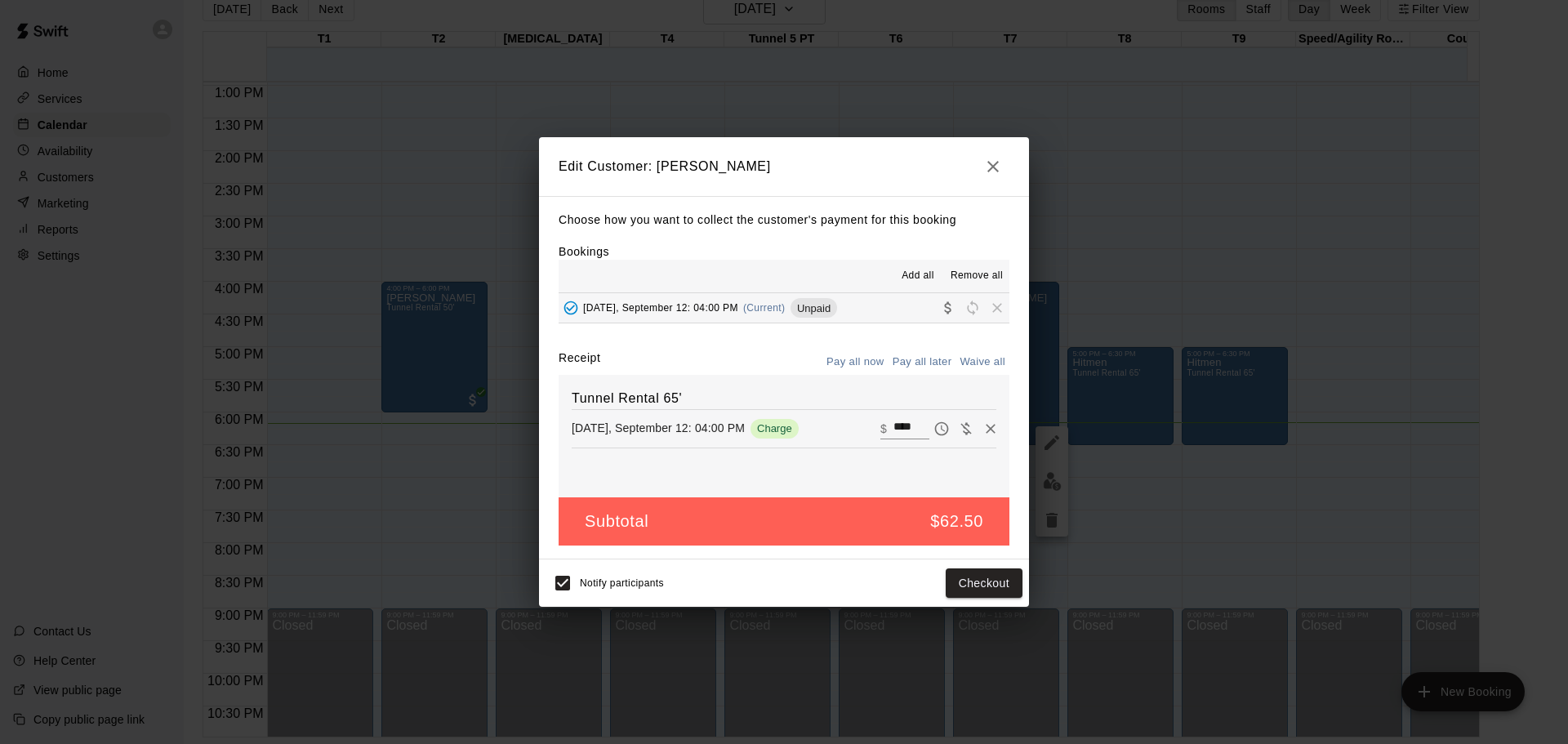
click at [983, 170] on icon "button" at bounding box center [993, 166] width 20 height 20
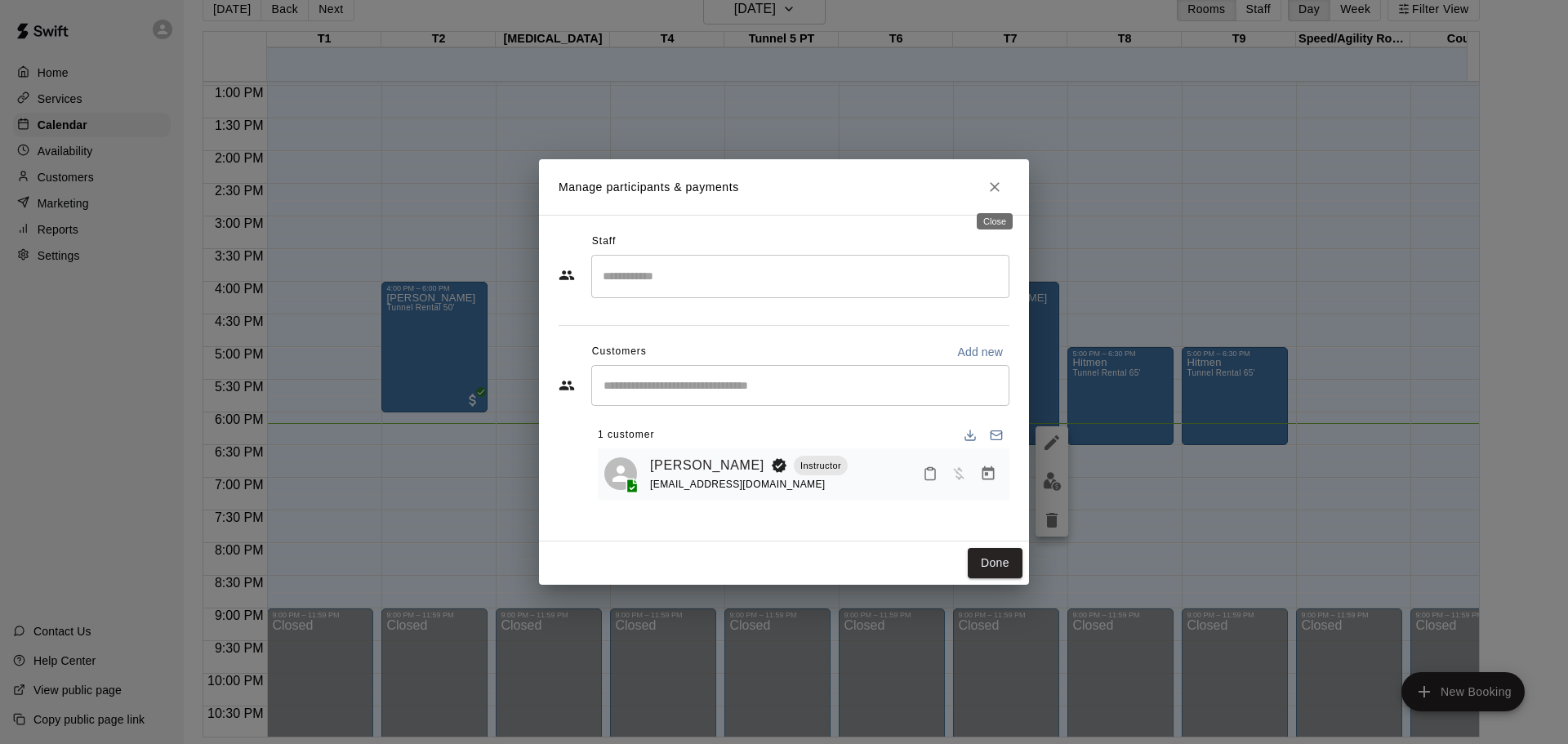
click at [993, 178] on button "Close" at bounding box center [994, 187] width 29 height 29
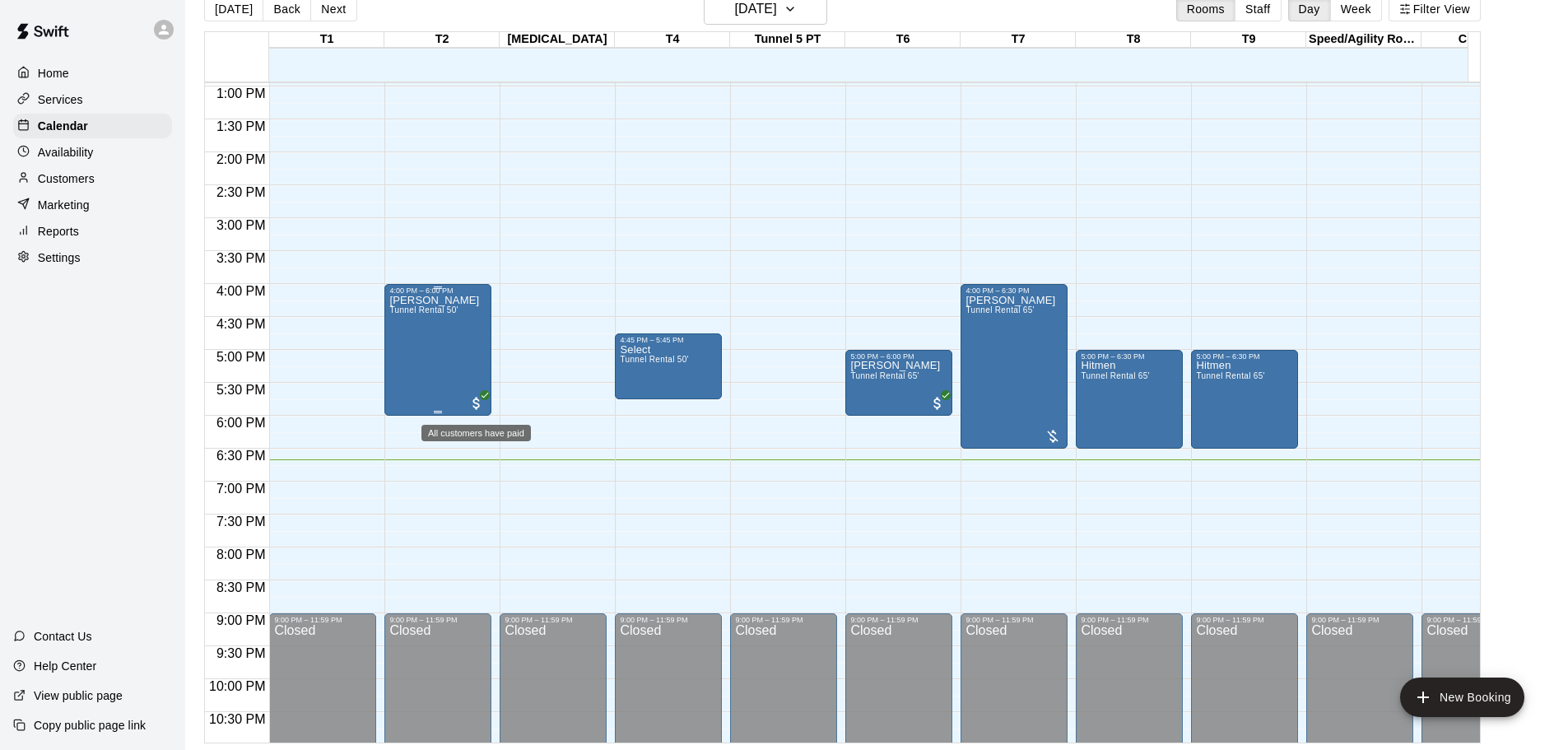
click at [473, 400] on span "All customers have paid" at bounding box center [476, 403] width 16 height 16
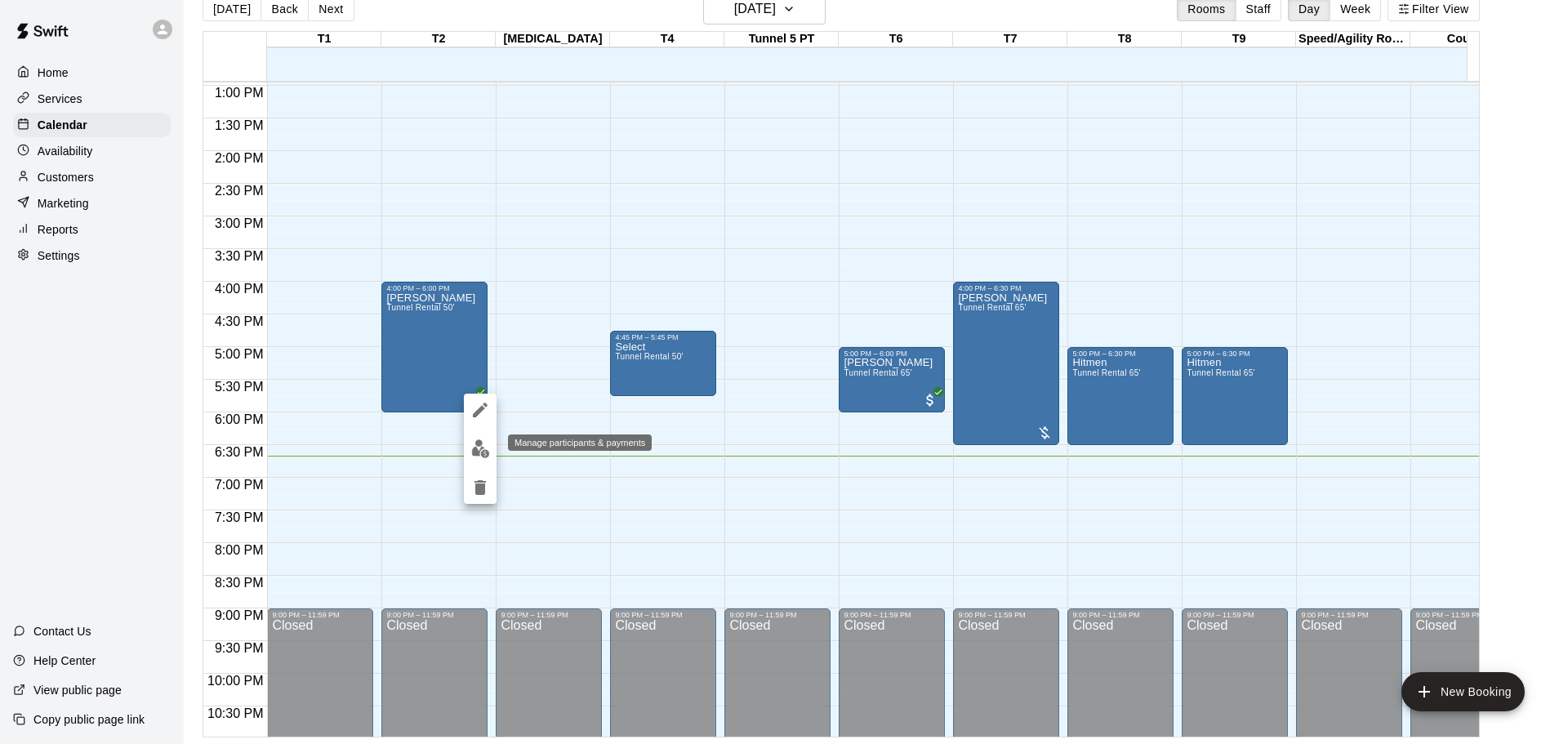
click at [478, 442] on img "edit" at bounding box center [480, 449] width 19 height 19
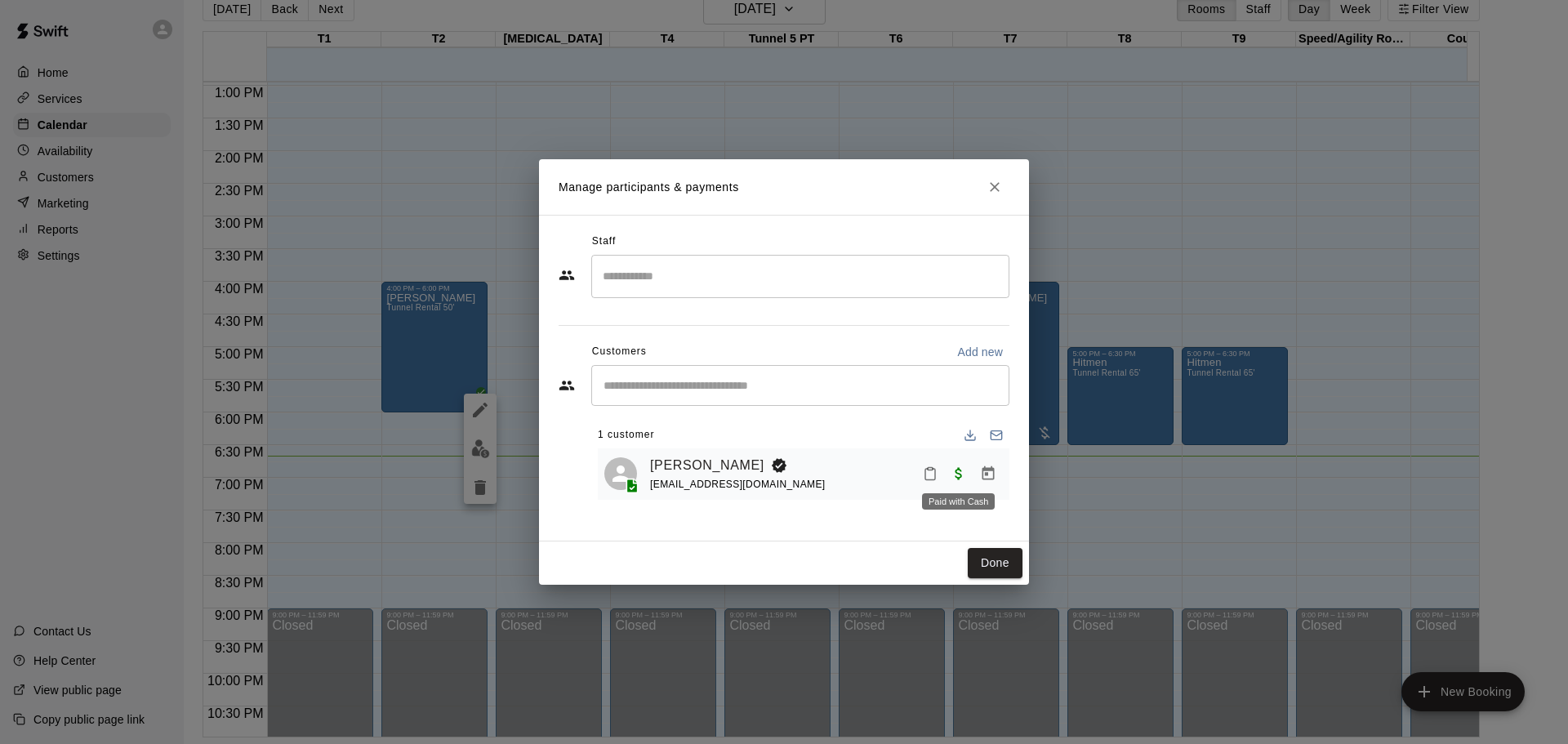
click at [957, 468] on span "Paid with Cash" at bounding box center [958, 473] width 29 height 14
click at [957, 474] on span "Paid with Cash" at bounding box center [958, 473] width 29 height 14
click at [988, 476] on icon "Manage bookings & payment" at bounding box center [988, 473] width 12 height 14
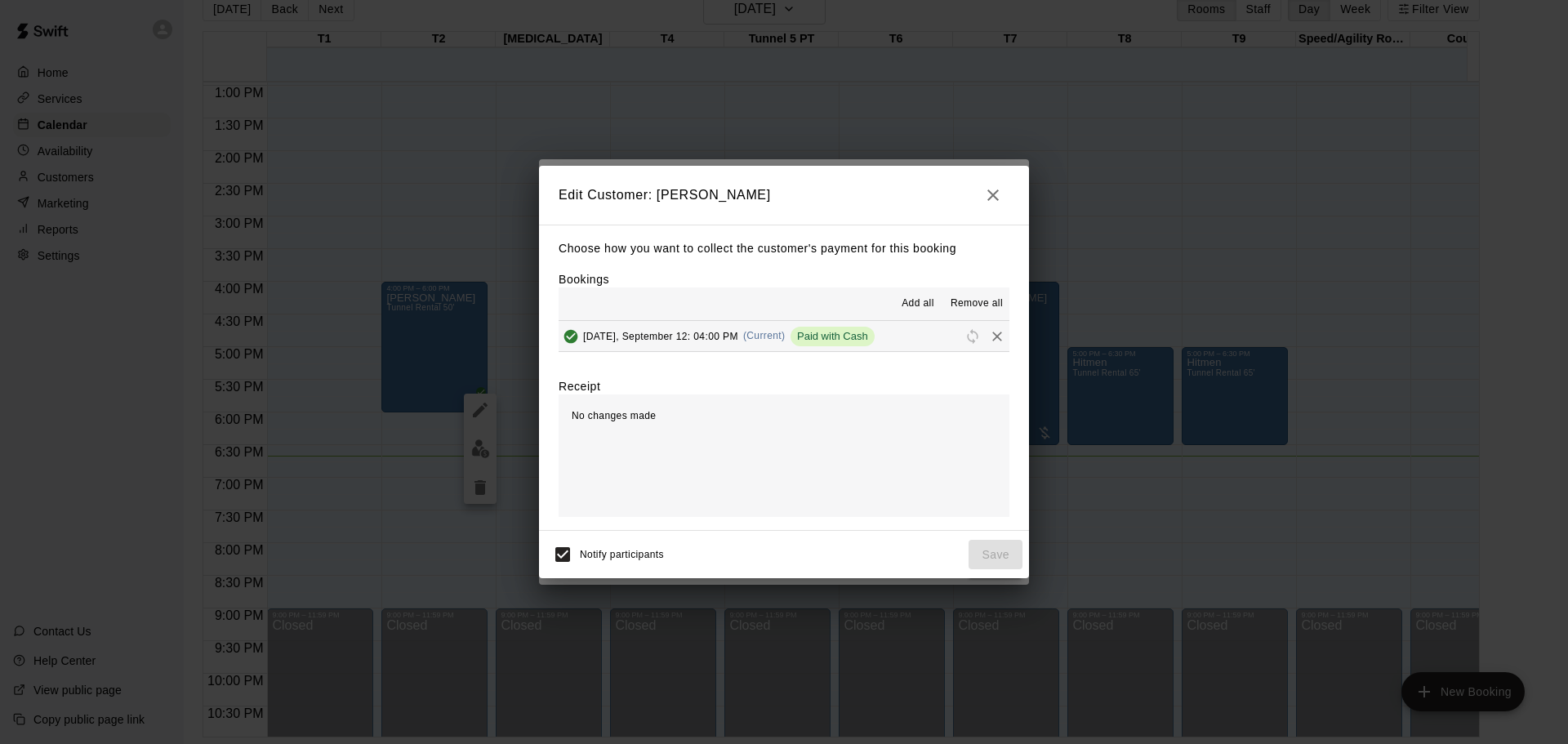
click at [840, 333] on span "Paid with Cash" at bounding box center [832, 336] width 84 height 12
click at [993, 187] on icon "button" at bounding box center [993, 194] width 20 height 20
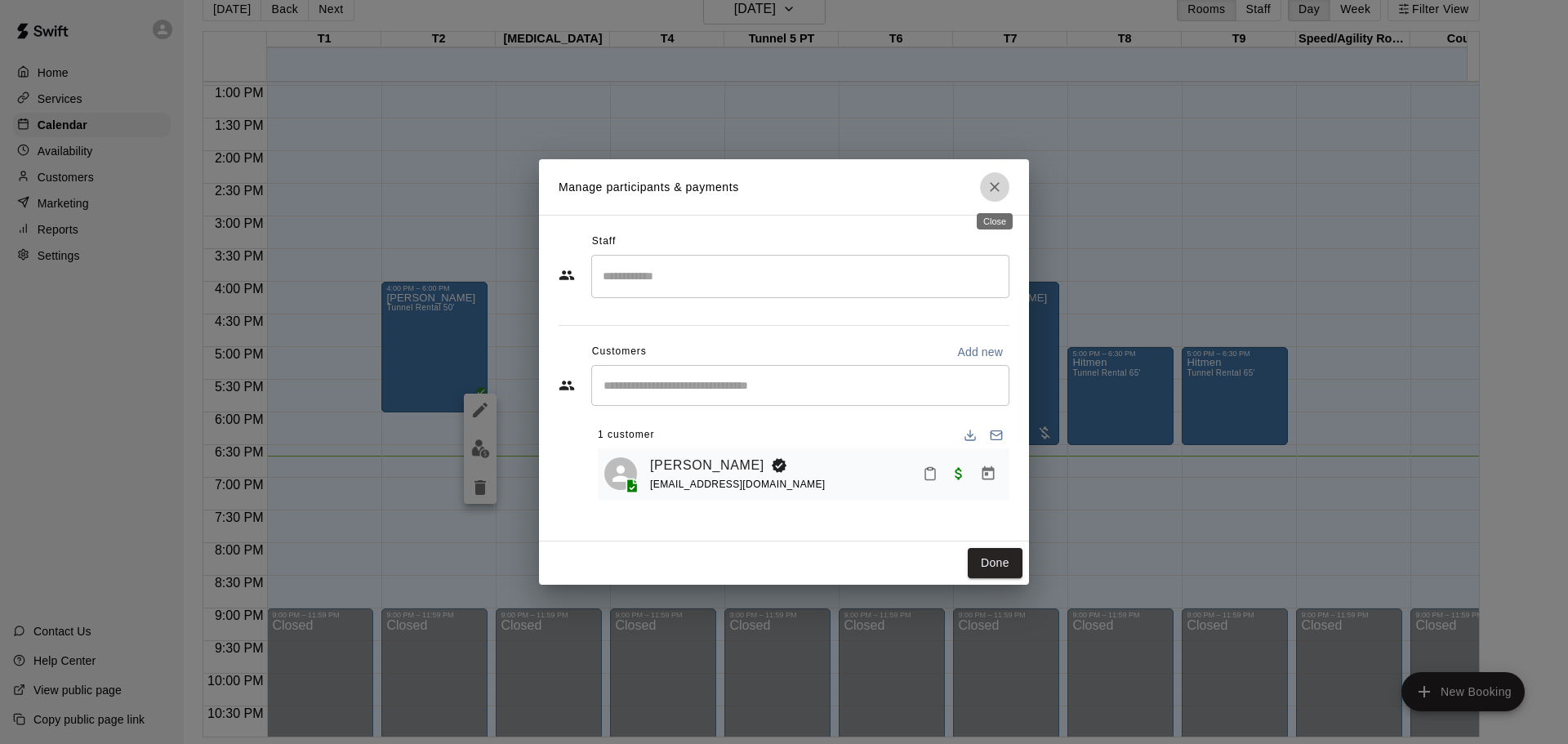
click at [988, 189] on icon "Close" at bounding box center [994, 187] width 16 height 16
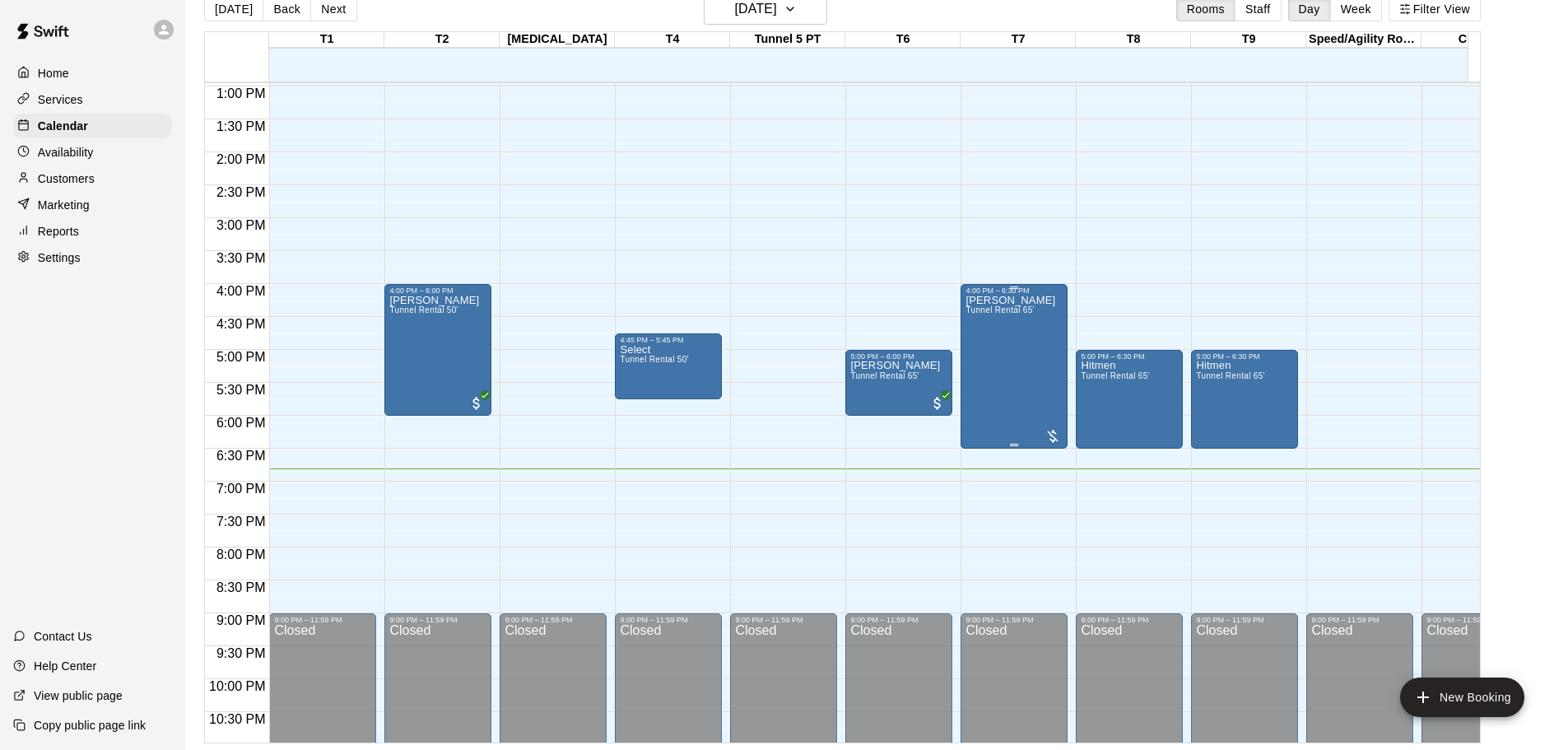
click at [1051, 429] on div at bounding box center [1052, 436] width 16 height 16
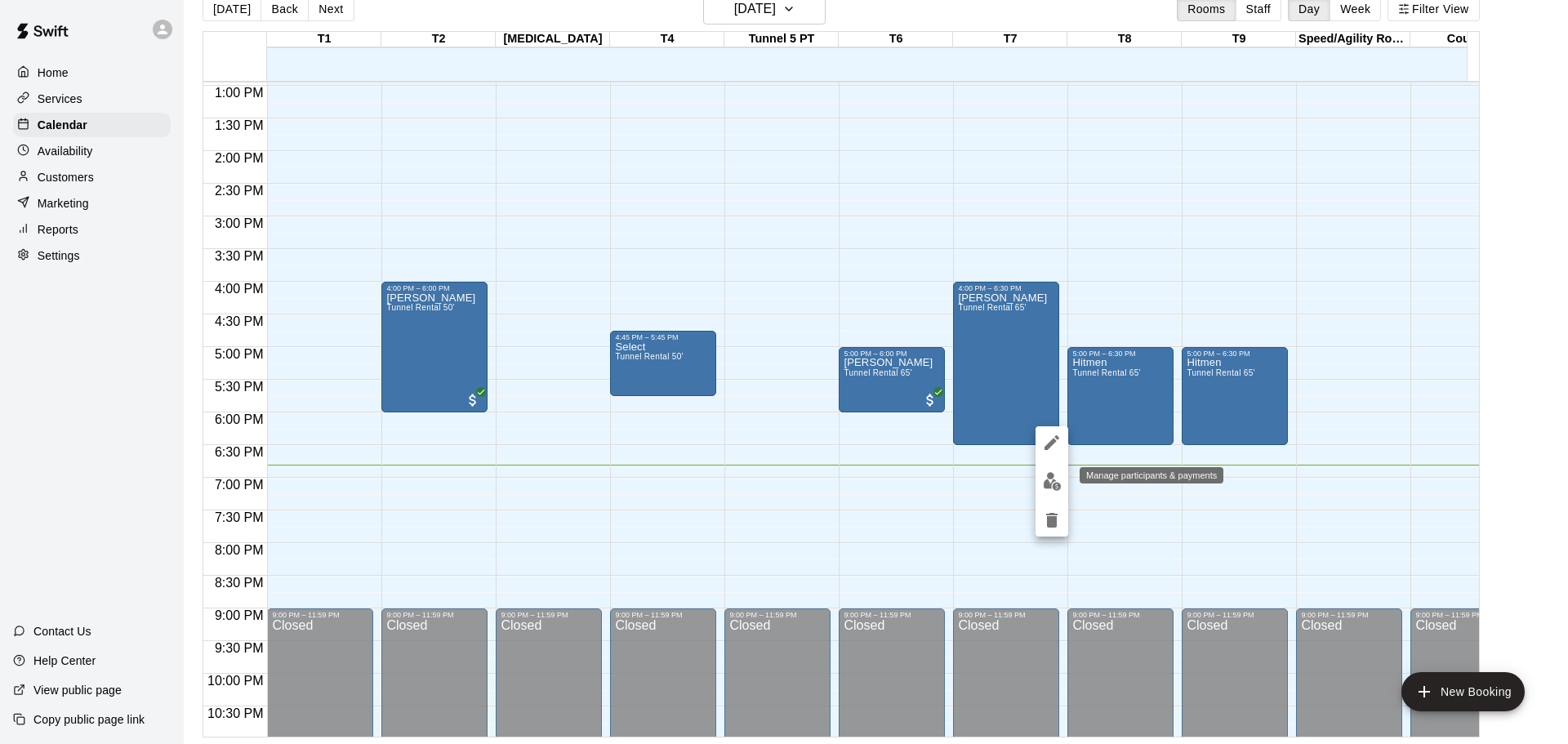
click at [1046, 485] on img "edit" at bounding box center [1052, 481] width 19 height 19
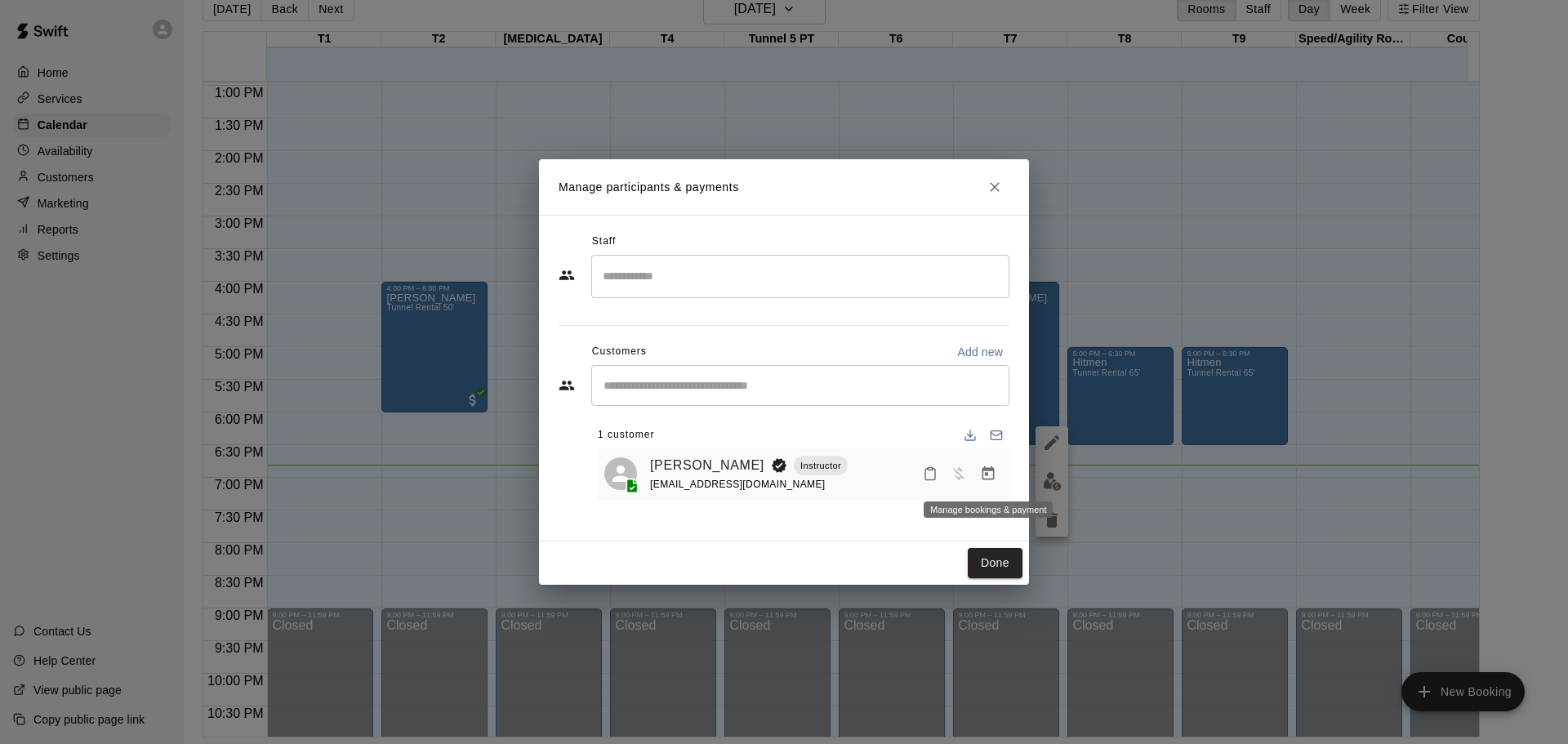
click at [993, 469] on icon "Manage bookings & payment" at bounding box center [988, 473] width 12 height 14
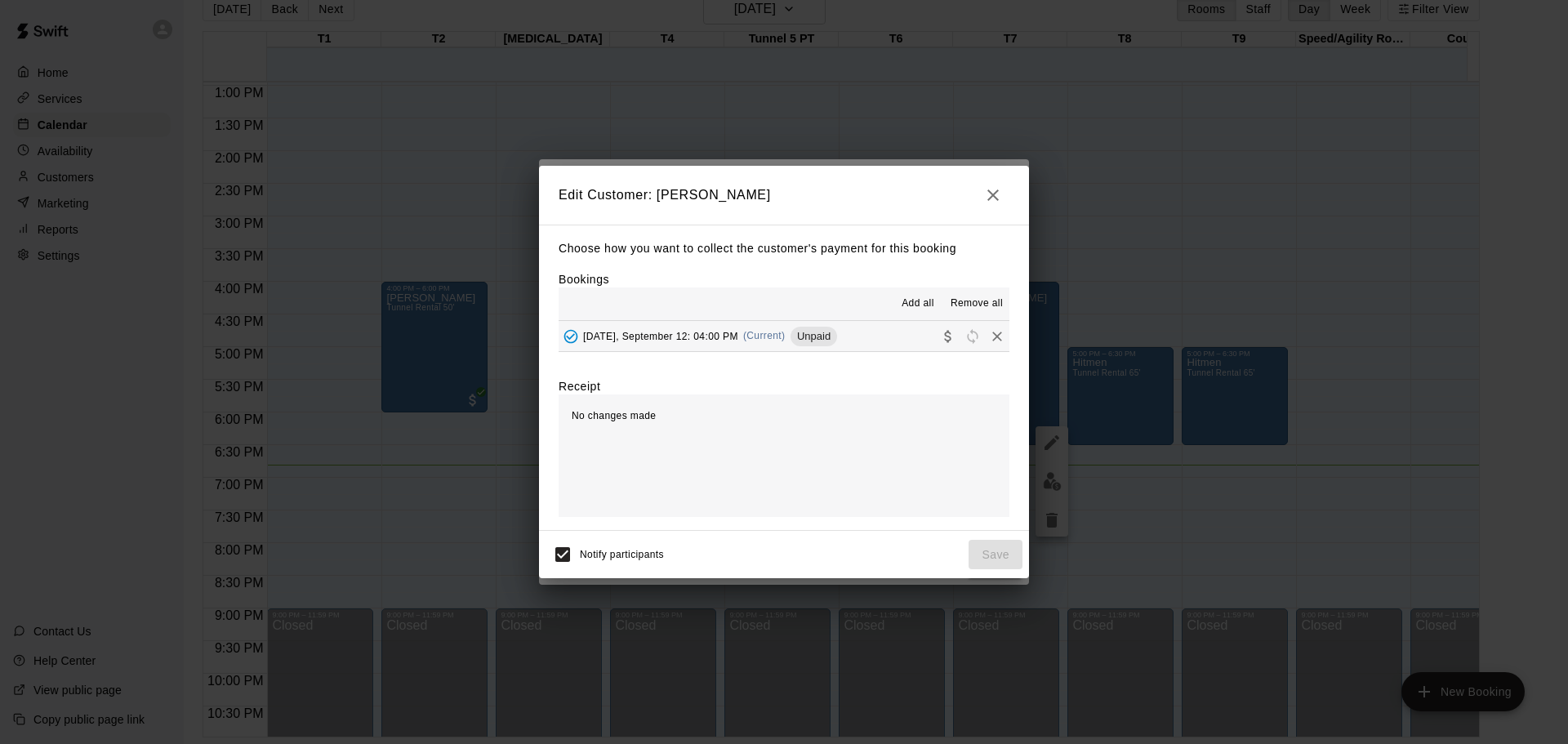
click at [1000, 193] on icon "button" at bounding box center [993, 194] width 20 height 20
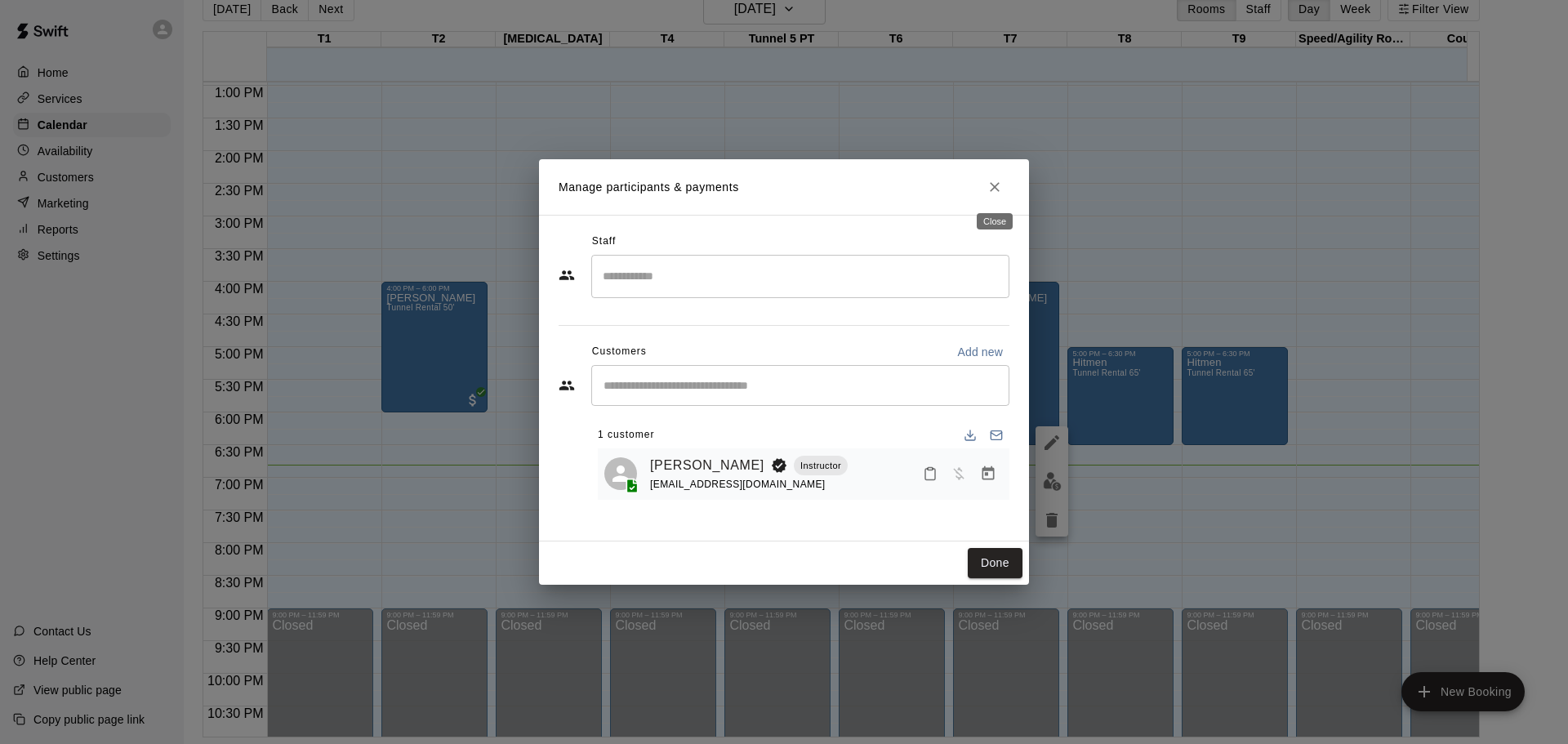
click at [991, 189] on icon "Close" at bounding box center [994, 187] width 16 height 16
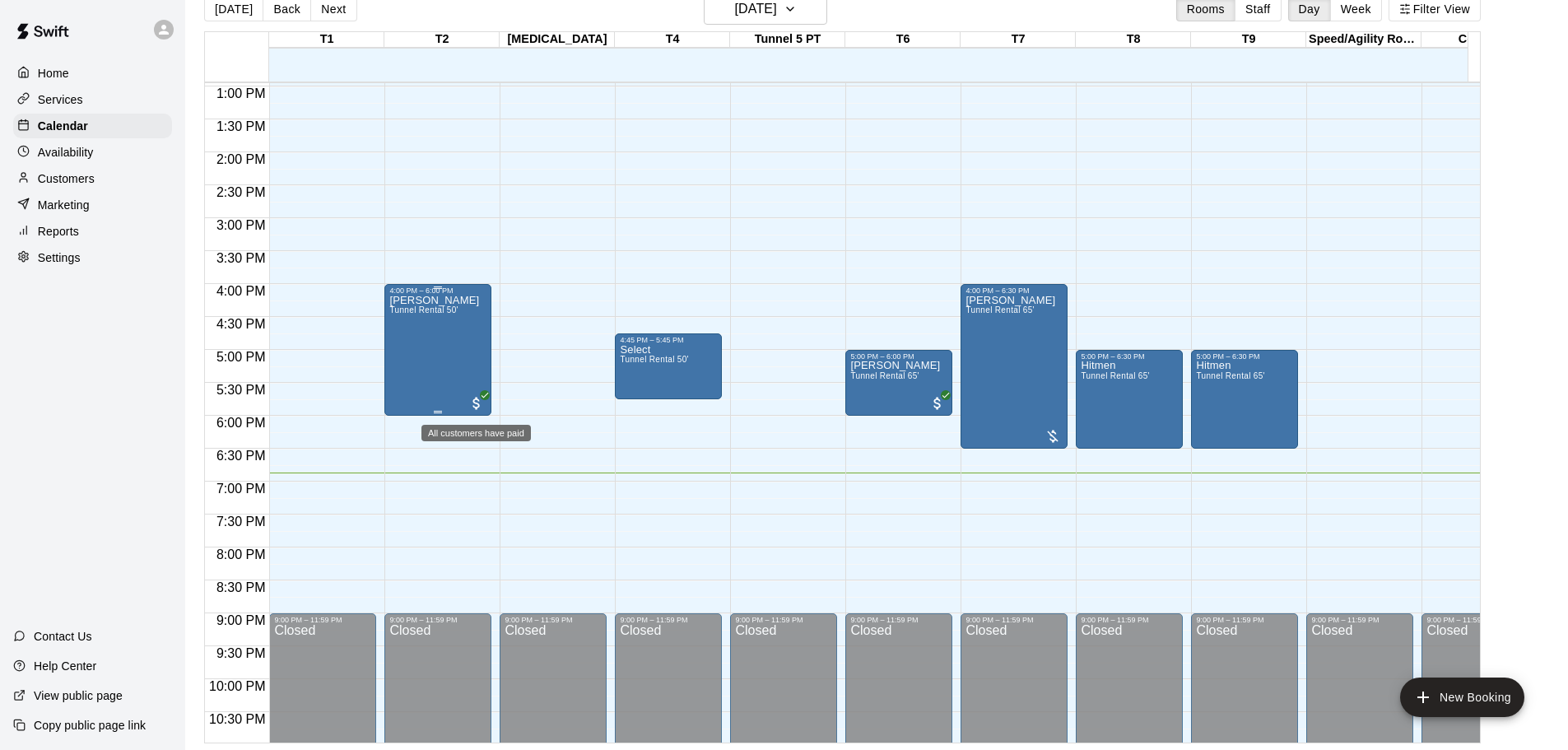
click at [475, 397] on span "All customers have paid" at bounding box center [476, 403] width 16 height 16
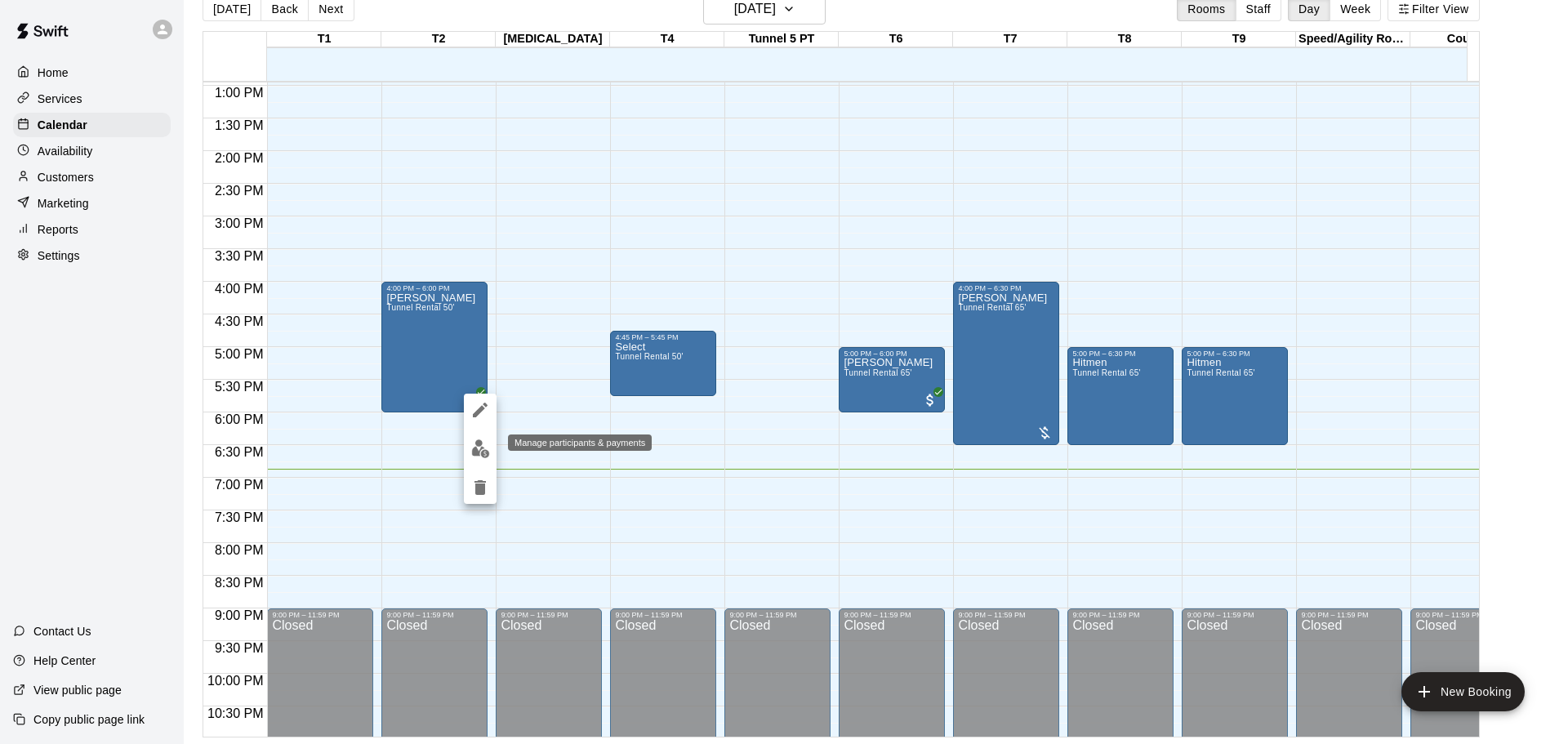
click at [476, 452] on img "edit" at bounding box center [480, 449] width 19 height 19
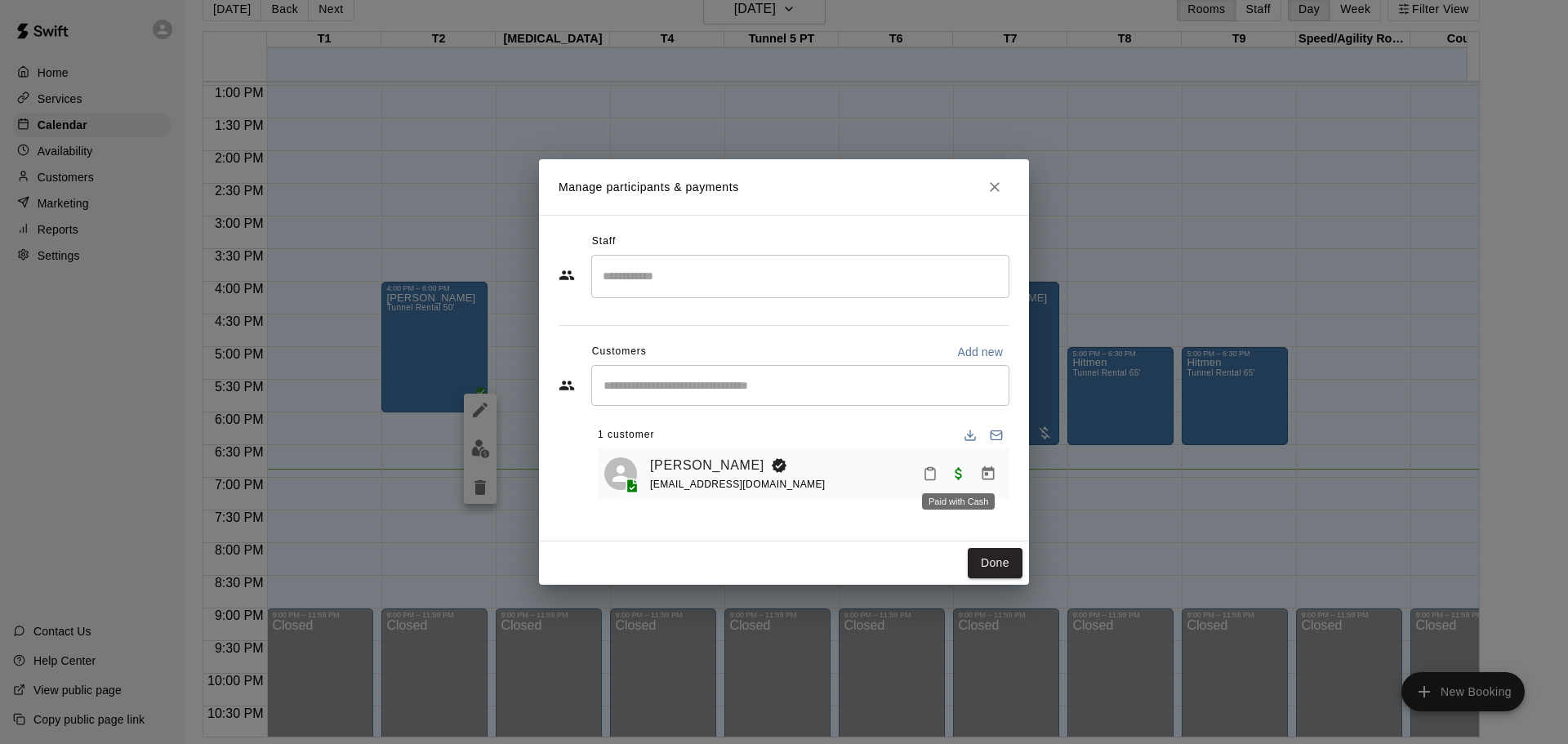
click at [960, 475] on span "Paid with Cash" at bounding box center [958, 473] width 29 height 14
click at [980, 476] on icon "Manage bookings & payment" at bounding box center [987, 473] width 16 height 16
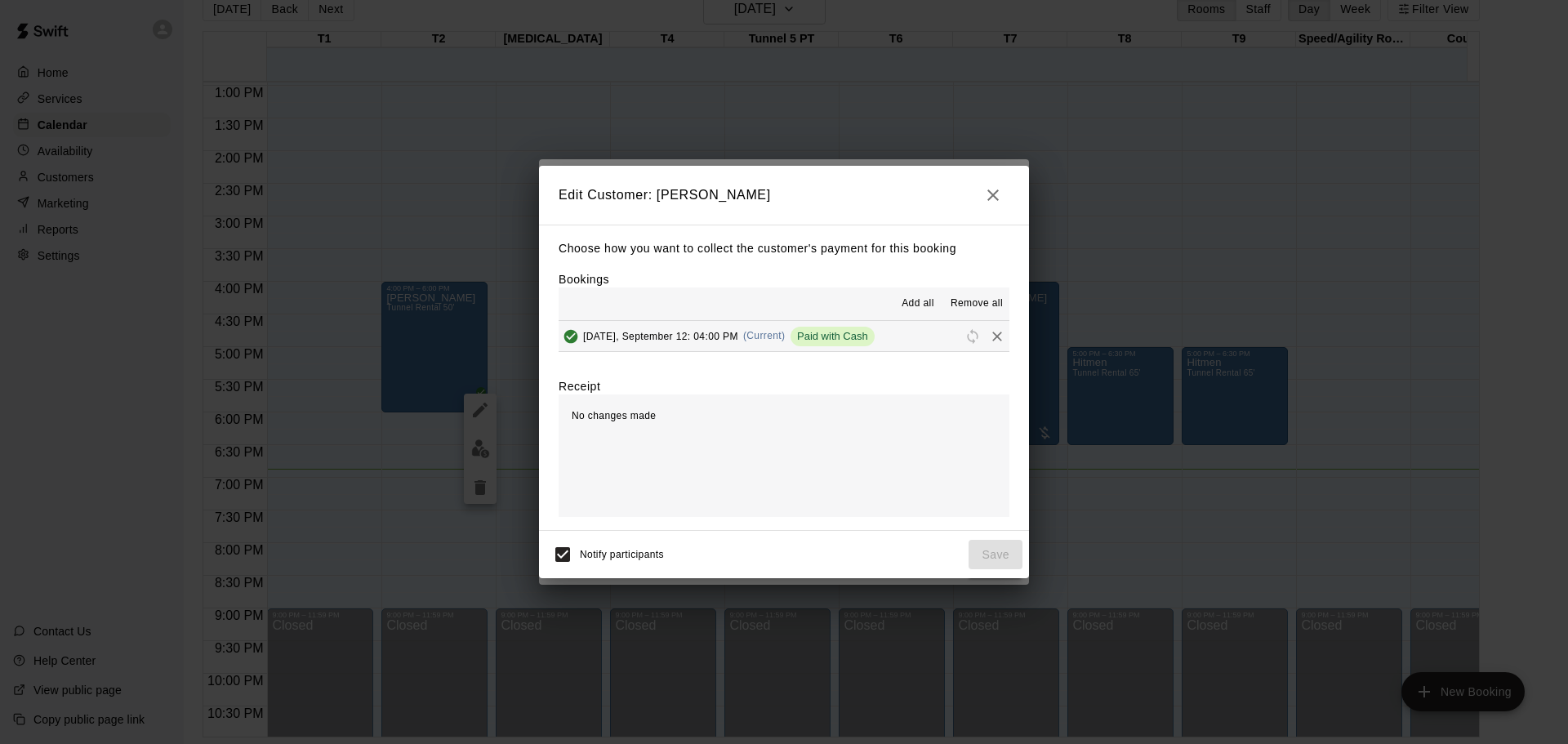
click at [828, 341] on span "Paid with Cash" at bounding box center [832, 336] width 84 height 12
click at [999, 193] on icon "button" at bounding box center [993, 194] width 20 height 20
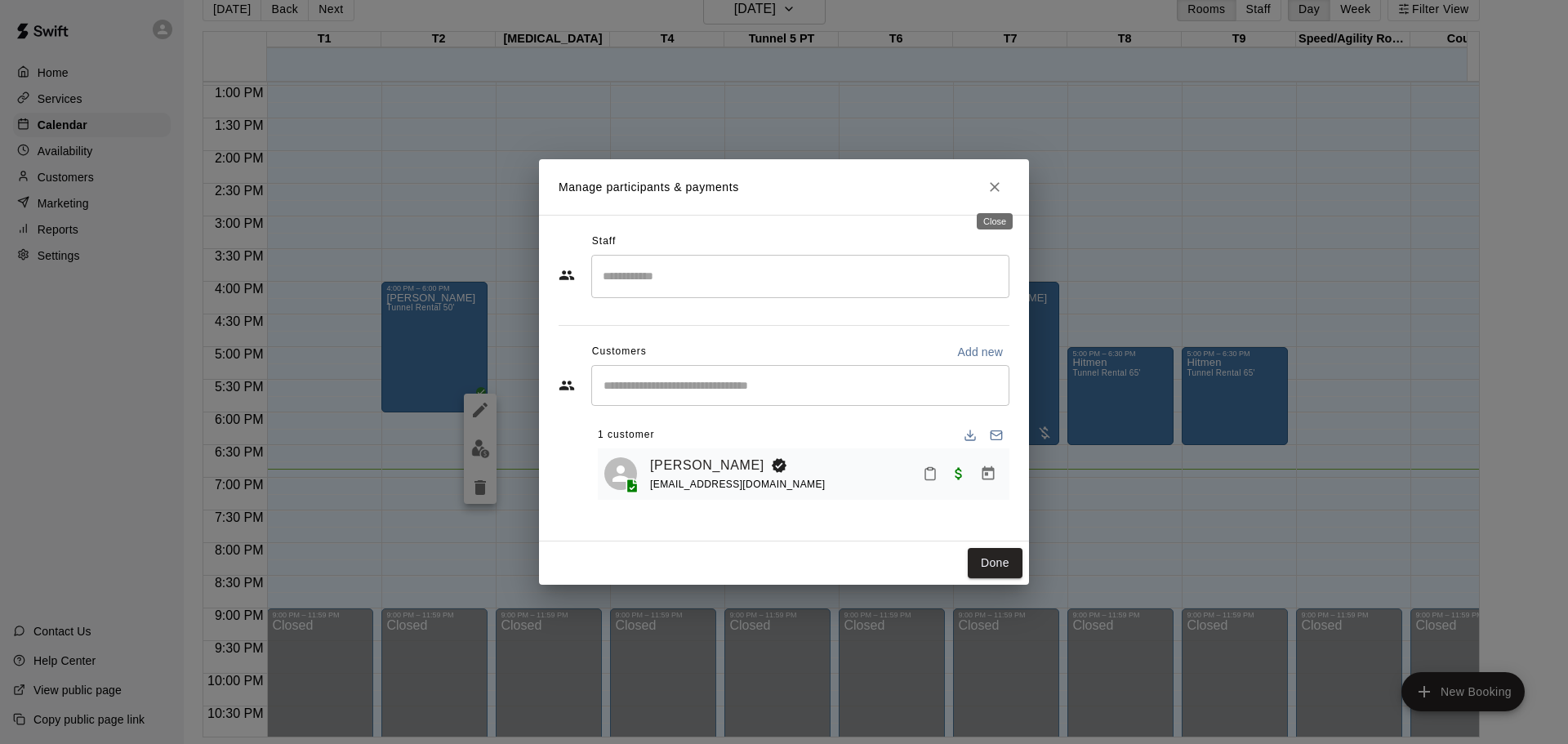
click at [994, 185] on icon "Close" at bounding box center [994, 187] width 16 height 16
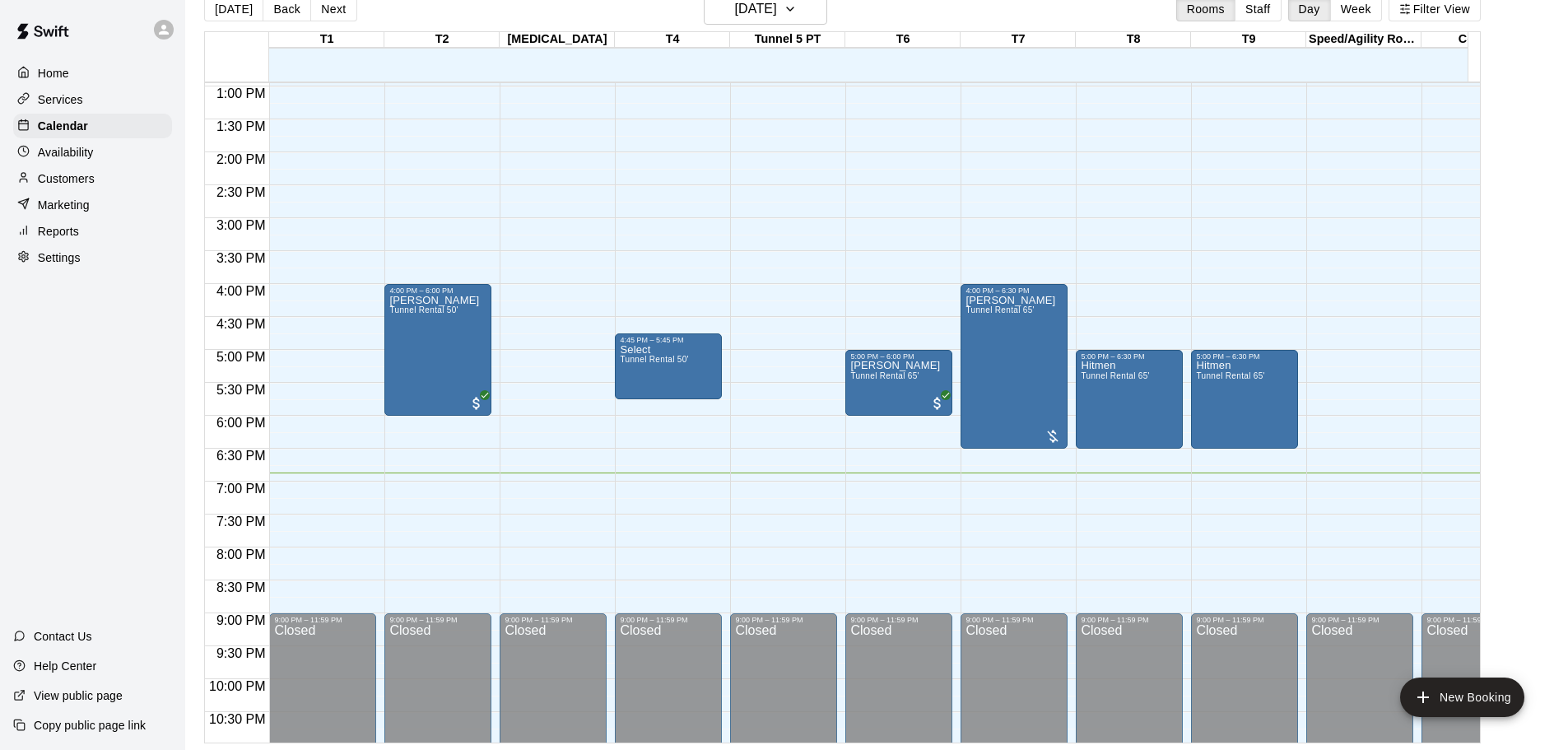
click at [1517, 430] on main "[DATE] Back [DATE][DATE] Rooms Staff Day Week Filter View T1 12 Fri T2 12 Fri […" at bounding box center [876, 368] width 1370 height 750
